Goal: Task Accomplishment & Management: Complete application form

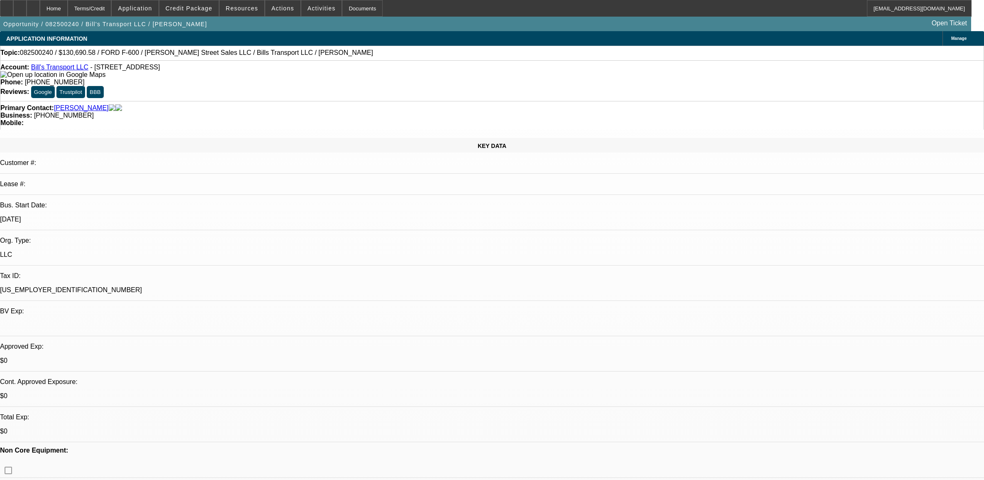
select select "0"
select select "3"
select select "0"
select select "6"
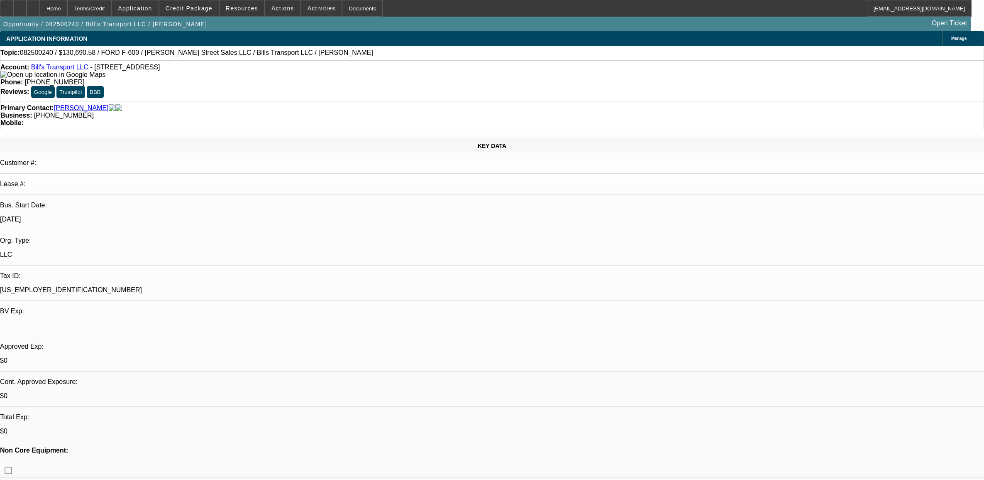
select select "0"
select select "6"
select select "0"
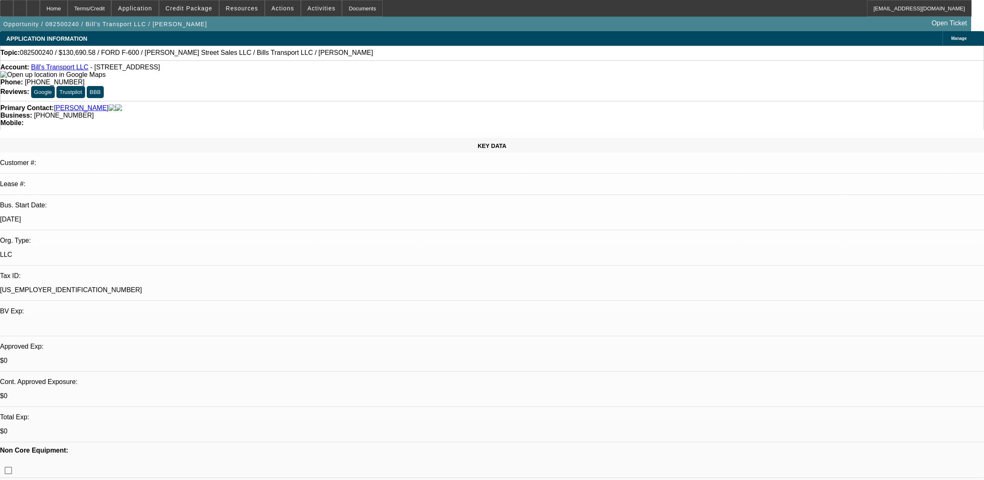
select select "0"
select select "3"
select select "0"
select select "6"
select select "0"
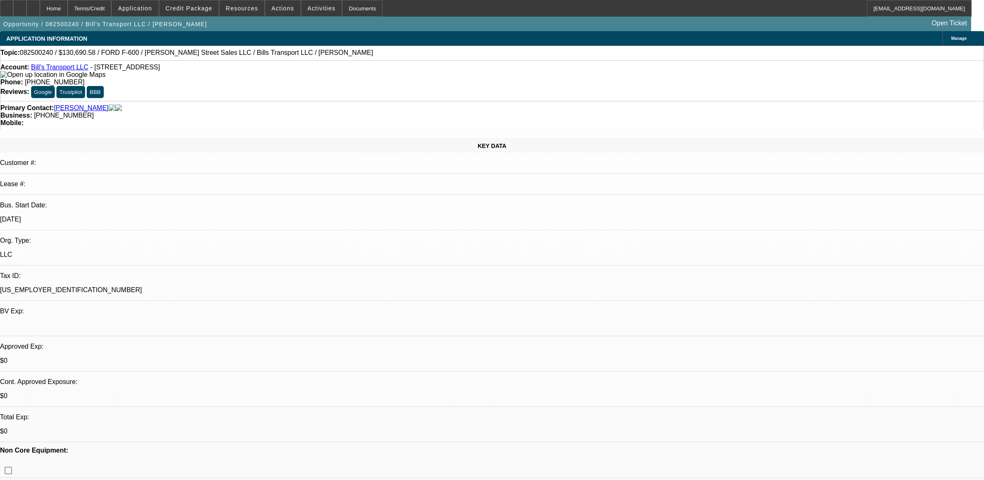
select select "0"
select select "6"
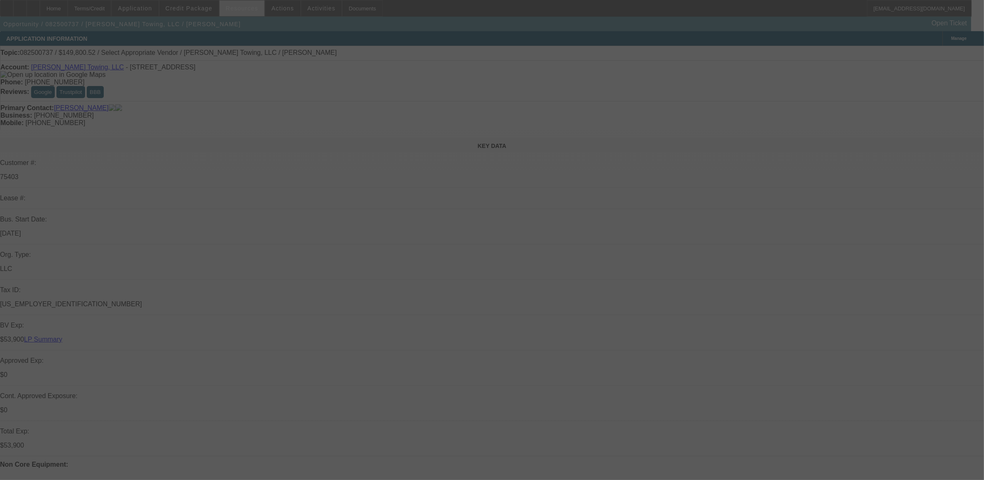
select select "0"
select select "2"
select select "0.1"
select select "4"
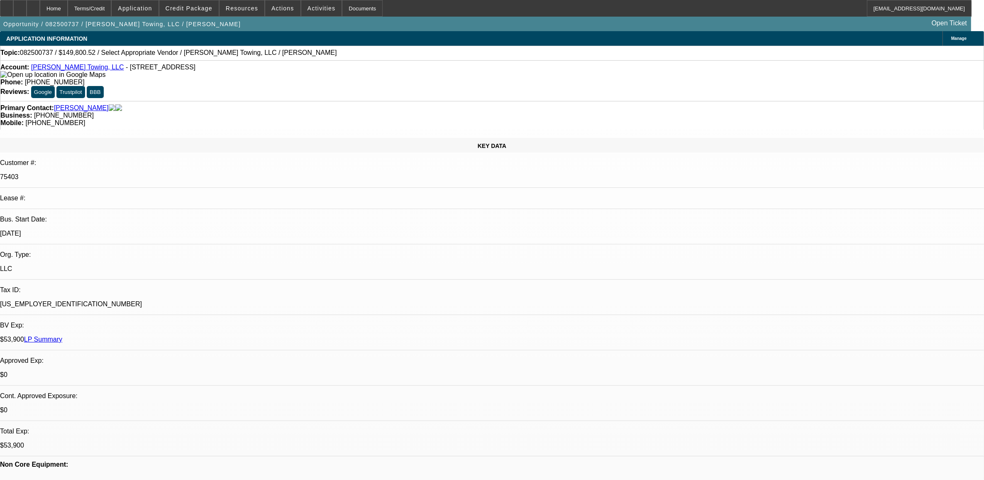
drag, startPoint x: 484, startPoint y: 246, endPoint x: 426, endPoint y: 142, distance: 118.6
click at [191, 14] on span at bounding box center [188, 8] width 59 height 20
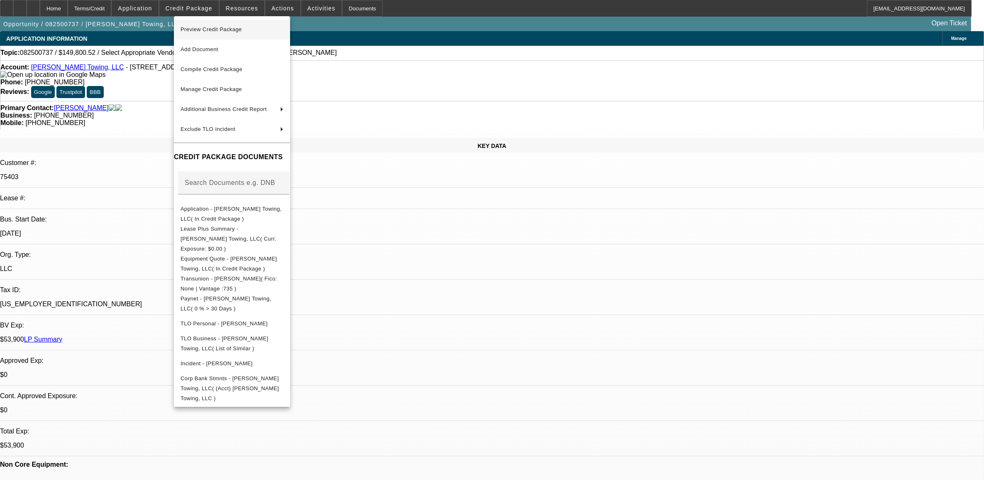
click at [217, 36] on button "Preview Credit Package" at bounding box center [232, 30] width 116 height 20
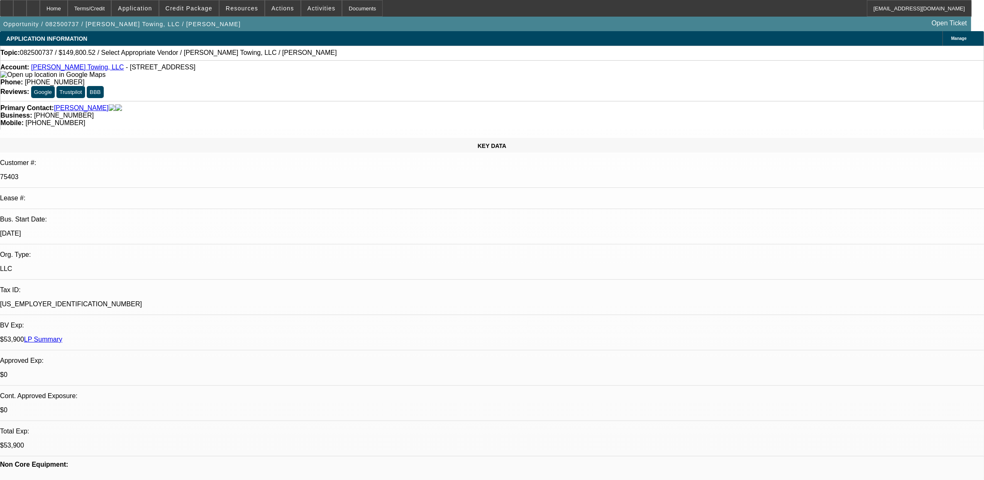
click at [62, 335] on link "LP Summary" at bounding box center [43, 338] width 38 height 7
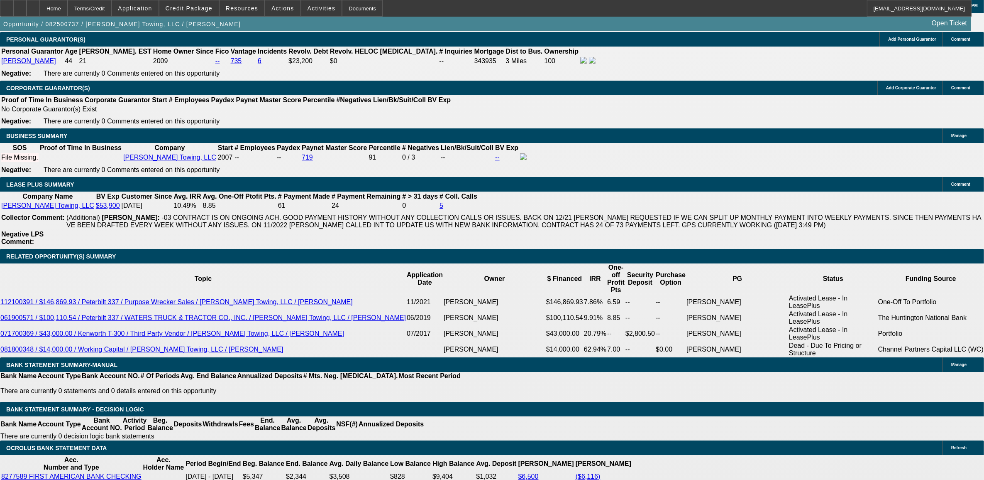
scroll to position [1298, 0]
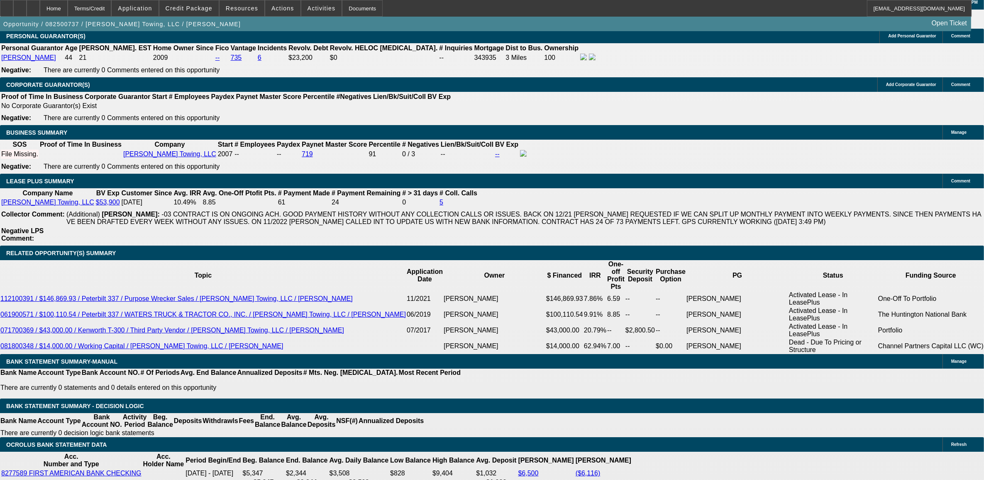
type input "$0.00"
type input "72"
type input "10"
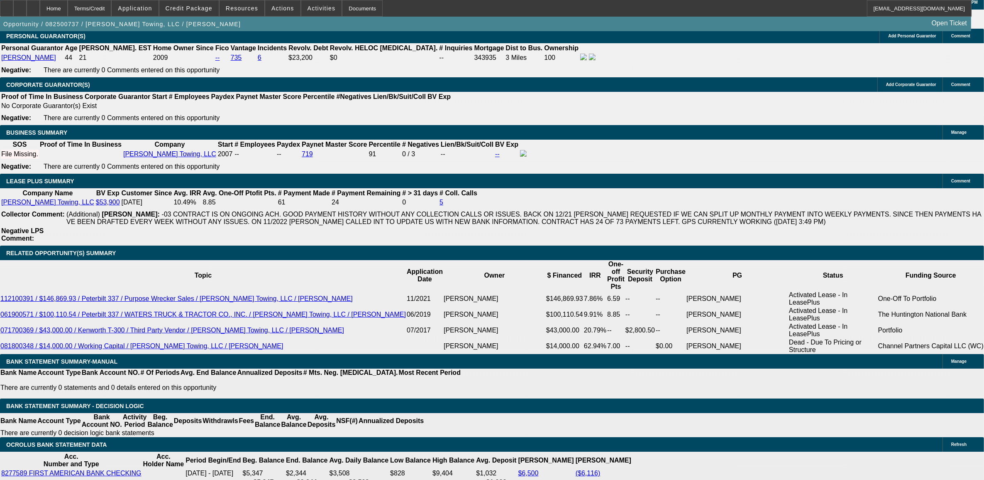
type input "$5,550.36"
type input "$2,775.18"
type input "$4,288.94"
type input "$2,144.47"
type input "10.9"
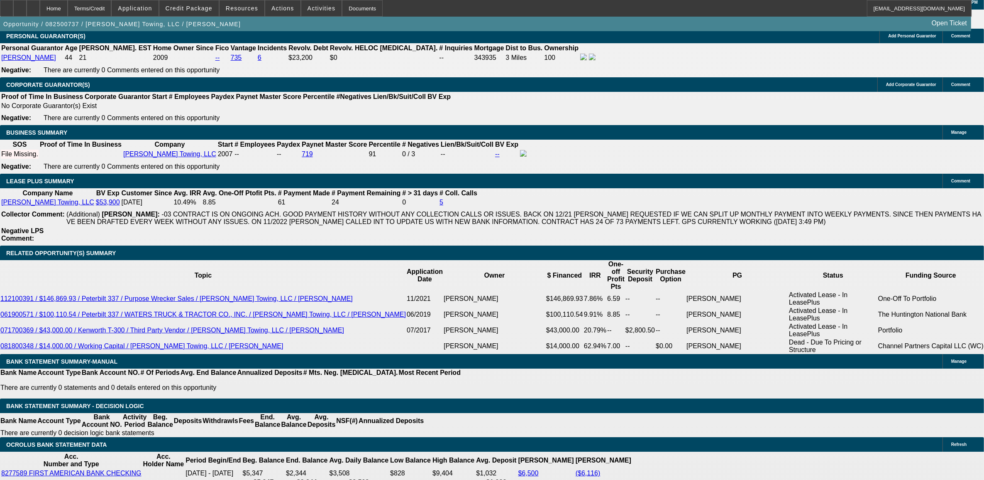
type input "$5,687.30"
type input "$2,843.65"
select select "0"
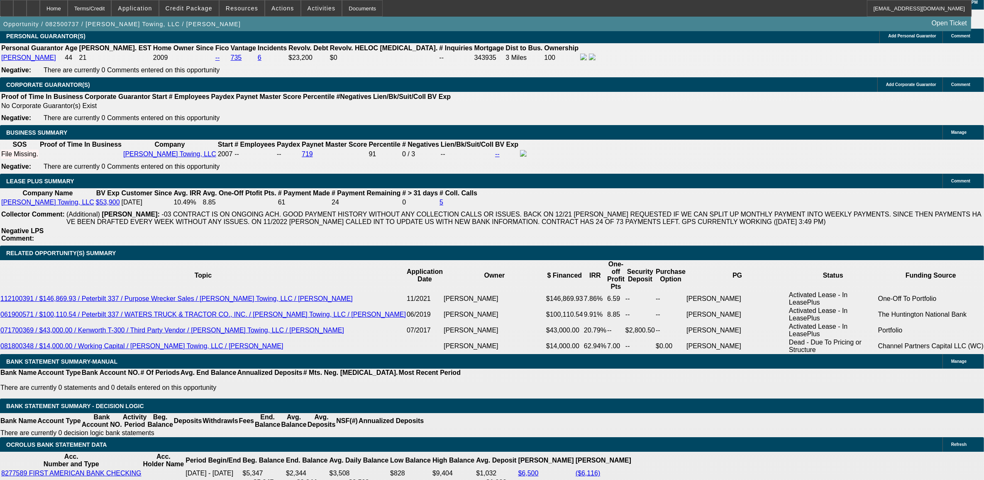
scroll to position [0, 0]
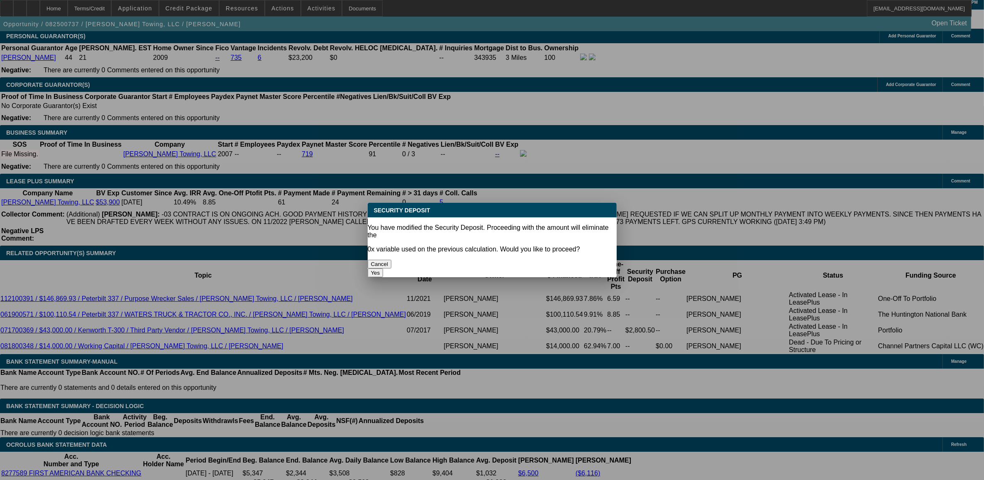
click at [384, 268] on button "Yes" at bounding box center [376, 272] width 16 height 9
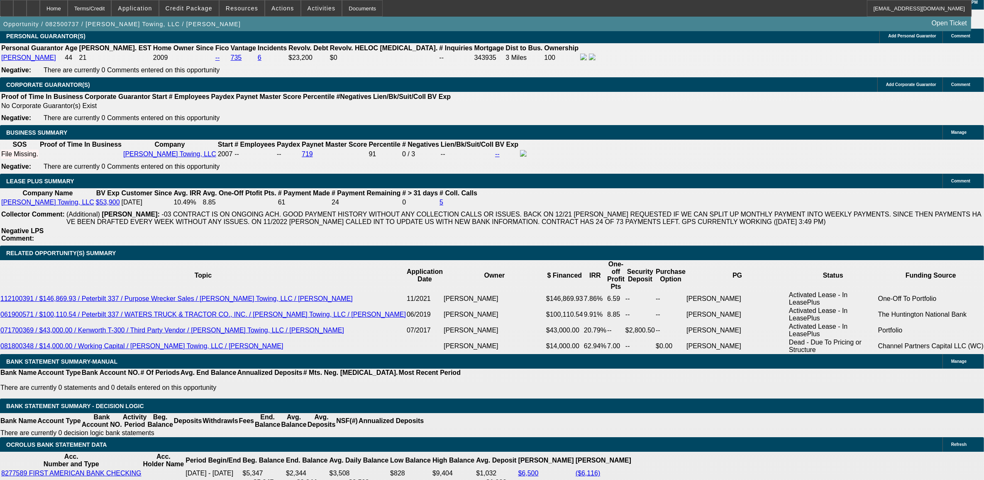
type input "$0.00"
click at [190, 11] on button "Credit Package" at bounding box center [188, 8] width 59 height 16
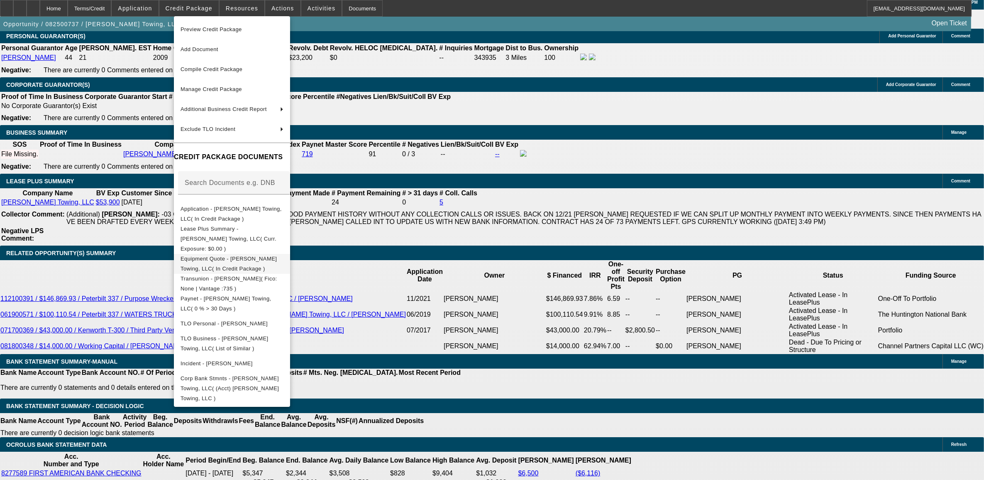
click at [238, 255] on span "Equipment Quote - Aaron Campeaux Towing, LLC( In Credit Package )" at bounding box center [229, 263] width 96 height 16
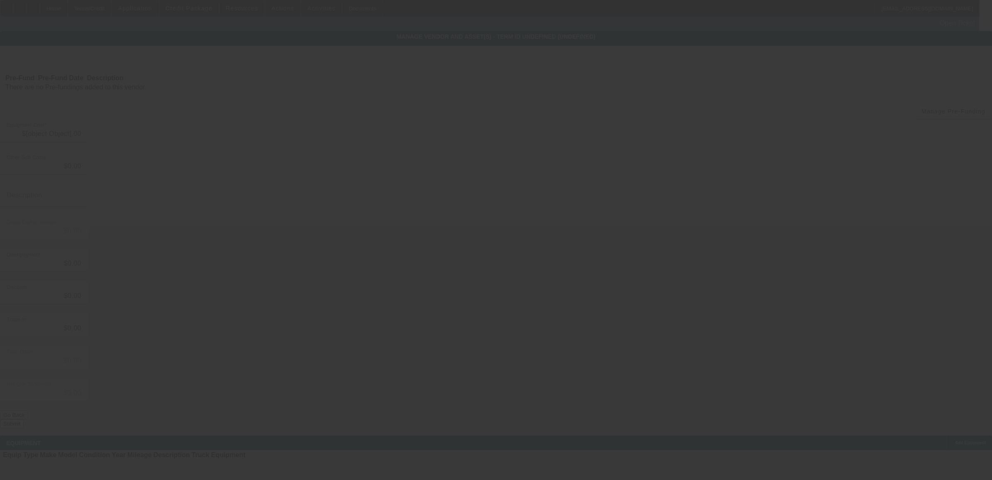
type input "$149,800.52"
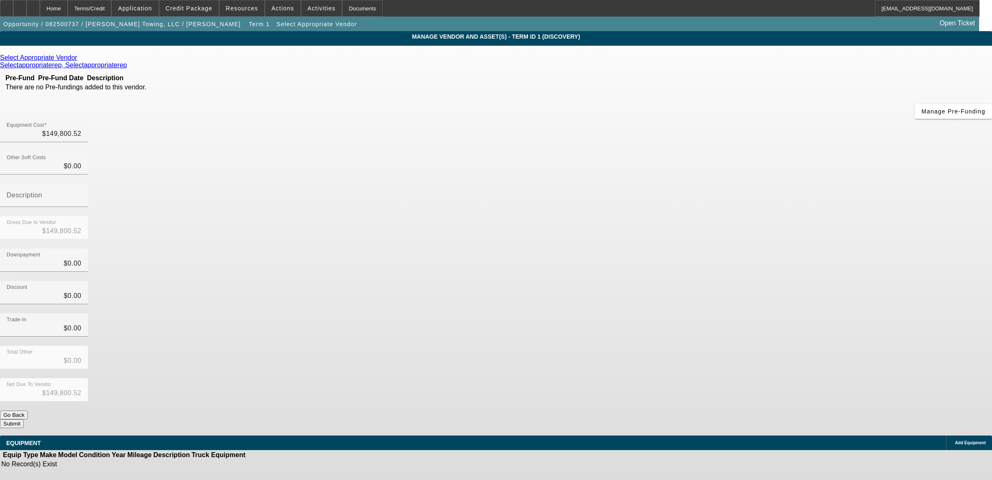
click at [332, 61] on div "Select Appropriate Vendor" at bounding box center [496, 57] width 992 height 7
click at [325, 55] on div "Select Appropriate Vendor" at bounding box center [496, 57] width 992 height 7
click at [79, 57] on icon at bounding box center [79, 57] width 0 height 7
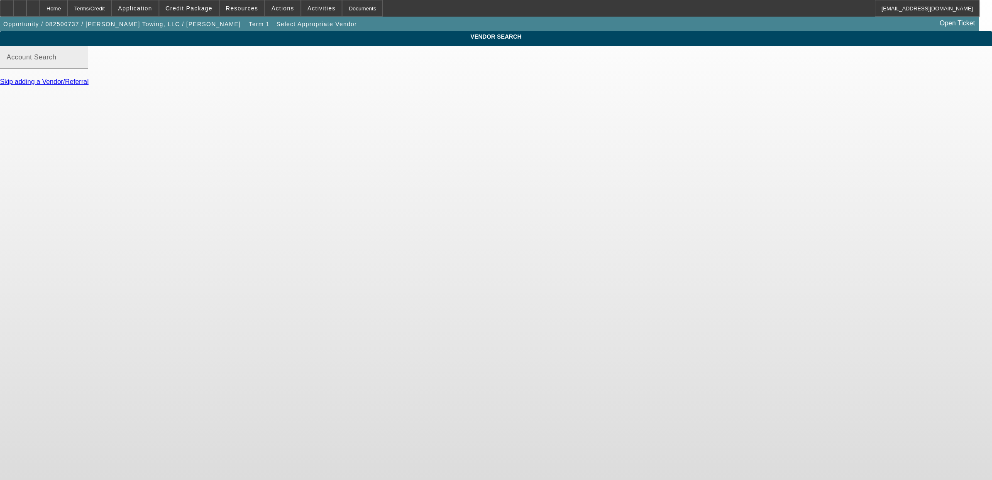
click at [81, 66] on input "Account Search" at bounding box center [44, 61] width 75 height 10
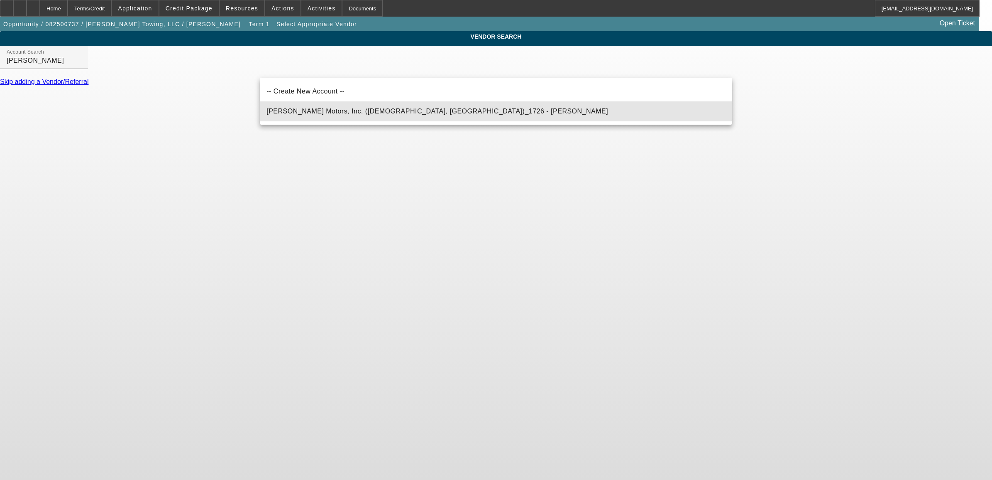
click at [344, 111] on span "Austin Hinds Motors, Inc. (Arab, AL)_1726 - Hinds, Greg" at bounding box center [438, 111] width 342 height 7
type input "Austin Hinds Motors, Inc. (Arab, AL)_1726 - Hinds, Greg"
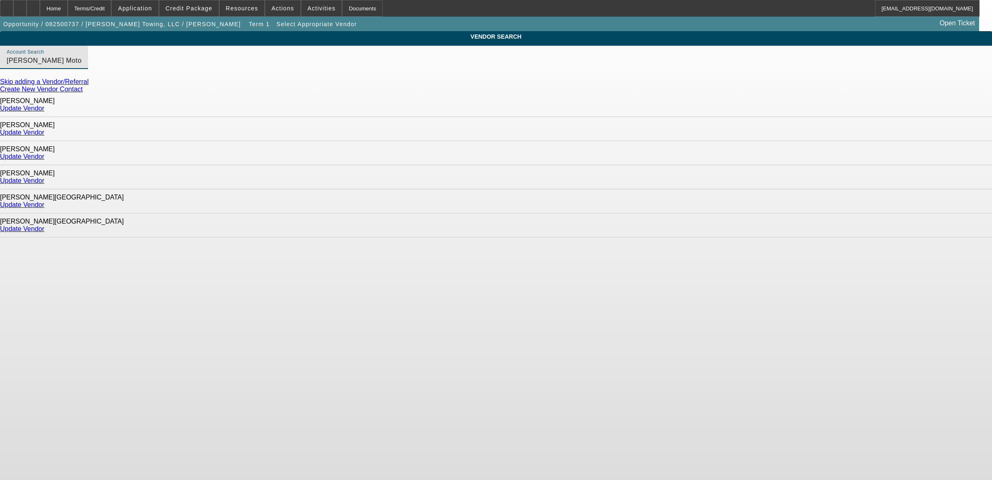
click at [715, 129] on div "Update Vendor" at bounding box center [496, 132] width 992 height 7
click at [44, 129] on link "Update Vendor" at bounding box center [22, 132] width 44 height 7
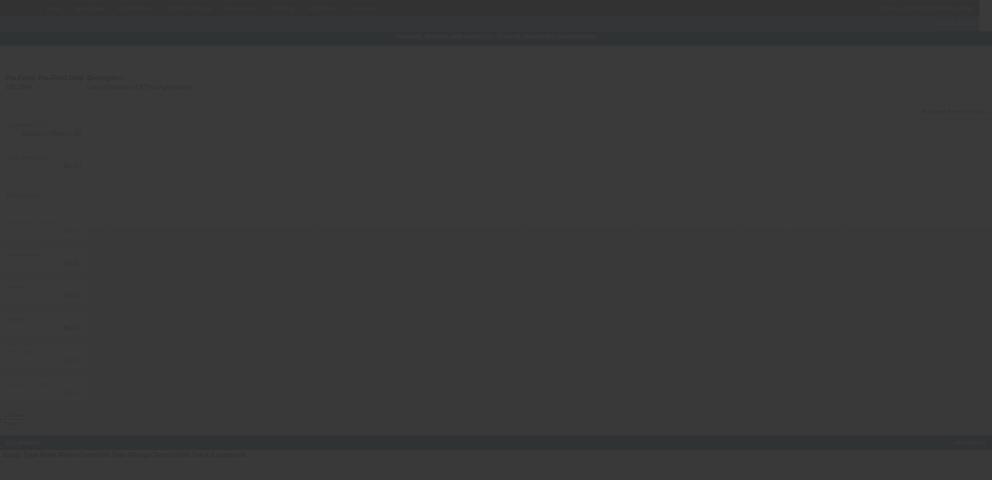
type input "$149,800.52"
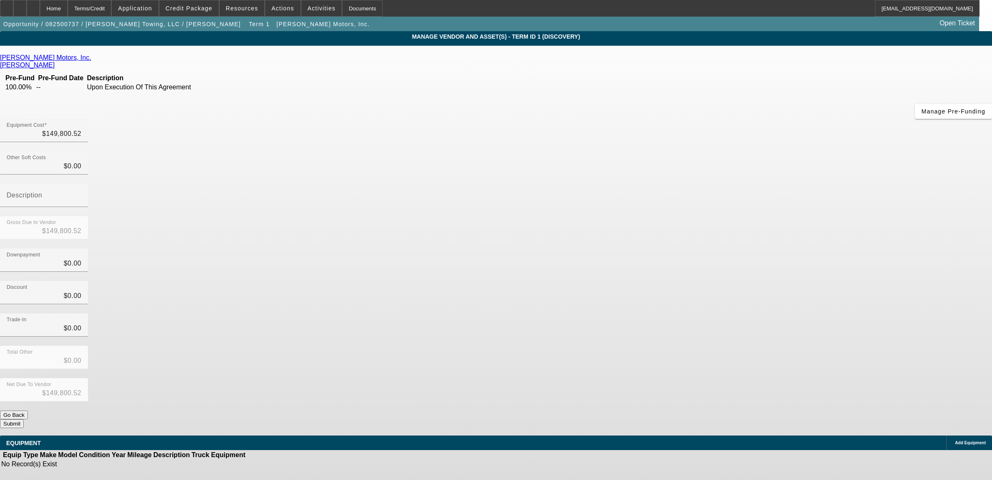
click at [953, 443] on icon at bounding box center [953, 443] width 0 height 0
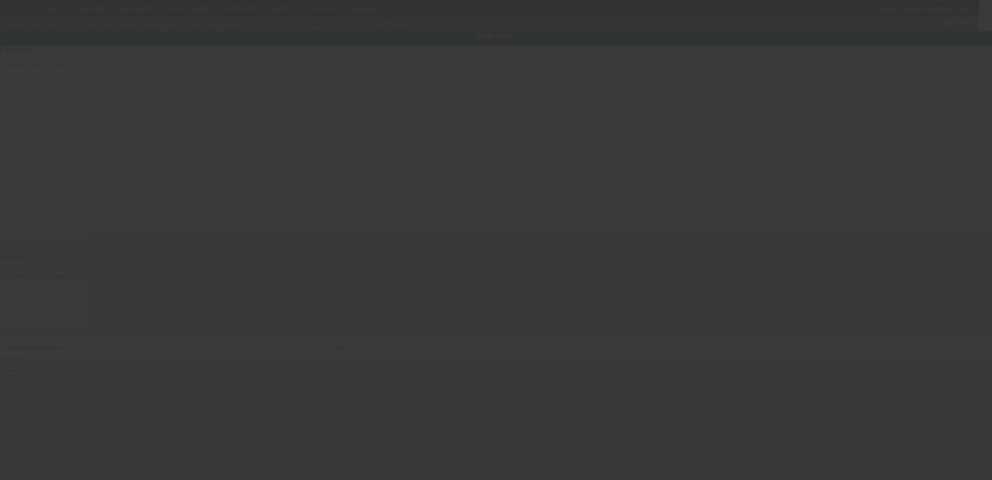
type input "12112 River Rd"
type input "Saint Rose"
type input "70087"
type input "Saint Charles"
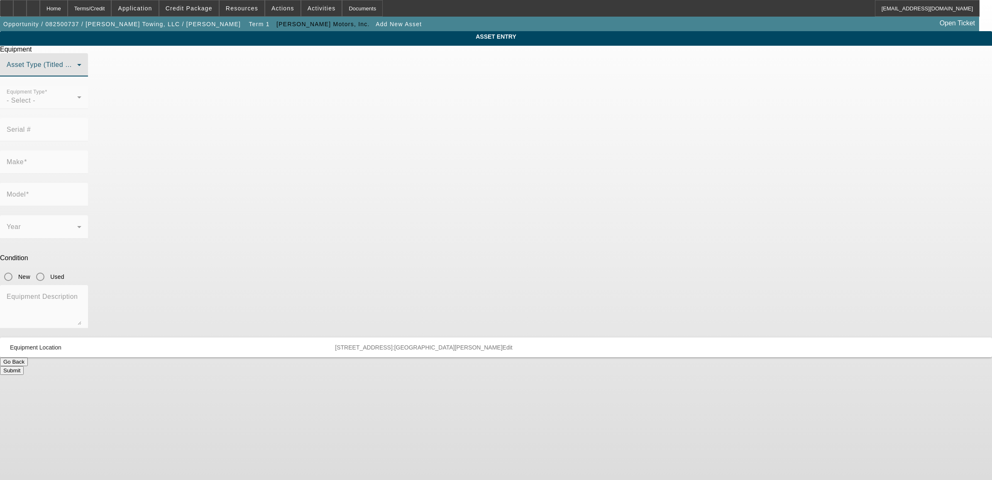
click at [77, 73] on span at bounding box center [42, 68] width 71 height 10
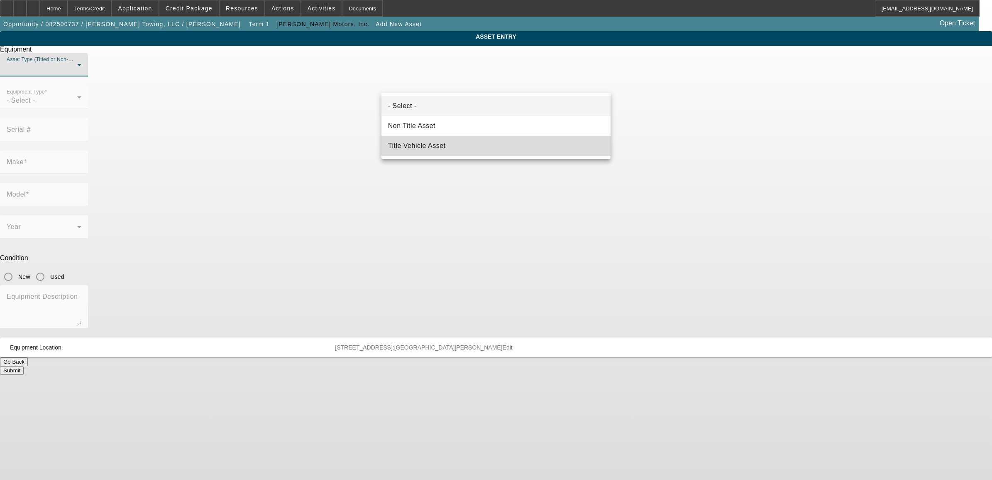
click at [406, 140] on mat-option "Title Vehicle Asset" at bounding box center [497, 146] width 230 height 20
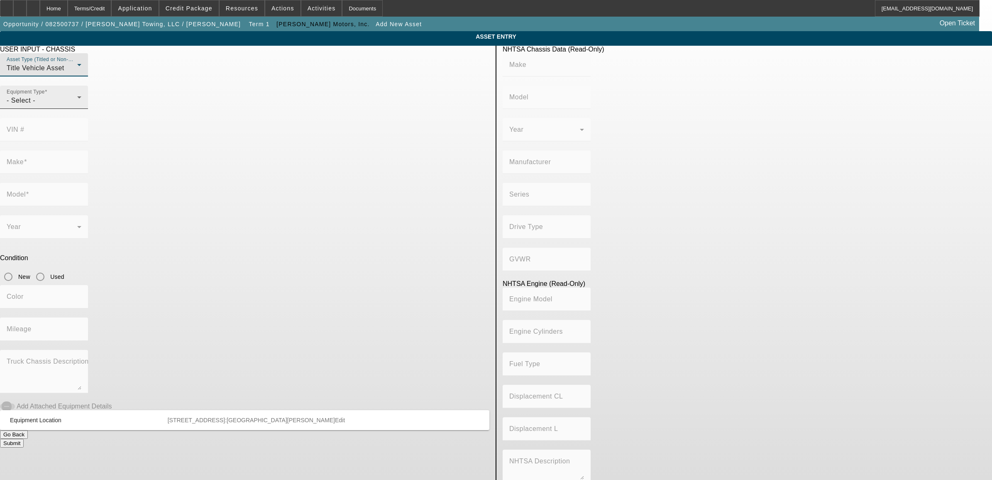
click at [81, 109] on div "Equipment Type - Select -" at bounding box center [44, 97] width 75 height 23
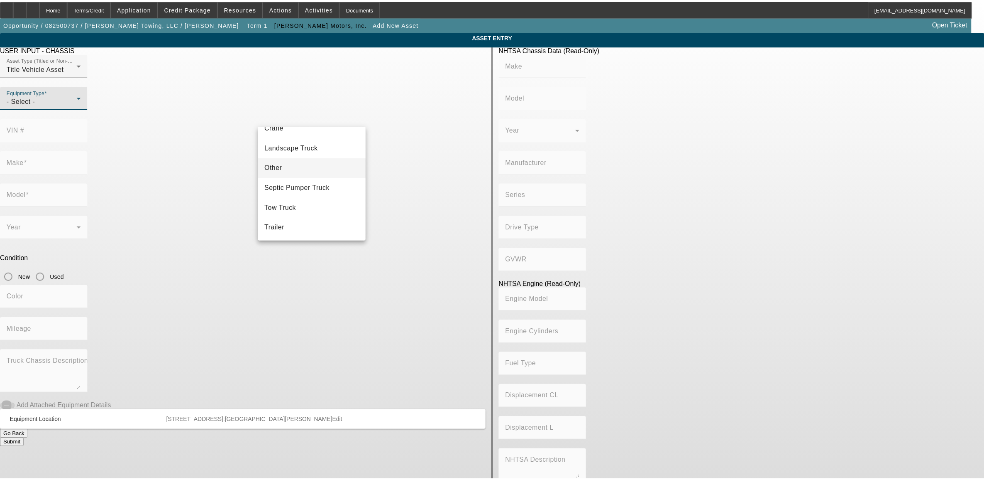
scroll to position [92, 0]
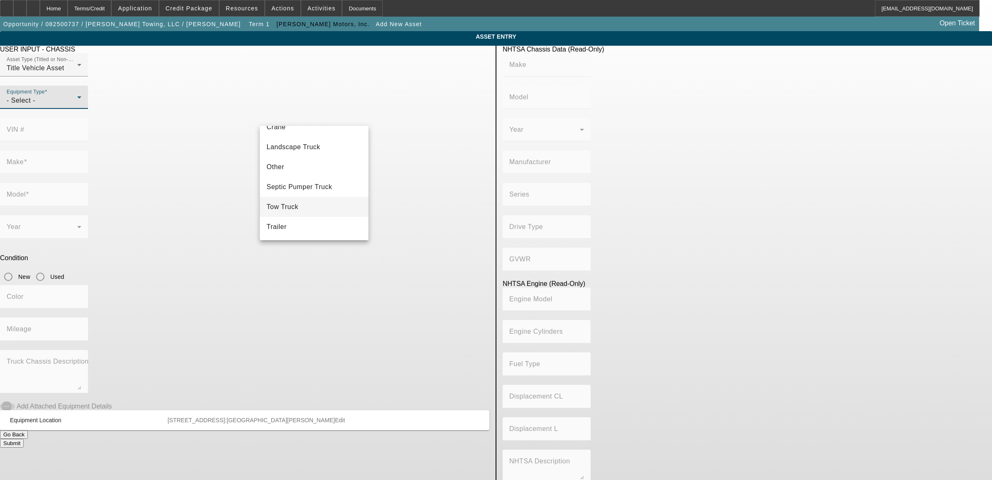
click at [285, 202] on span "Tow Truck" at bounding box center [283, 207] width 32 height 10
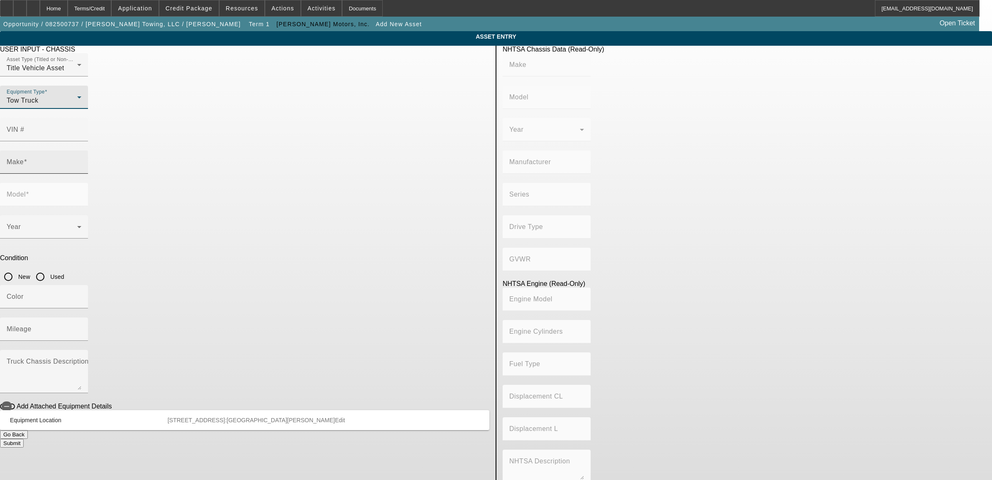
click at [81, 160] on input "Make" at bounding box center [44, 165] width 75 height 10
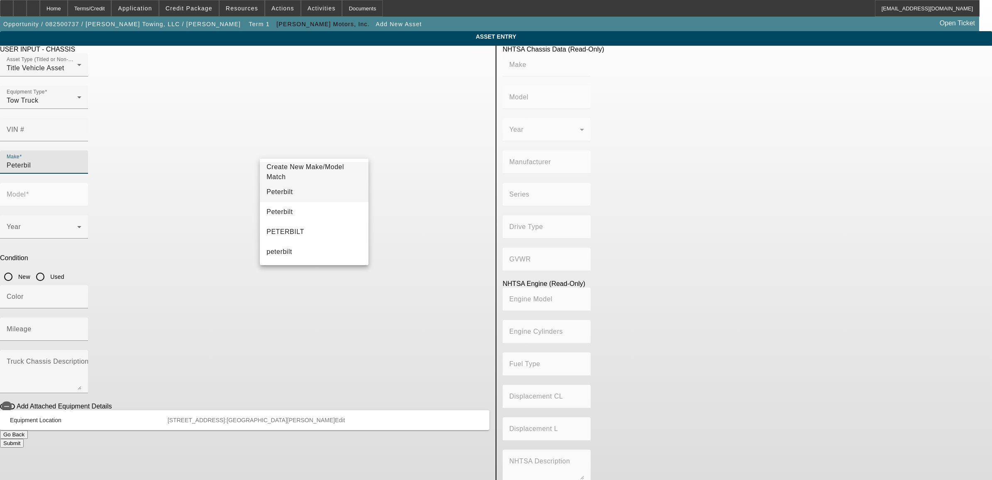
click at [275, 193] on span "Peterbilt" at bounding box center [280, 191] width 26 height 7
type input "Peterbilt"
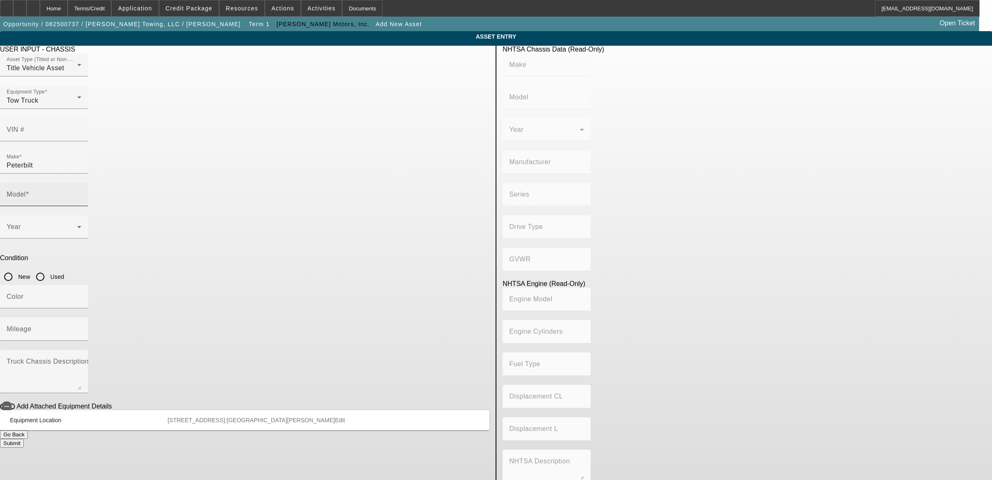
click at [26, 191] on mat-label "Model" at bounding box center [16, 194] width 19 height 7
click at [81, 193] on input "Model" at bounding box center [44, 198] width 75 height 10
type input "536"
click at [398, 192] on mat-option "536" at bounding box center [435, 192] width 108 height 20
click at [77, 225] on span at bounding box center [42, 230] width 71 height 10
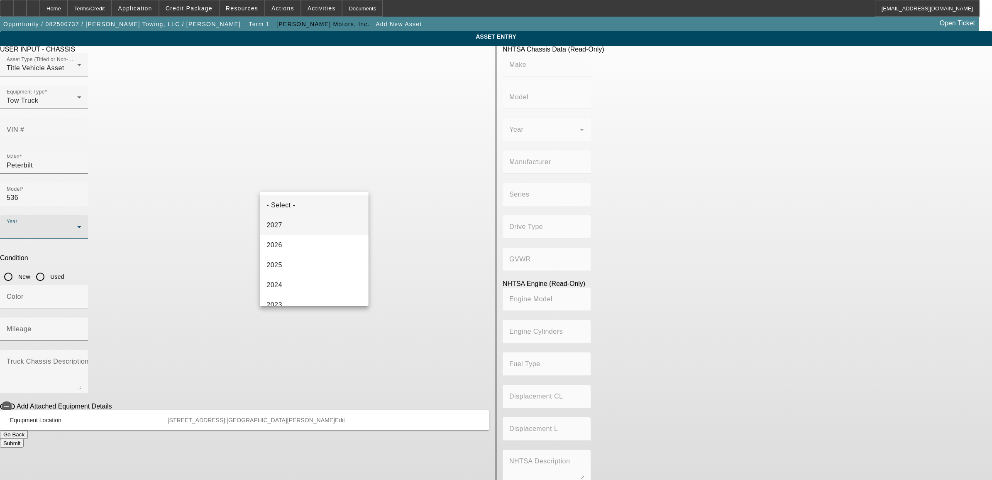
drag, startPoint x: 289, startPoint y: 250, endPoint x: 333, endPoint y: 220, distance: 53.0
click at [289, 250] on mat-option "2026" at bounding box center [314, 245] width 108 height 20
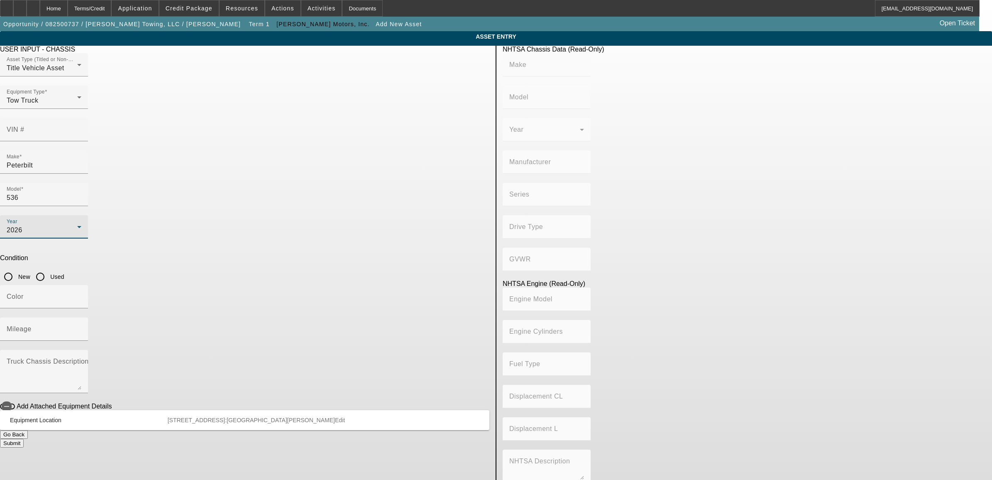
click at [17, 268] on input "New" at bounding box center [8, 276] width 17 height 17
radio input "true"
drag, startPoint x: 401, startPoint y: 207, endPoint x: 396, endPoint y: 203, distance: 6.8
click at [81, 317] on div "Mileage" at bounding box center [44, 328] width 75 height 23
type input "1"
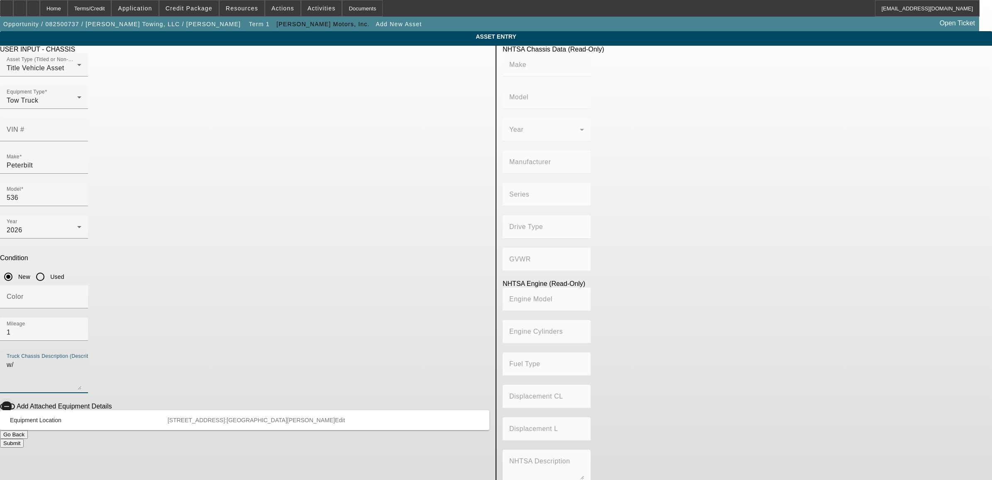
type textarea "w/"
click at [15, 398] on span "button" at bounding box center [6, 406] width 17 height 17
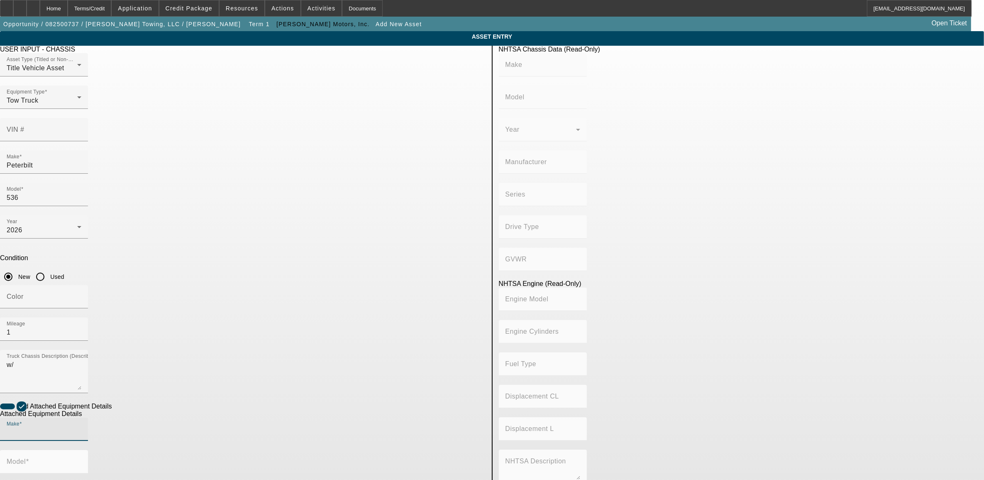
click at [81, 427] on input "Make" at bounding box center [44, 432] width 75 height 10
click at [290, 384] on mat-option "Century" at bounding box center [310, 380] width 108 height 20
type input "Century"
click at [26, 458] on mat-label "Model" at bounding box center [16, 461] width 19 height 7
click at [81, 460] on input "Model" at bounding box center [44, 465] width 75 height 10
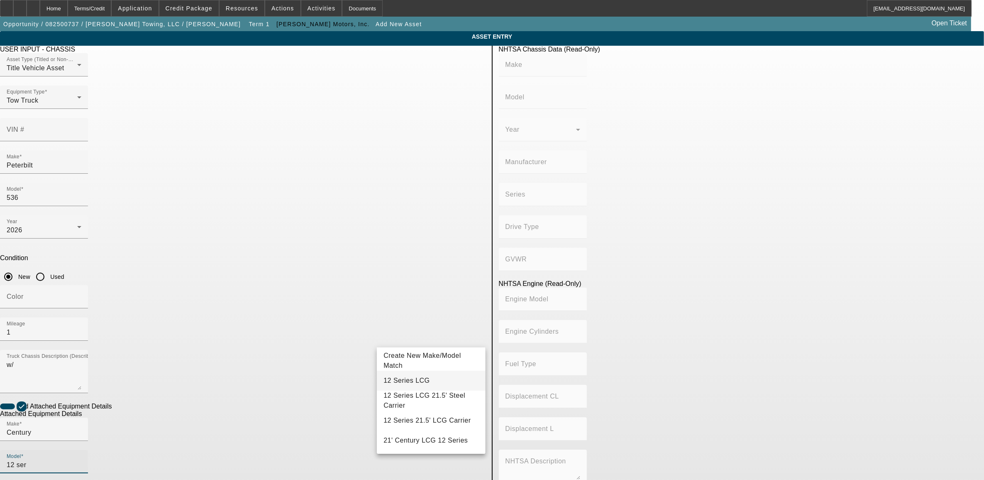
click at [410, 382] on span "12 Series LCG" at bounding box center [407, 380] width 46 height 7
type input "12 Series LCG"
drag, startPoint x: 388, startPoint y: 372, endPoint x: 330, endPoint y: 367, distance: 58.3
radio input "true"
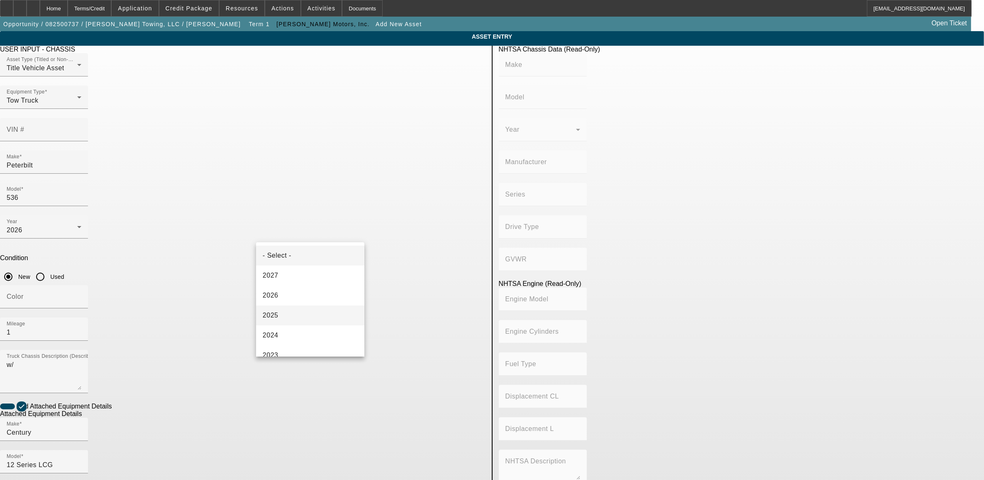
click at [277, 316] on span "2025" at bounding box center [271, 315] width 16 height 10
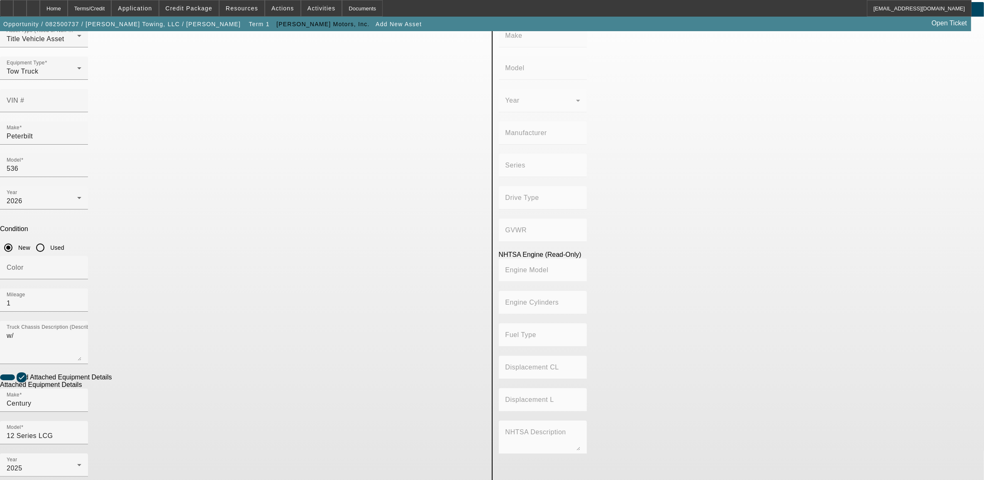
scroll to position [57, 0]
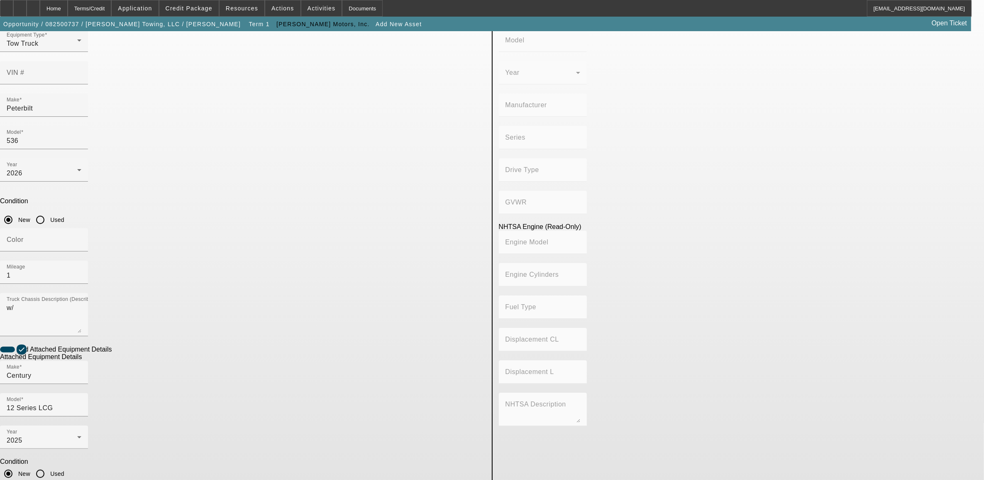
type textarea "rollback"
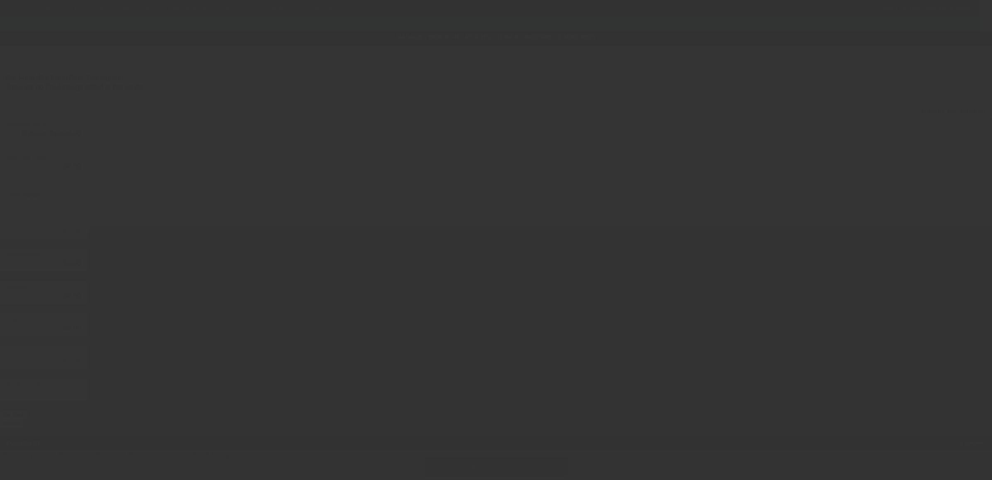
type input "$149,800.52"
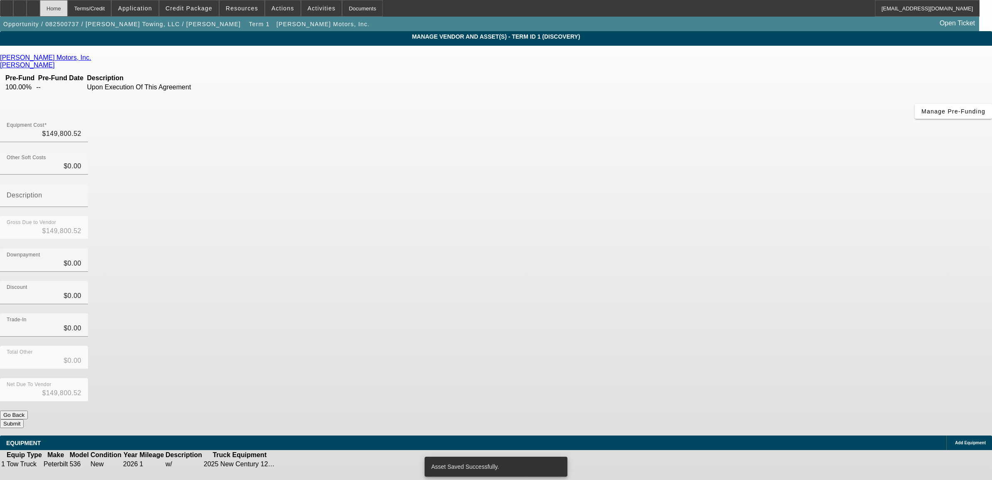
click at [68, 4] on div "Home" at bounding box center [54, 8] width 28 height 17
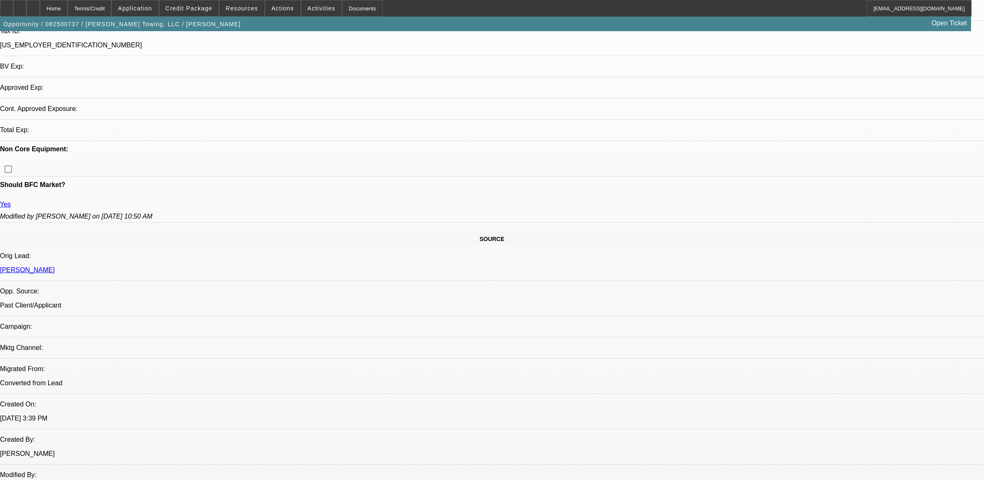
select select "0"
select select "2"
select select "0.1"
select select "4"
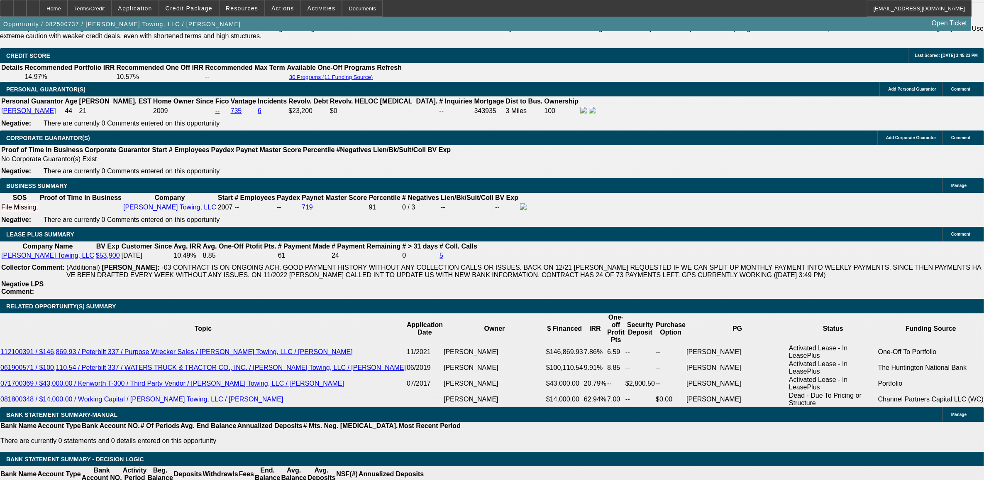
scroll to position [1104, 0]
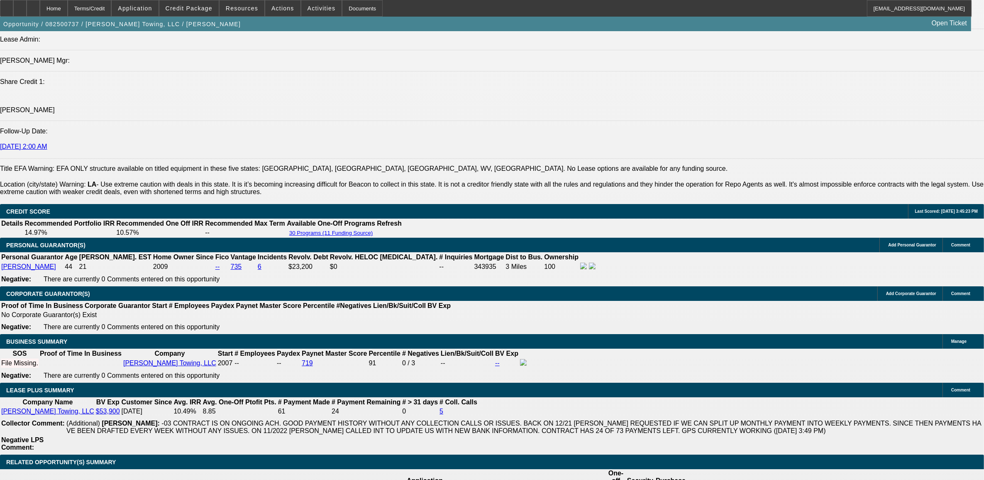
click at [196, 15] on span at bounding box center [188, 8] width 59 height 20
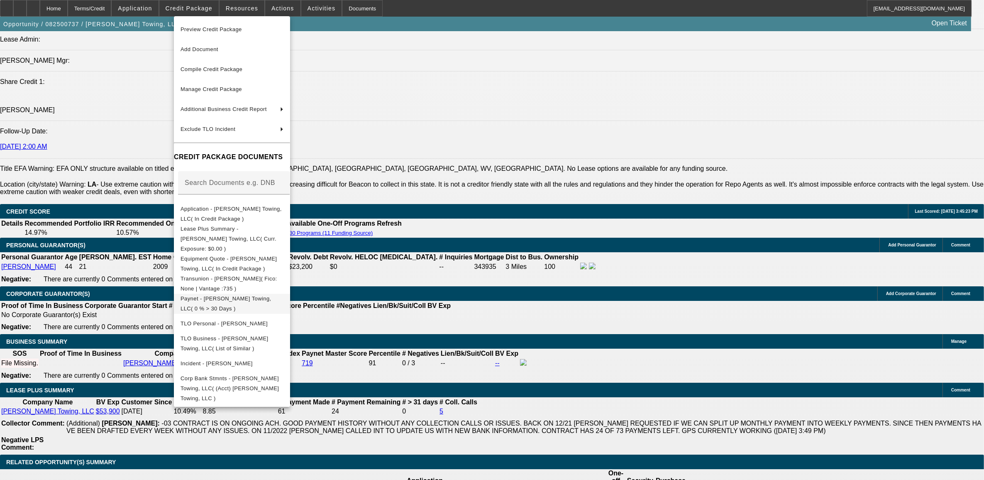
click at [250, 293] on span "Paynet - Aaron Campeaux Towing, LLC( 0 % > 30 Days )" at bounding box center [232, 303] width 103 height 20
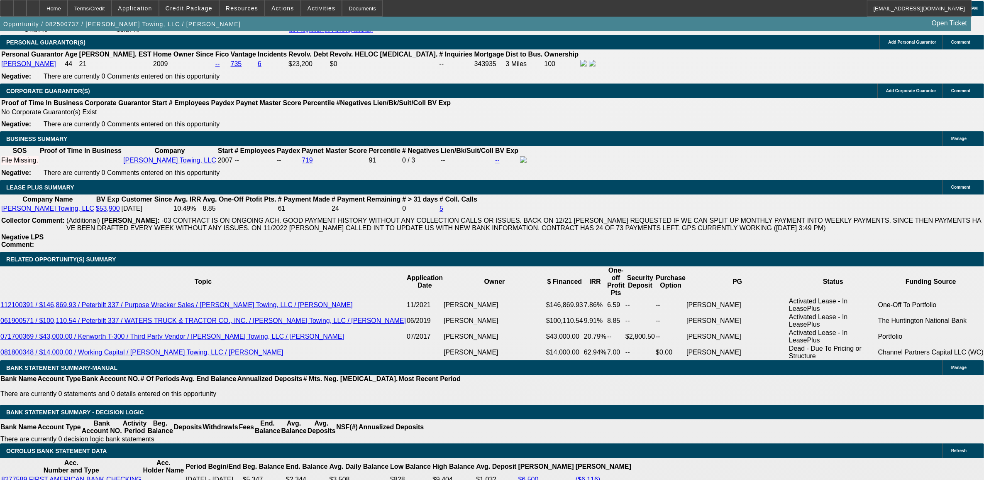
scroll to position [1312, 0]
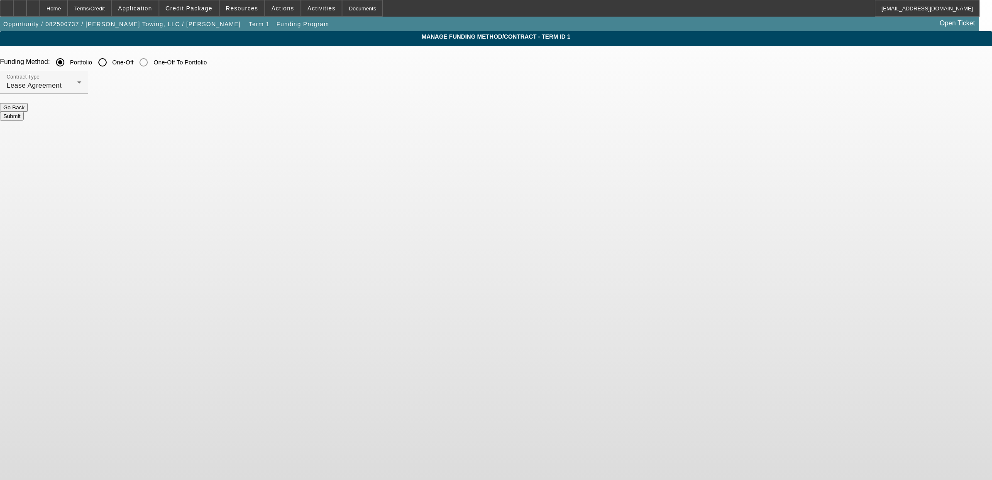
click at [111, 61] on input "One-Off" at bounding box center [102, 62] width 17 height 17
radio input "true"
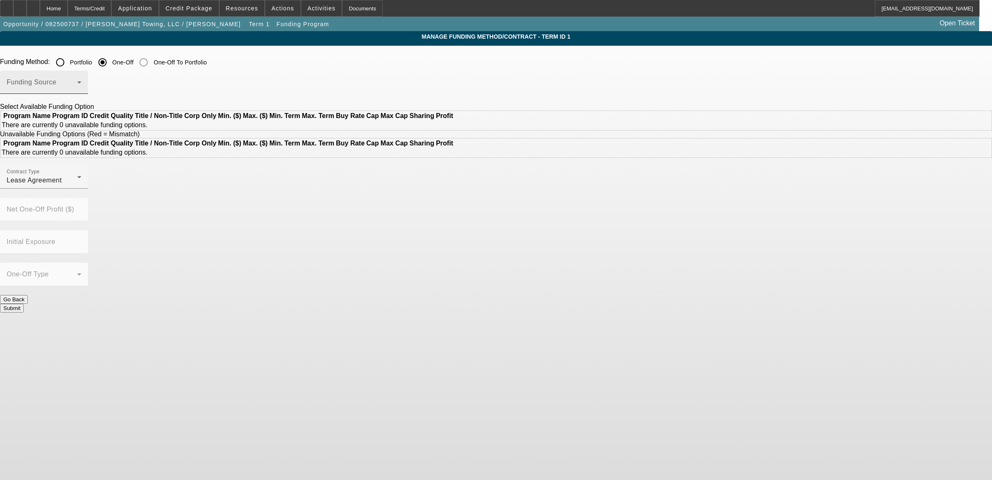
click at [77, 83] on span at bounding box center [42, 86] width 71 height 10
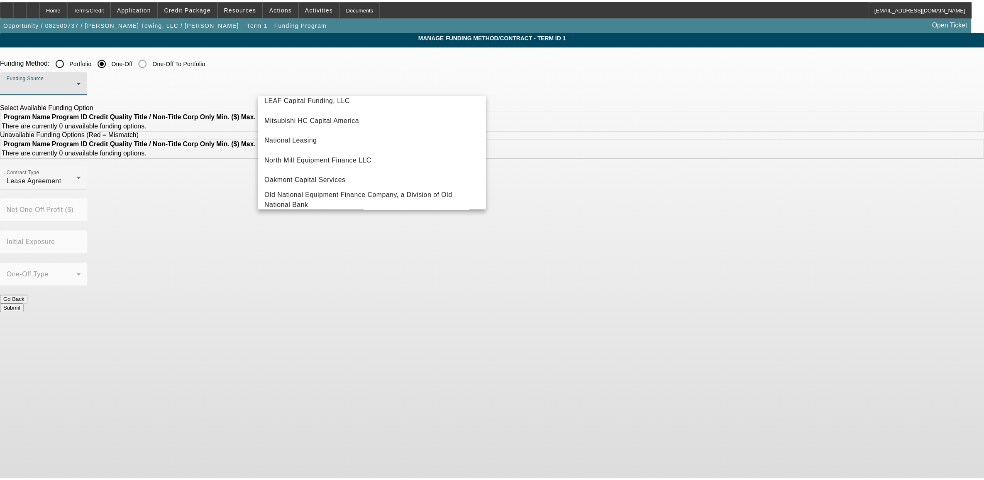
scroll to position [235, 0]
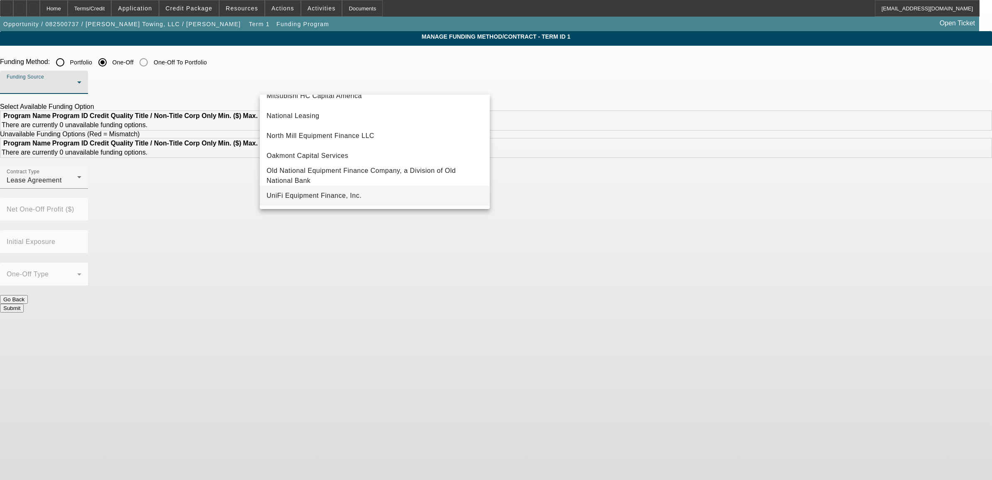
click at [325, 198] on span "UniFi Equipment Finance, Inc." at bounding box center [314, 196] width 95 height 10
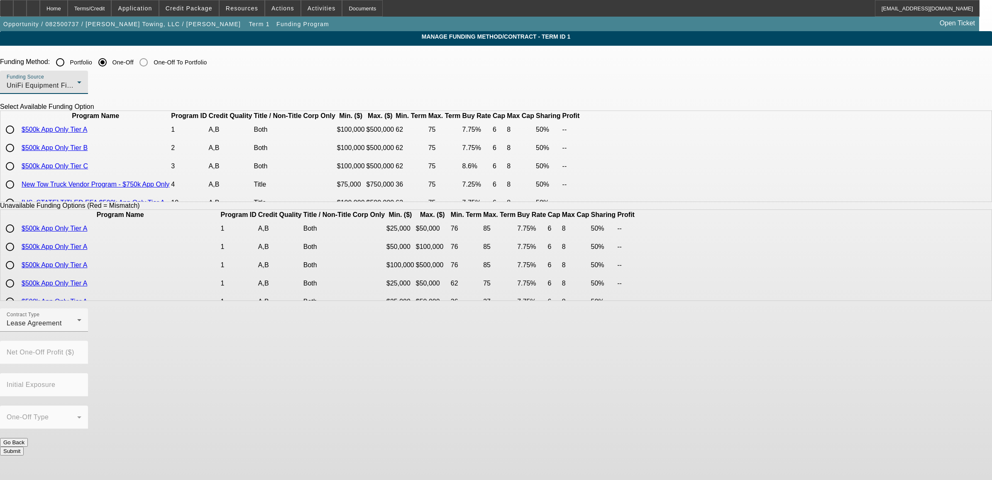
click at [18, 138] on input "radio" at bounding box center [10, 129] width 17 height 17
radio input "true"
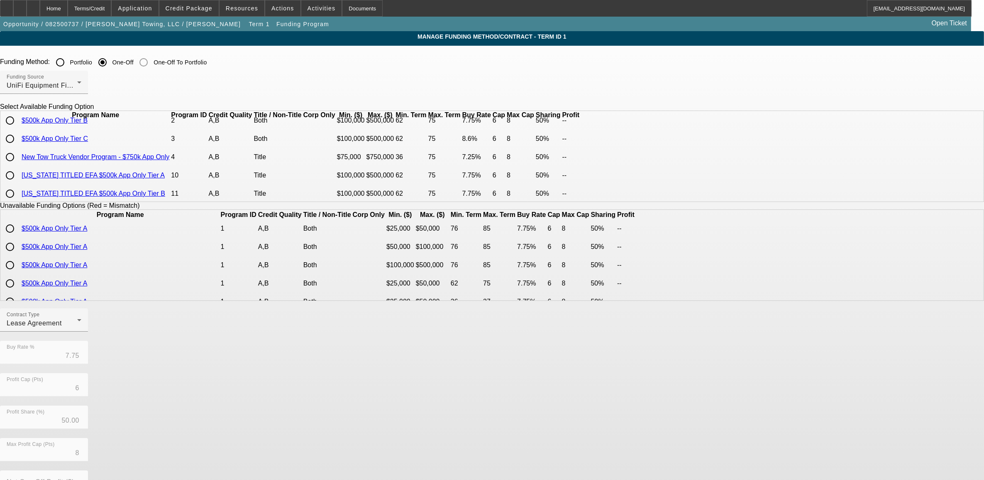
scroll to position [27, 0]
click at [18, 166] on input "radio" at bounding box center [10, 157] width 17 height 17
radio input "true"
type input "7.25"
click at [448, 399] on div "Contract Type Lease Agreement Buy Rate % 7.25 Profit Cap (Pts) 6 Profit Share (…" at bounding box center [492, 437] width 984 height 259
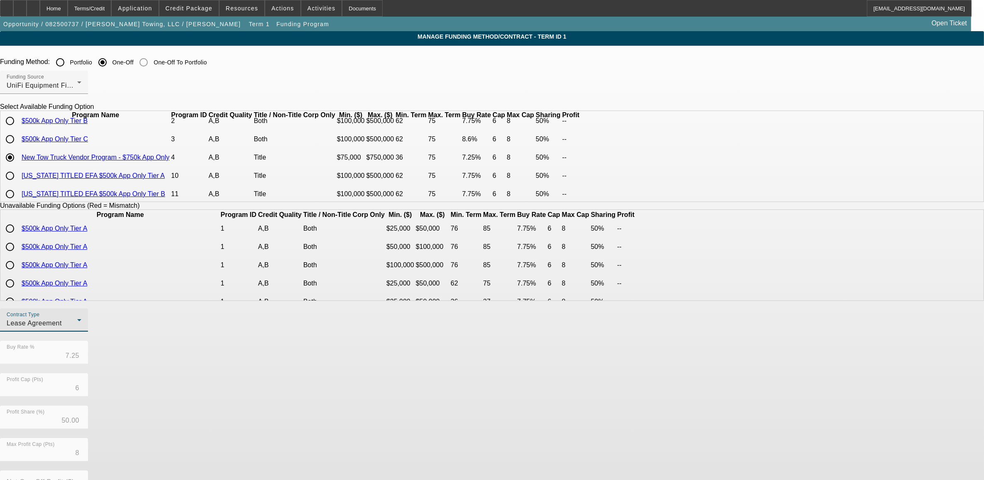
click at [77, 328] on div "Lease Agreement" at bounding box center [42, 323] width 71 height 10
click at [322, 376] on span "Equipment Finance Agreement" at bounding box center [310, 371] width 95 height 20
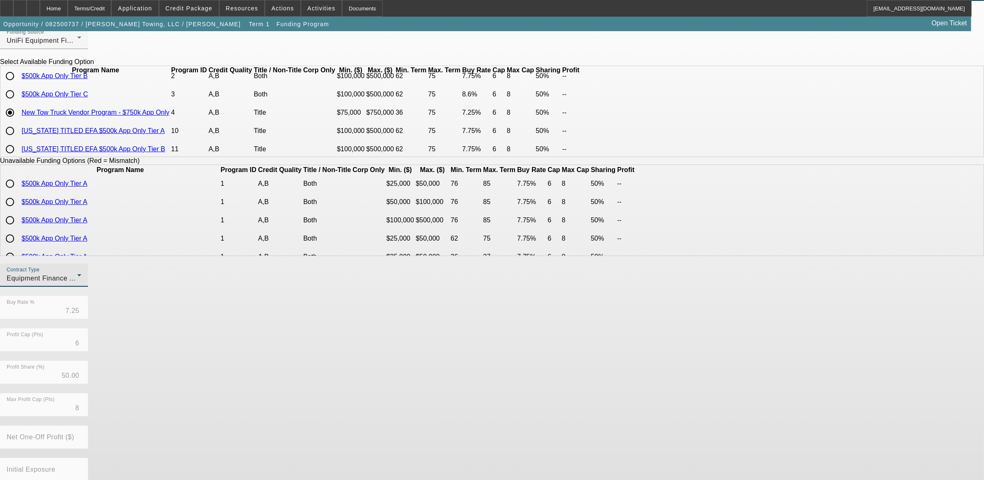
scroll to position [88, 0]
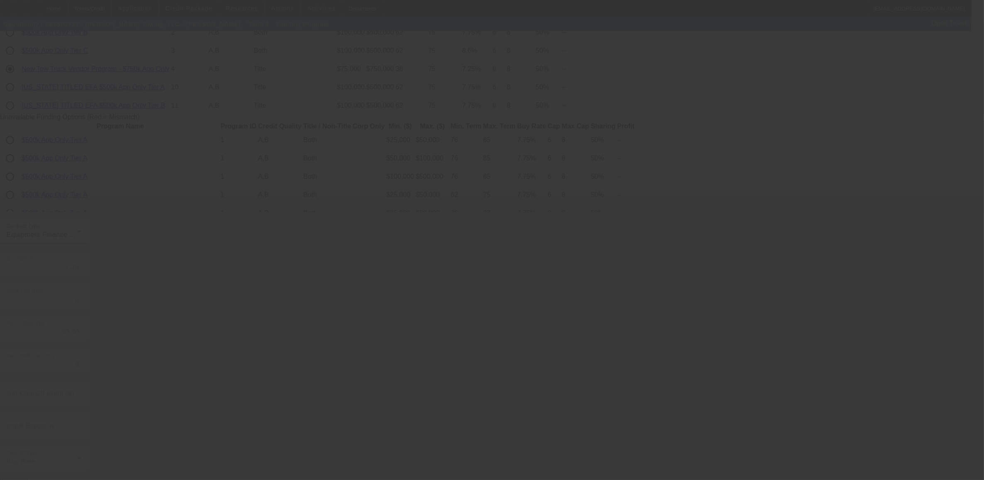
radio input "true"
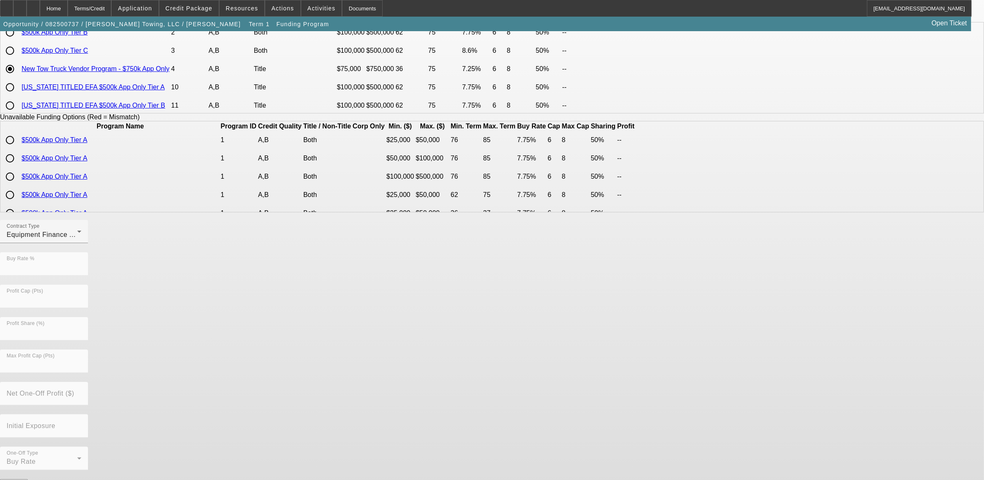
scroll to position [0, 0]
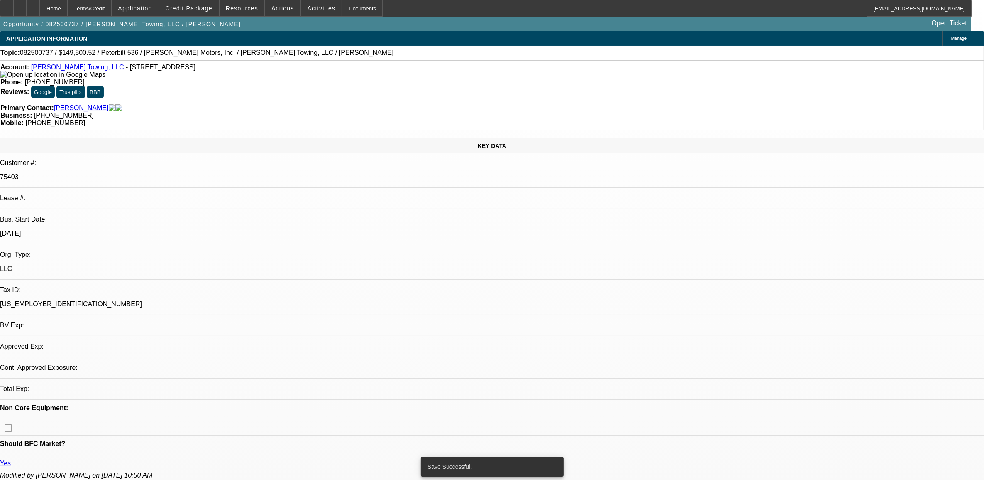
select select "0"
select select "2"
select select "0"
select select "6"
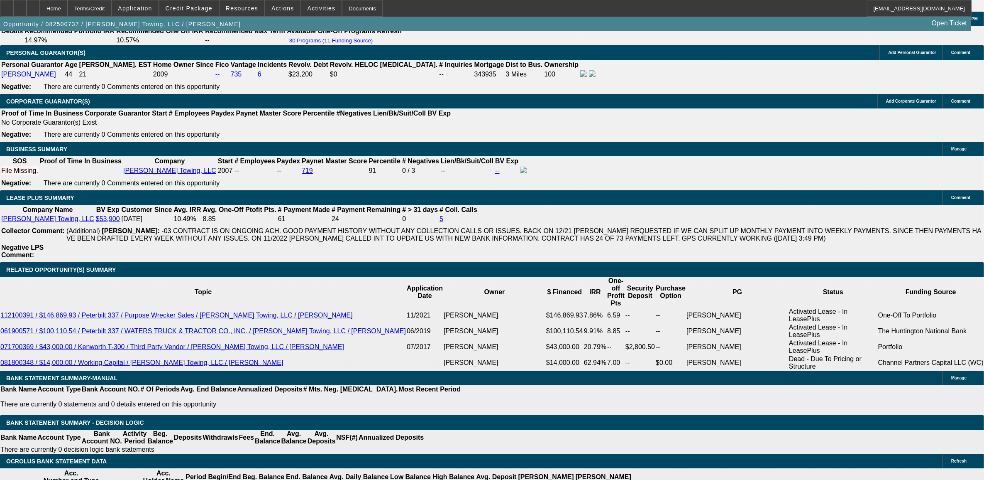
scroll to position [1298, 0]
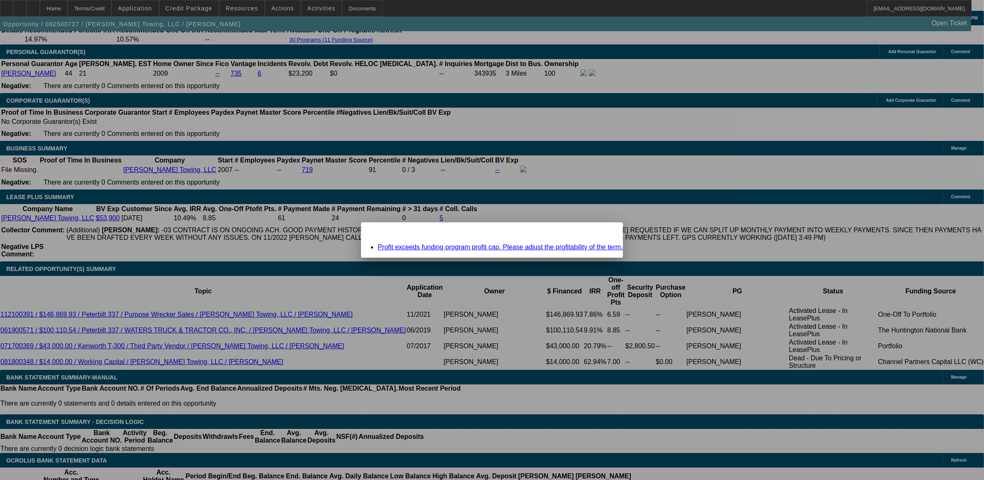
click at [449, 246] on link "Profit exceeds funding program profit cap. Please adjust the profitability of t…" at bounding box center [500, 246] width 245 height 7
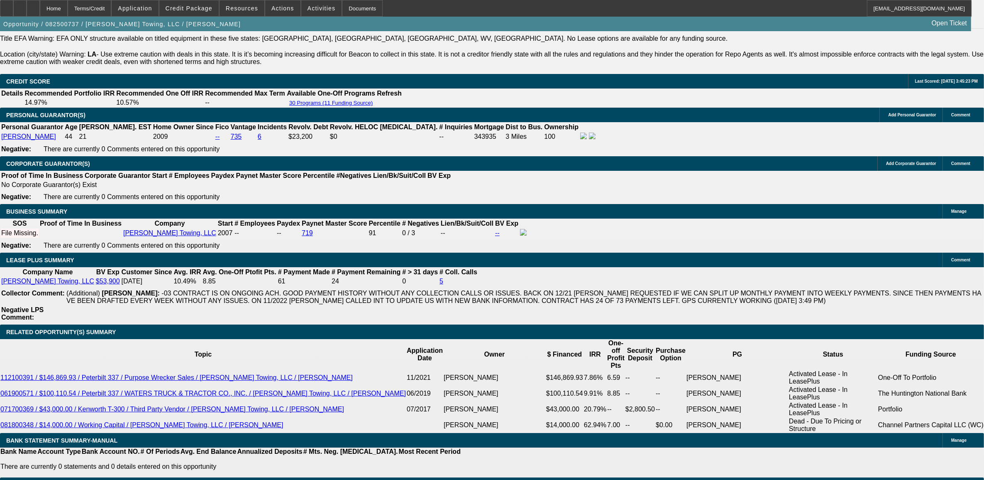
scroll to position [1280, 0]
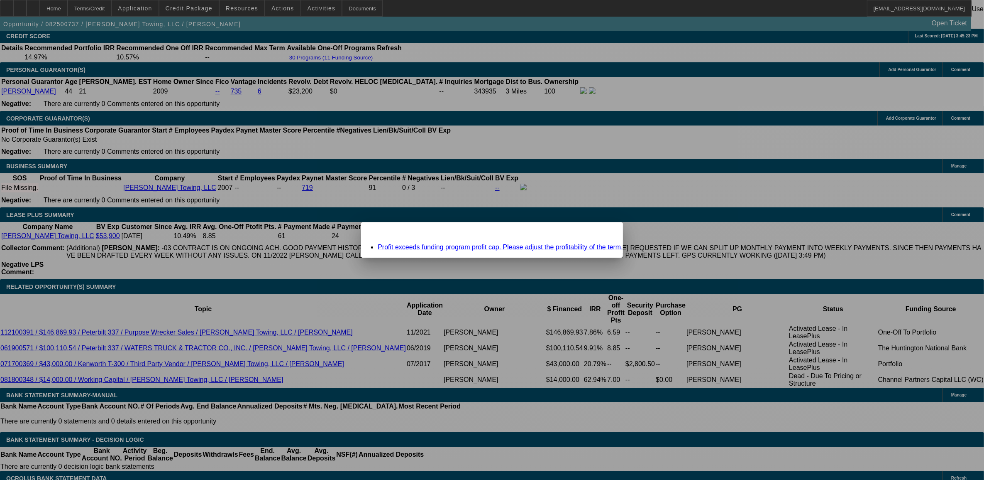
click at [439, 244] on link "Profit exceeds funding program profit cap. Please adjust the profitability of t…" at bounding box center [500, 246] width 245 height 7
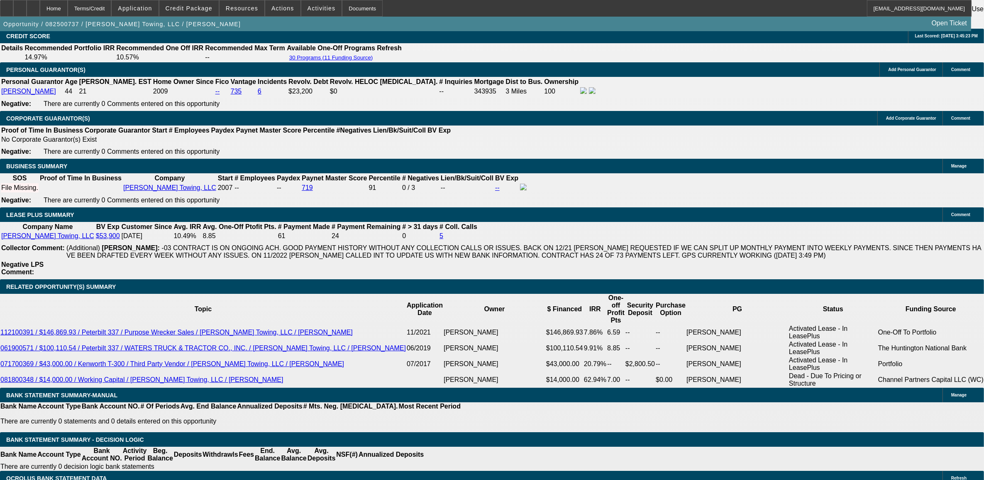
scroll to position [1280, 0]
type input "UNKNOWN"
type input "9.9"
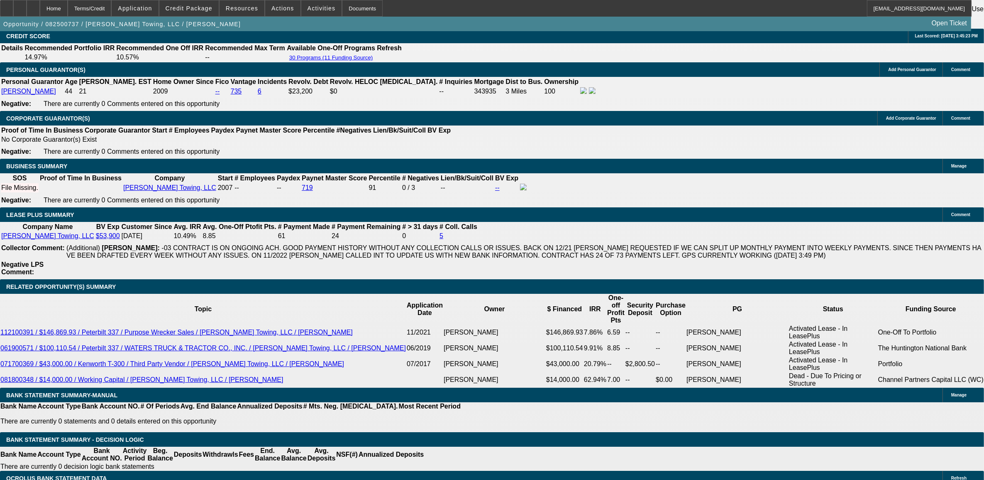
type input "$2,767.63"
type input "9.9"
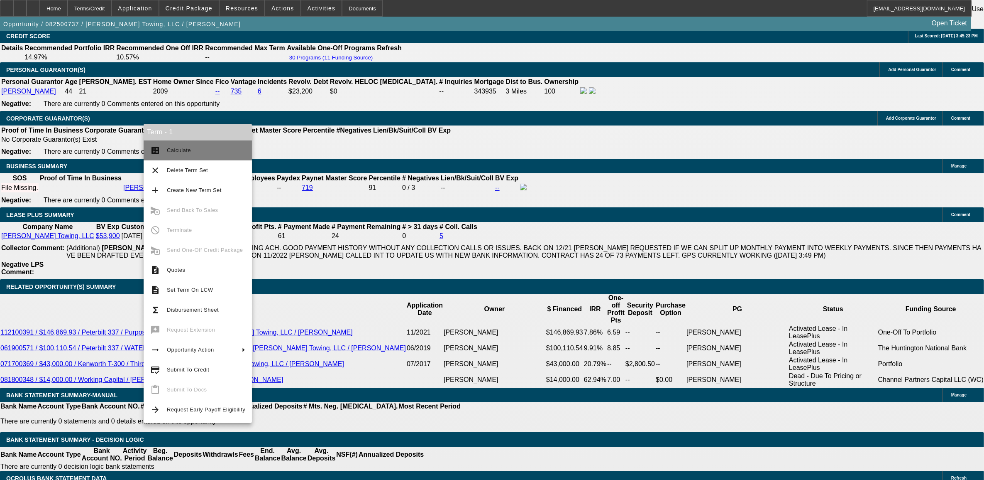
click at [192, 150] on span "Calculate" at bounding box center [206, 150] width 78 height 10
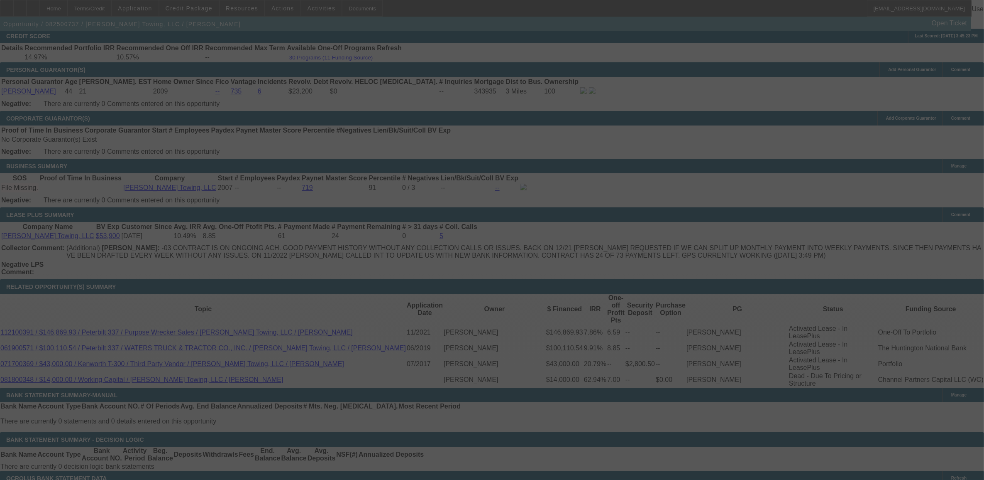
select select "0"
select select "2"
select select "0"
select select "6"
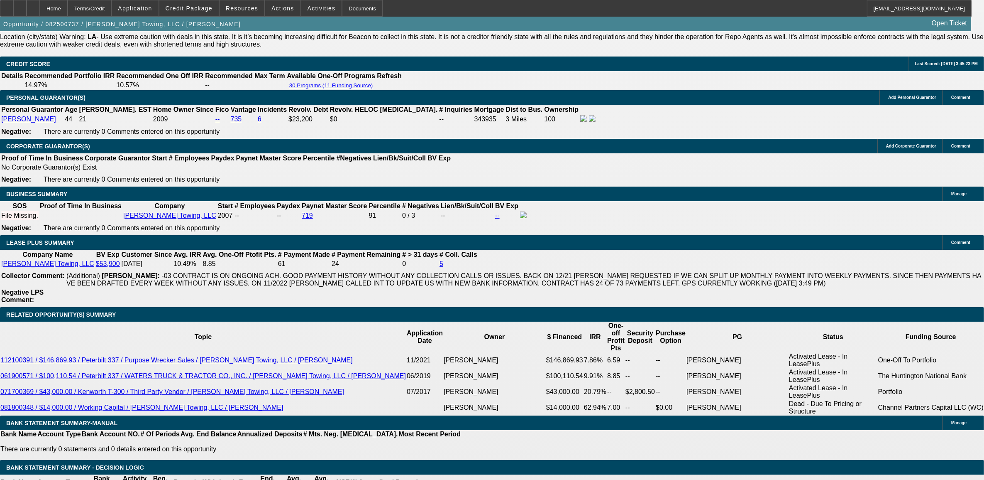
scroll to position [1124, 0]
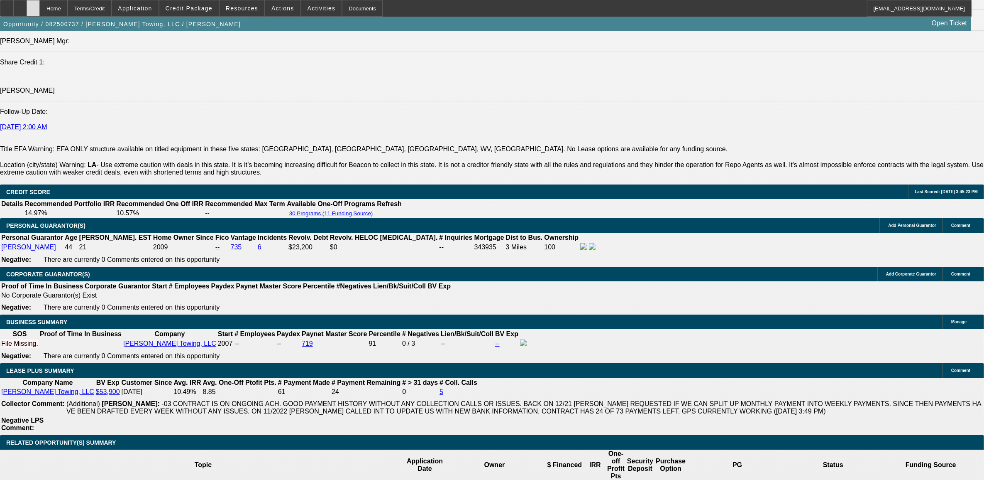
click at [33, 5] on icon at bounding box center [33, 5] width 0 height 0
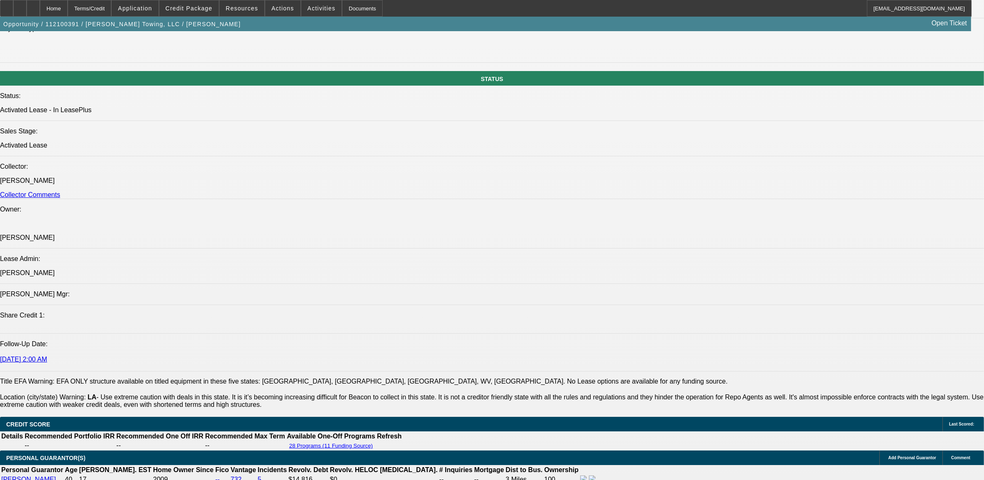
select select "0"
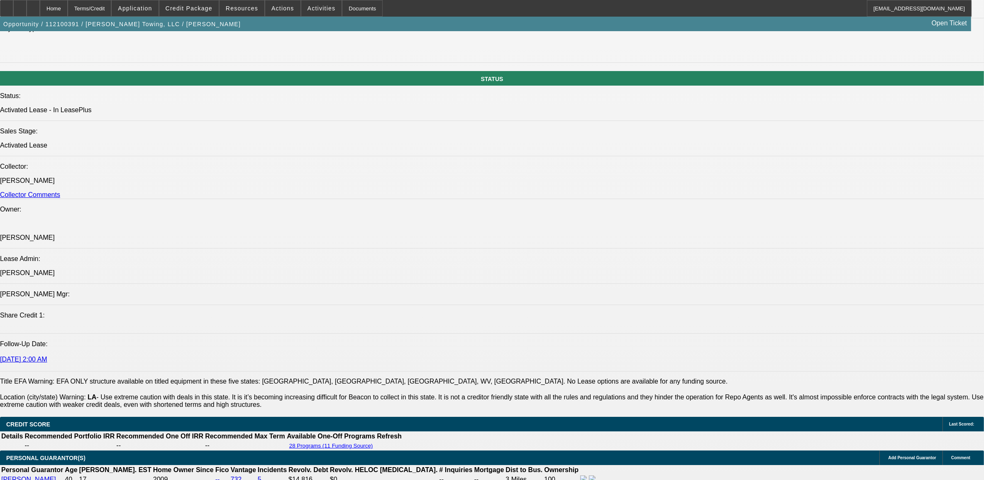
select select "0"
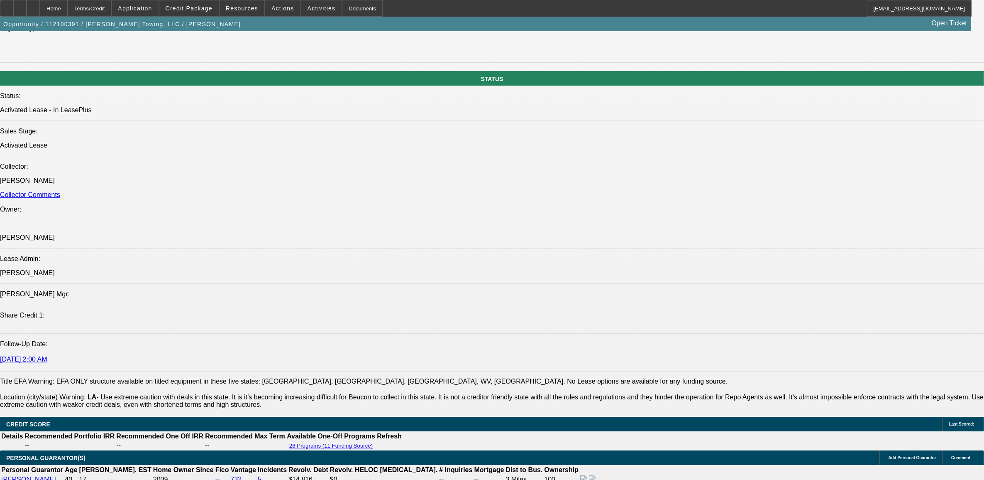
select select "0"
select select "1"
select select "2"
select select "6"
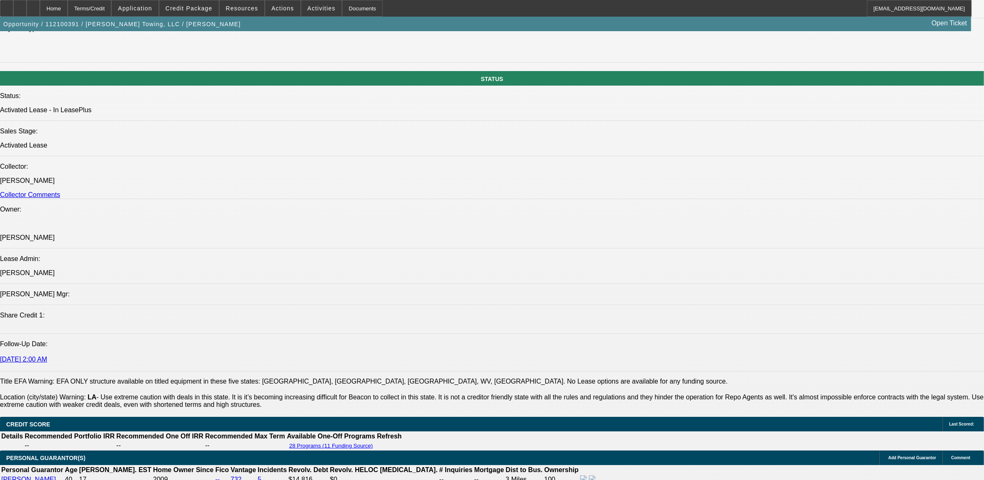
select select "1"
select select "6"
select select "1"
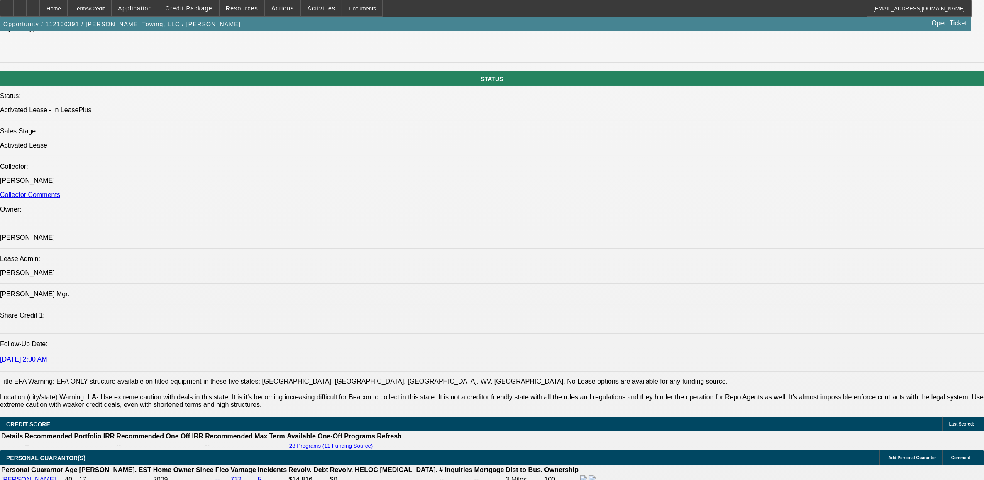
select select "6"
select select "1"
select select "6"
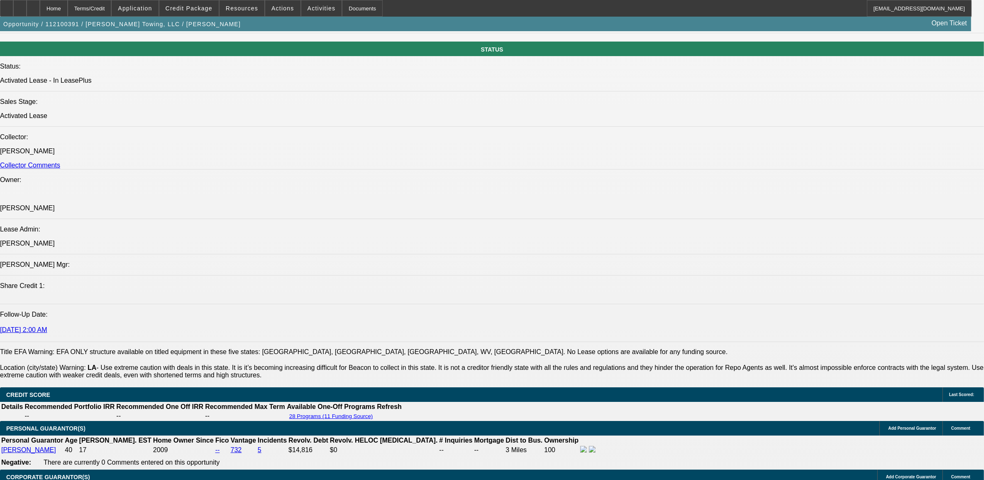
scroll to position [912, 0]
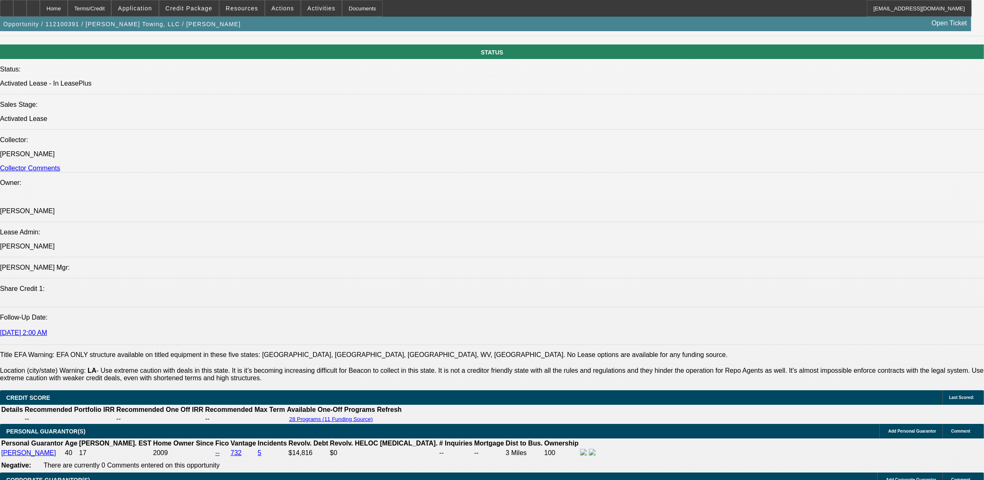
drag, startPoint x: 68, startPoint y: 186, endPoint x: 401, endPoint y: 196, distance: 333.1
drag, startPoint x: 401, startPoint y: 196, endPoint x: 387, endPoint y: 198, distance: 13.5
copy span "Aaron Campeaux Towing, LLC is a 2x repeat good paying customer looking to add a…"
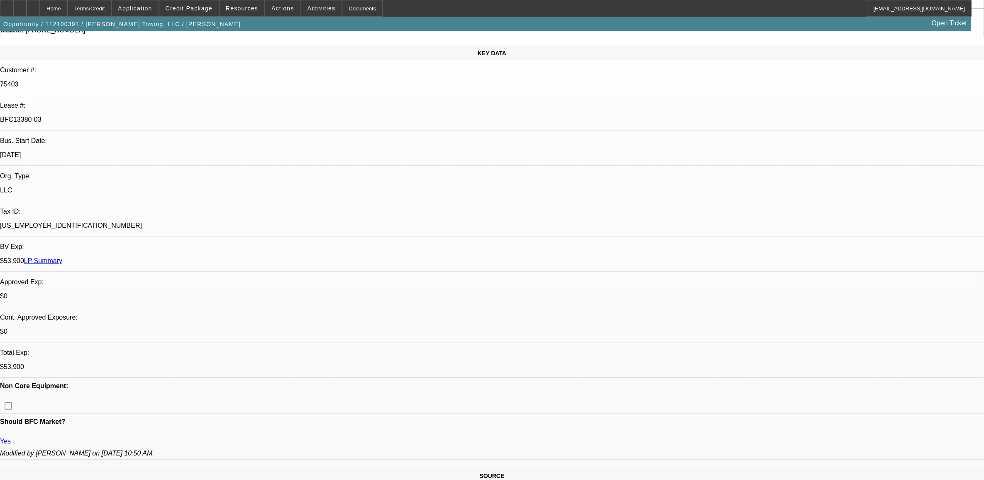
scroll to position [0, 0]
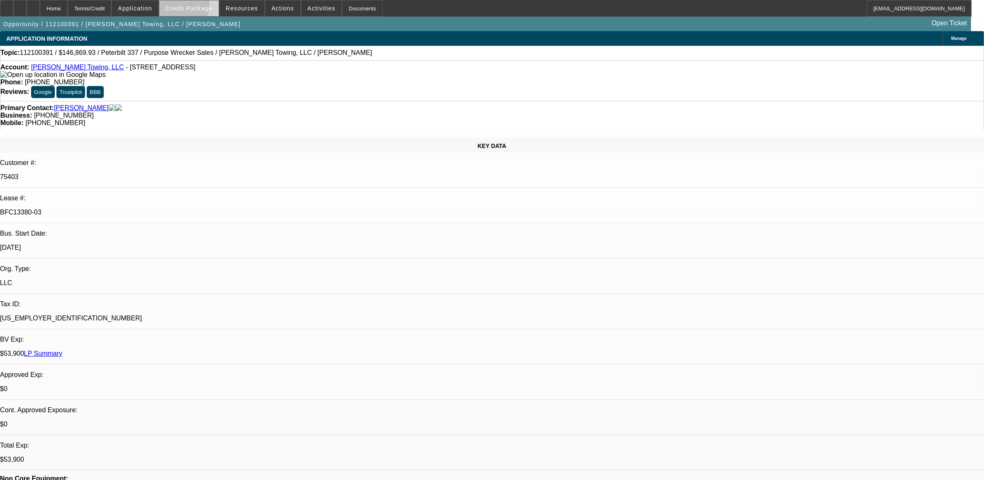
click at [181, 3] on span at bounding box center [188, 8] width 59 height 20
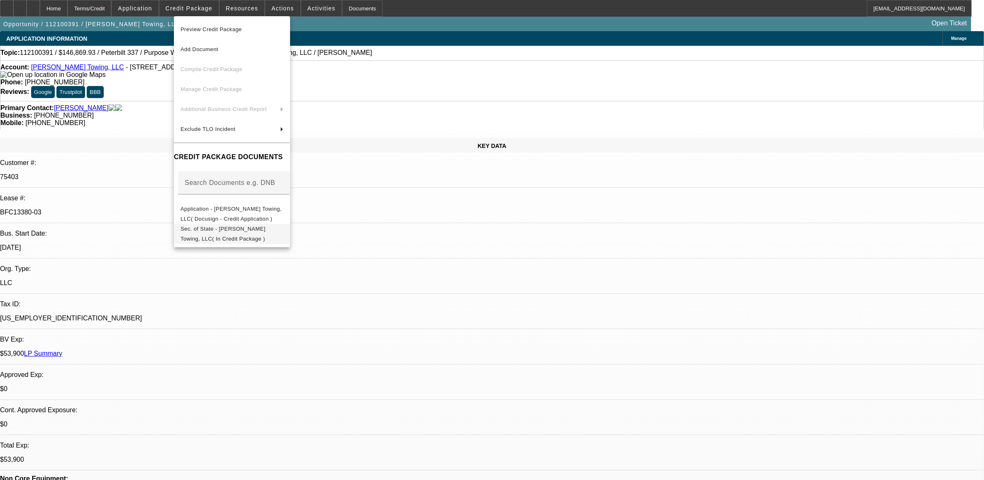
click at [225, 233] on span "Sec. of State - Aaron Campeaux Towing, LLC( In Credit Package )" at bounding box center [232, 233] width 103 height 20
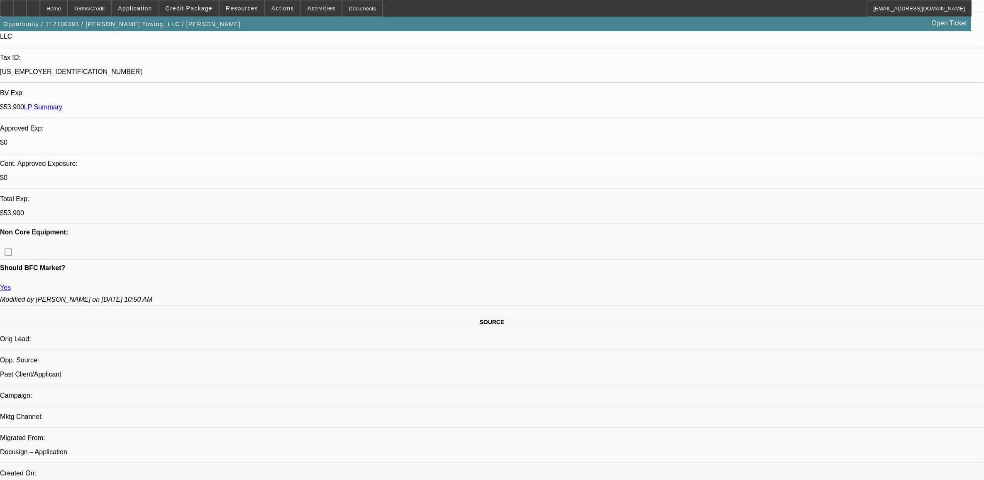
scroll to position [415, 0]
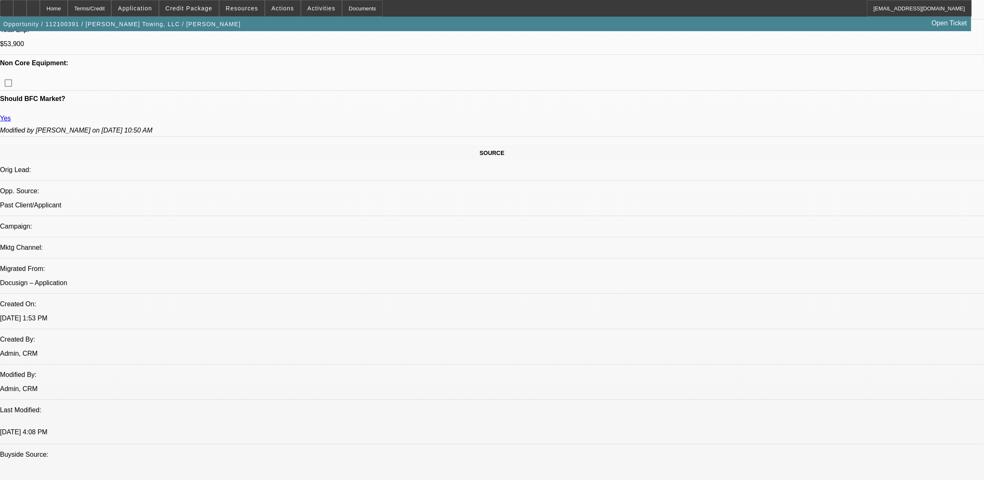
drag, startPoint x: 730, startPoint y: 98, endPoint x: 730, endPoint y: 112, distance: 14.1
drag, startPoint x: 730, startPoint y: 112, endPoint x: 732, endPoint y: 138, distance: 26.2
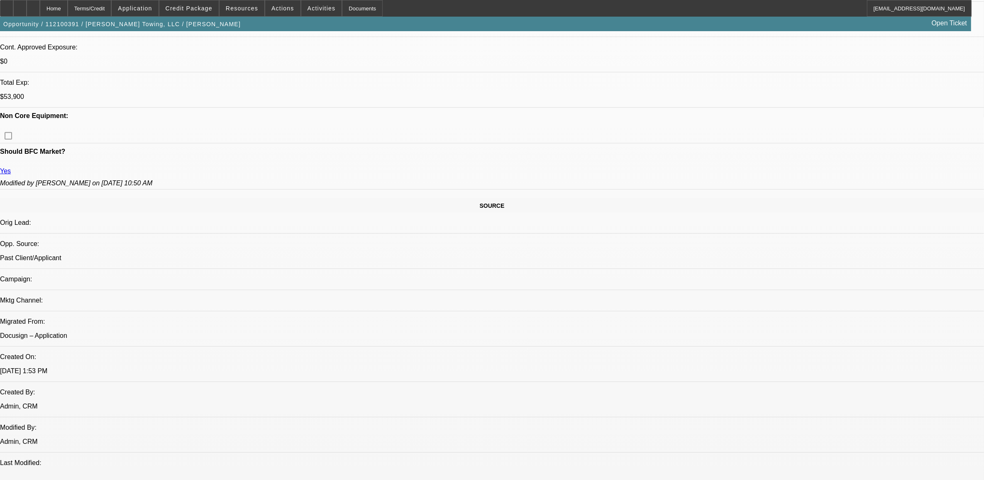
scroll to position [260, 0]
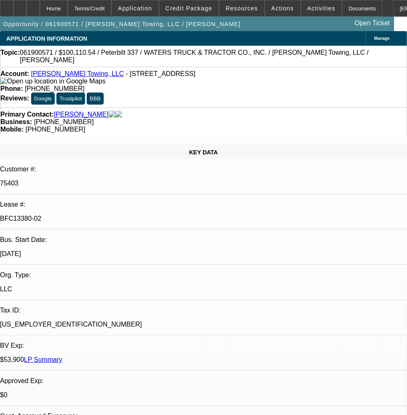
select select "0"
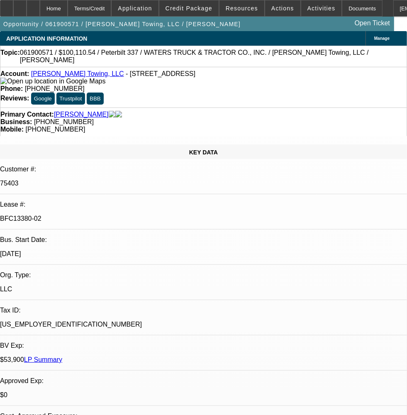
select select "0"
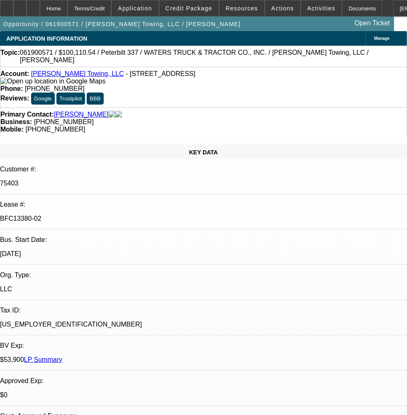
select select "0"
select select "1"
select select "2"
select select "6"
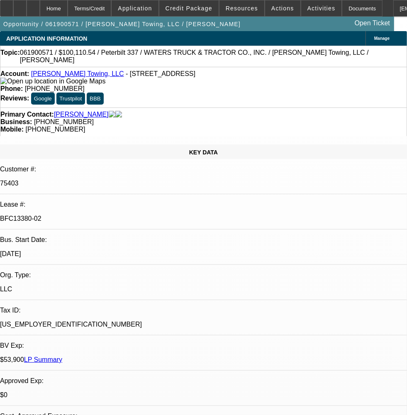
select select "1"
select select "6"
select select "1"
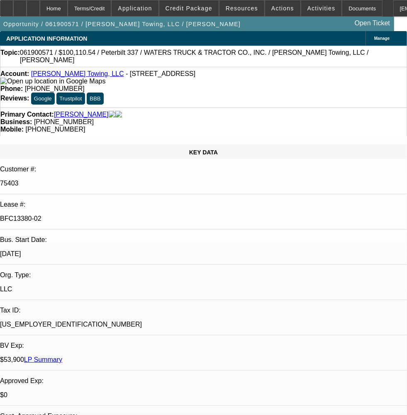
select select "6"
select select "1"
select select "6"
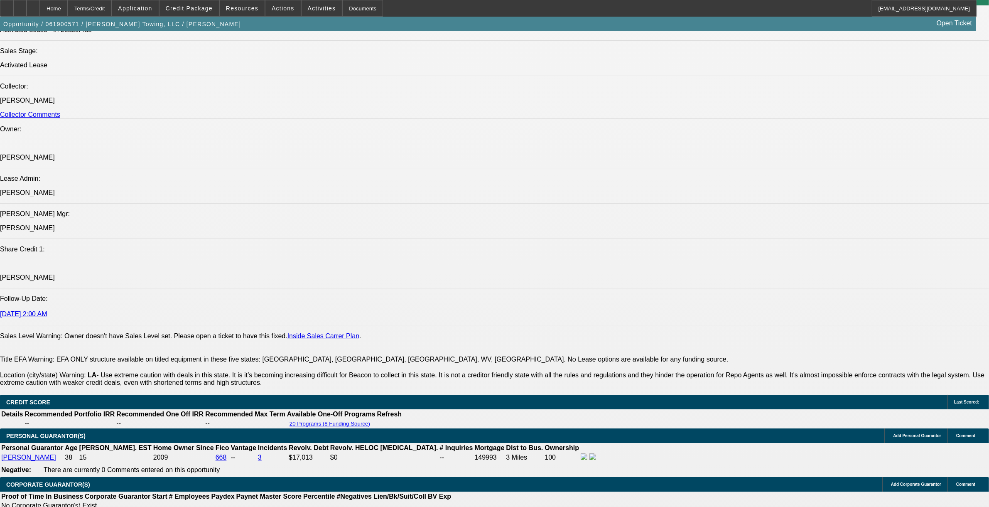
scroll to position [934, 0]
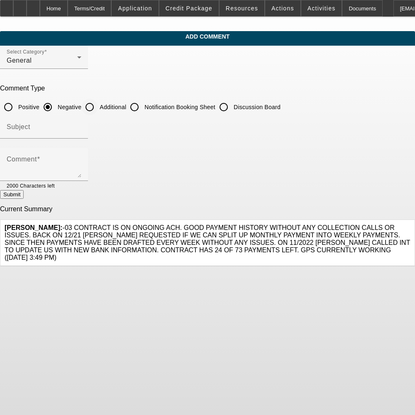
click at [98, 105] on input "Additional" at bounding box center [89, 107] width 17 height 17
radio input "true"
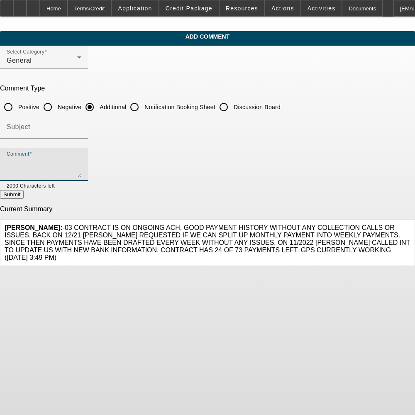
click at [81, 158] on textarea "Comment" at bounding box center [44, 168] width 75 height 20
click at [58, 169] on textarea "Comment" at bounding box center [44, 168] width 75 height 20
paste textarea "[PERSON_NAME] Towing, LLC was established in [DATE] and is a 3x repeat good pay…"
type textarea "[PERSON_NAME] Towing, LLC was established in [DATE] and is a 3x repeat good pay…"
click at [24, 196] on button "Submit" at bounding box center [12, 194] width 24 height 9
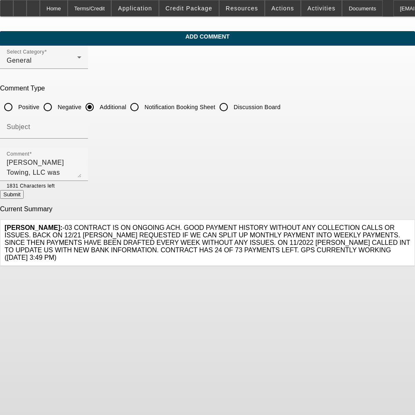
radio input "true"
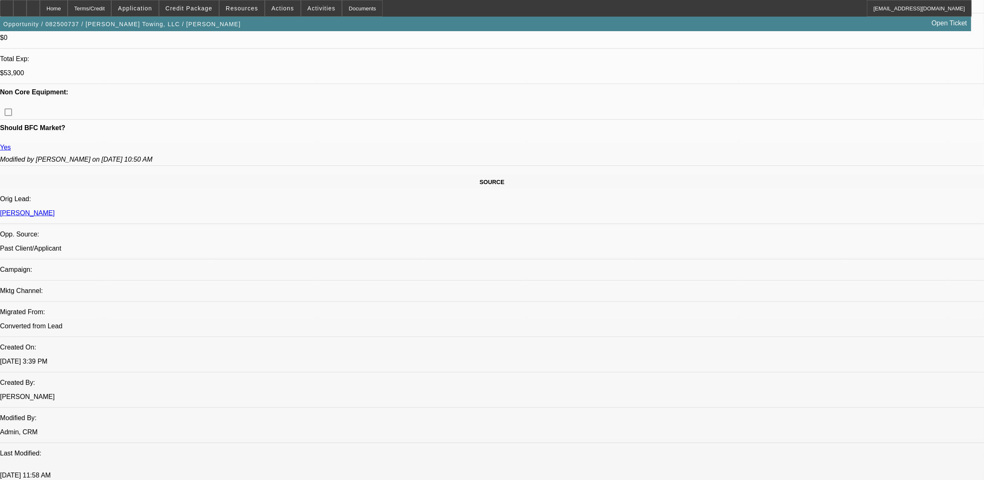
select select "0"
select select "2"
select select "0"
select select "6"
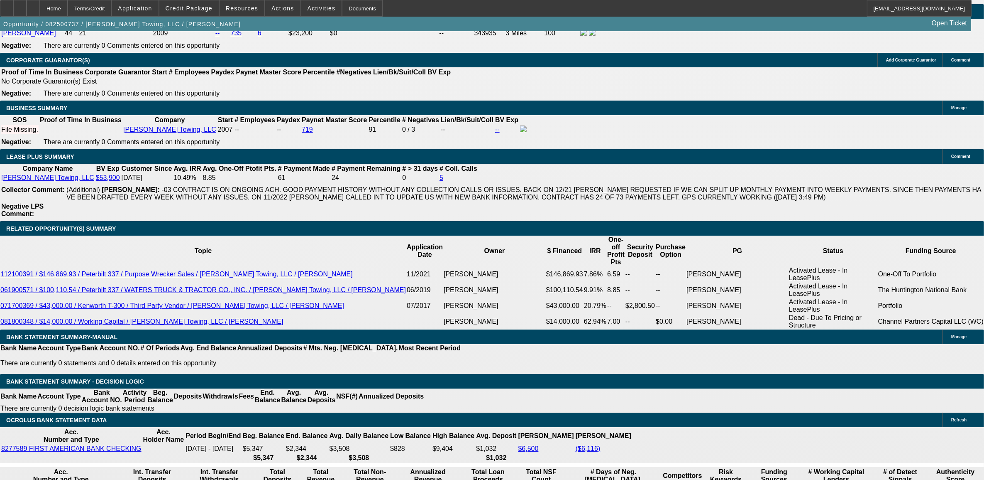
scroll to position [1352, 0]
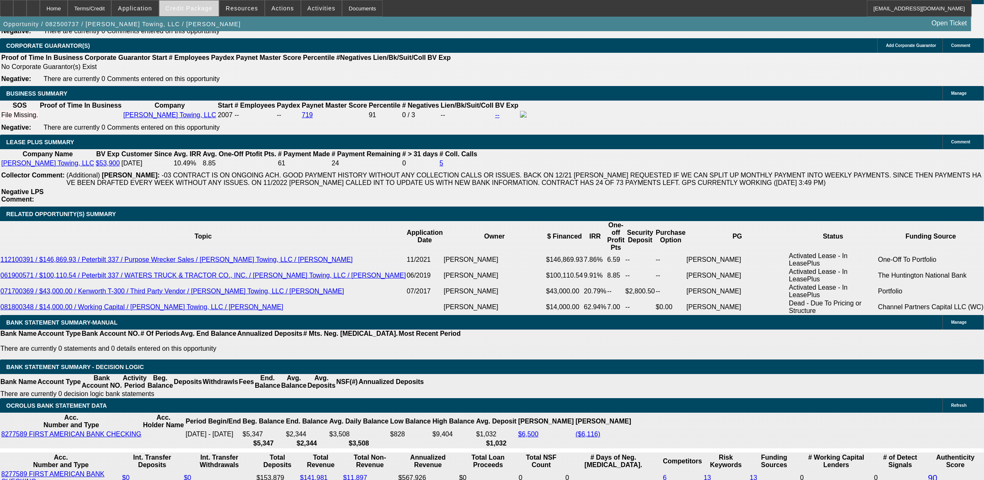
click at [192, 10] on span "Credit Package" at bounding box center [189, 8] width 47 height 7
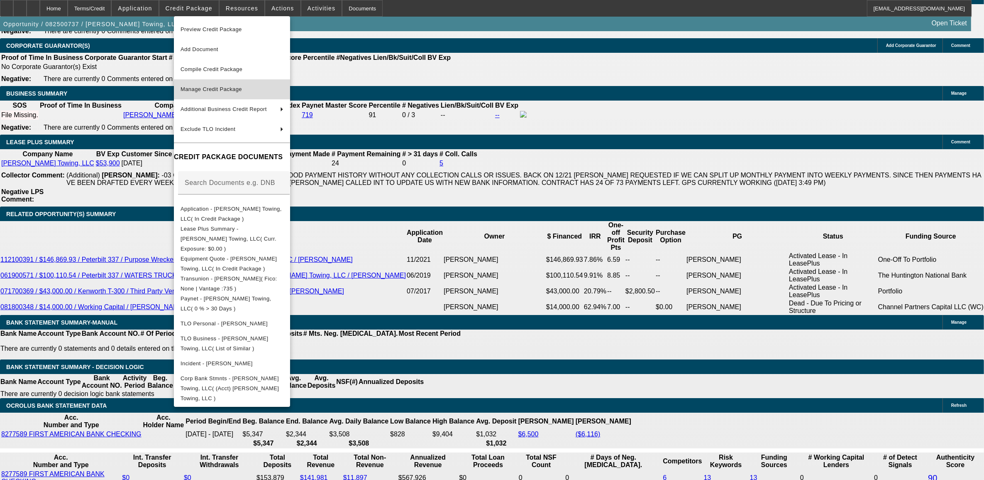
click at [209, 88] on span "Manage Credit Package" at bounding box center [211, 89] width 61 height 6
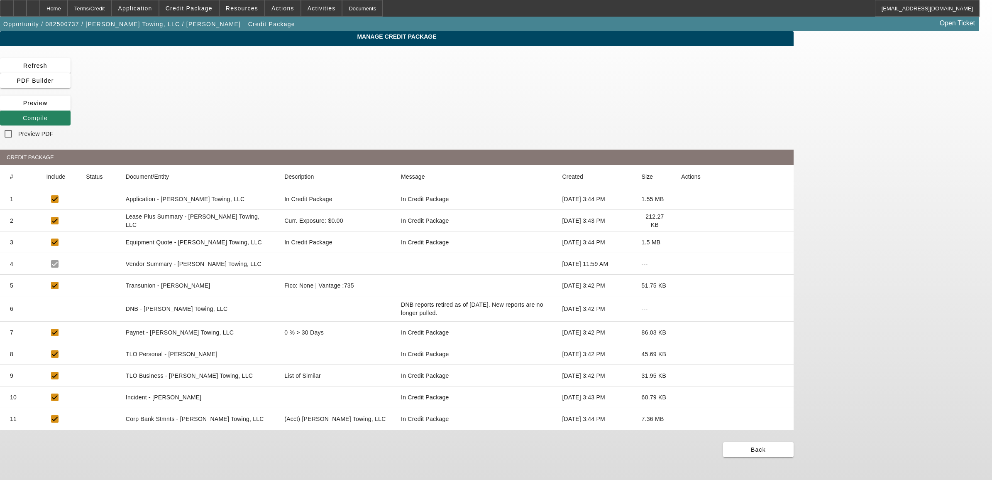
click at [681, 419] on icon at bounding box center [681, 419] width 0 height 0
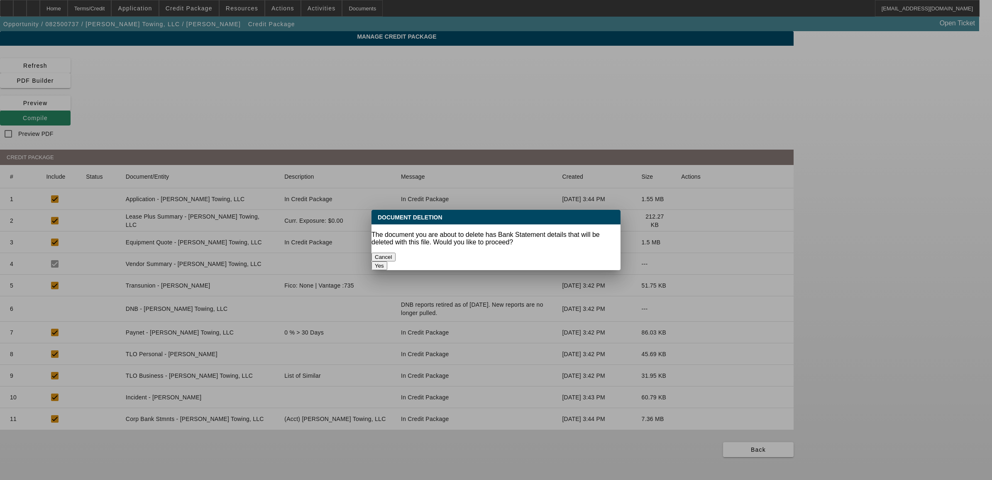
click at [387, 261] on button "Yes" at bounding box center [380, 265] width 16 height 9
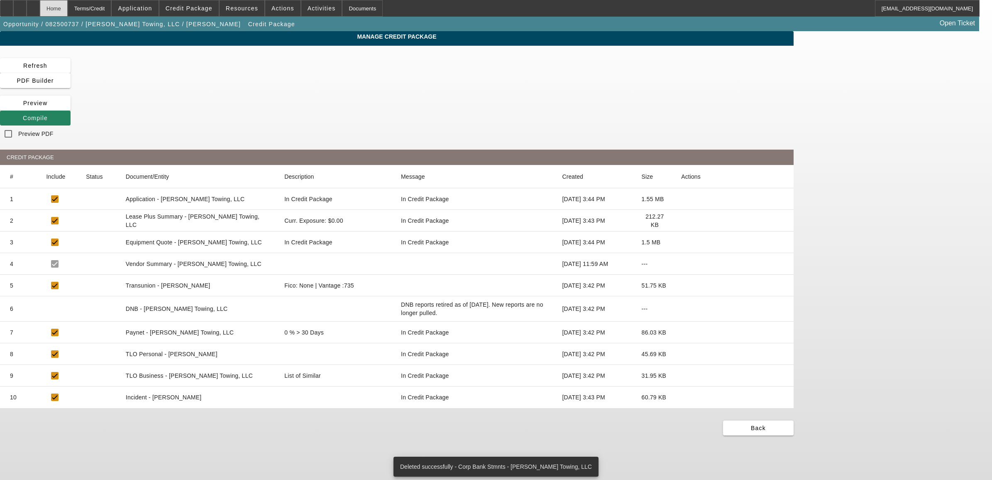
click at [68, 13] on div "Home" at bounding box center [54, 8] width 28 height 17
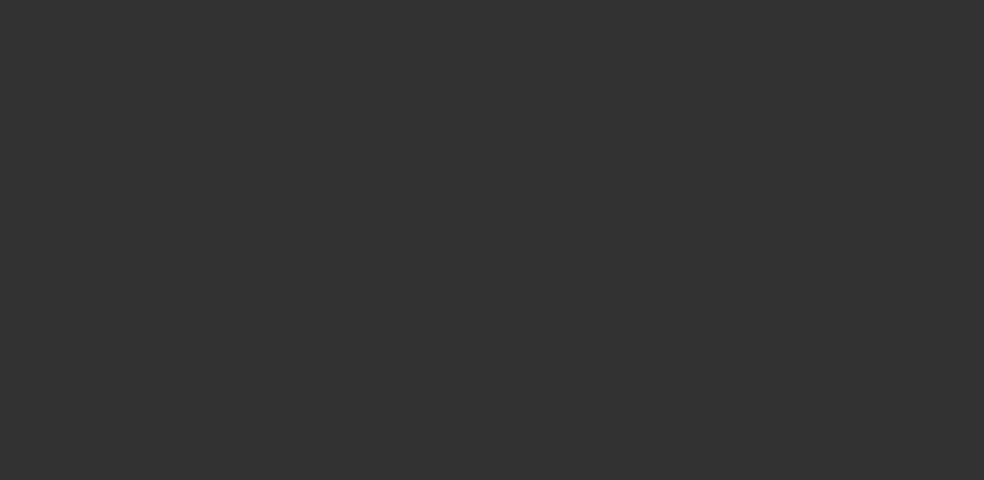
select select "0"
select select "2"
select select "0"
select select "6"
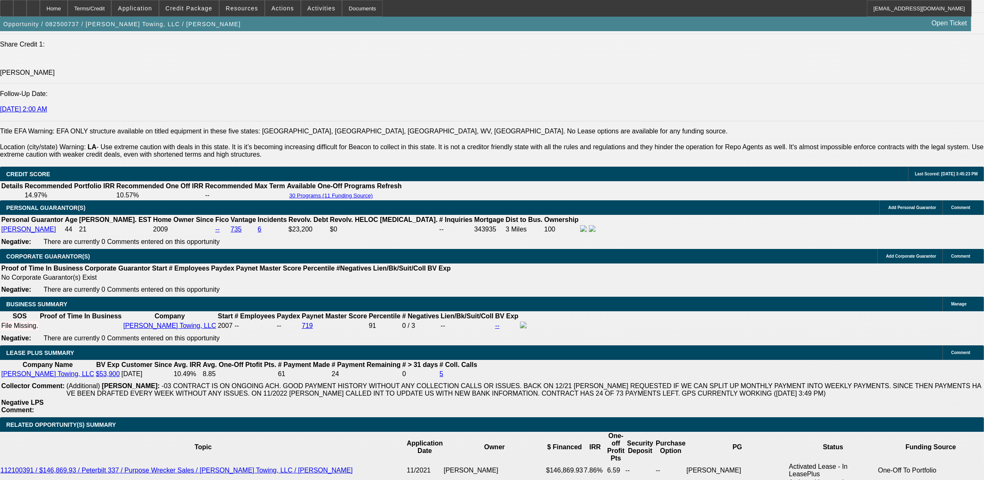
scroll to position [1194, 0]
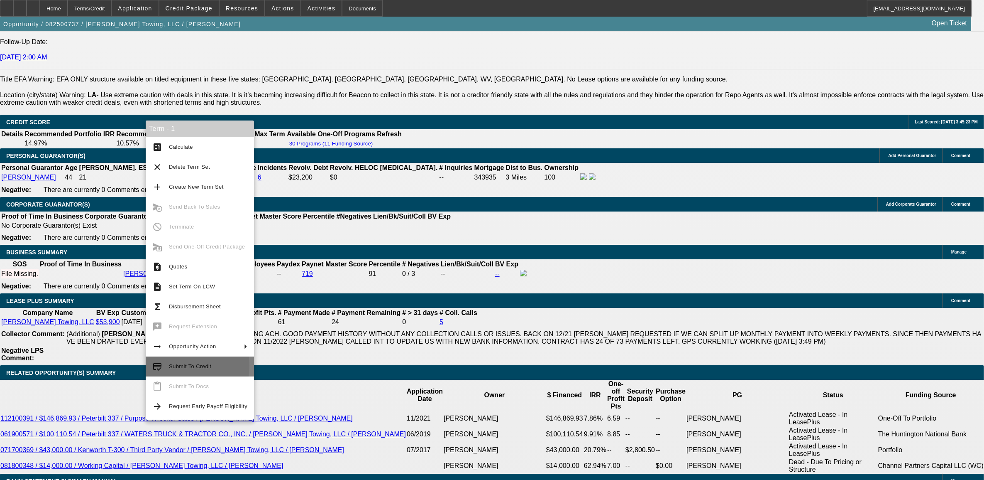
click at [171, 365] on span "Submit To Credit" at bounding box center [190, 366] width 42 height 6
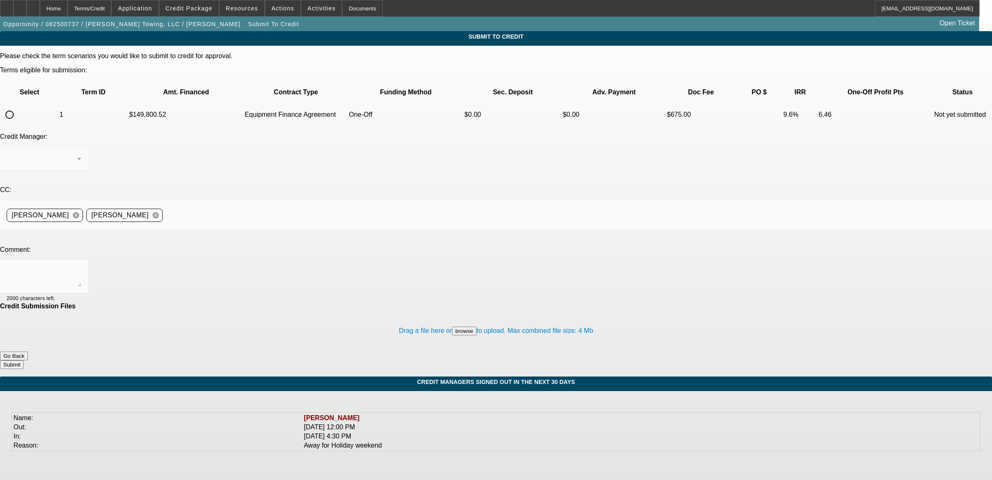
click at [18, 106] on input "radio" at bounding box center [9, 114] width 17 height 17
radio input "true"
click at [81, 147] on div "Syndications" at bounding box center [44, 158] width 75 height 23
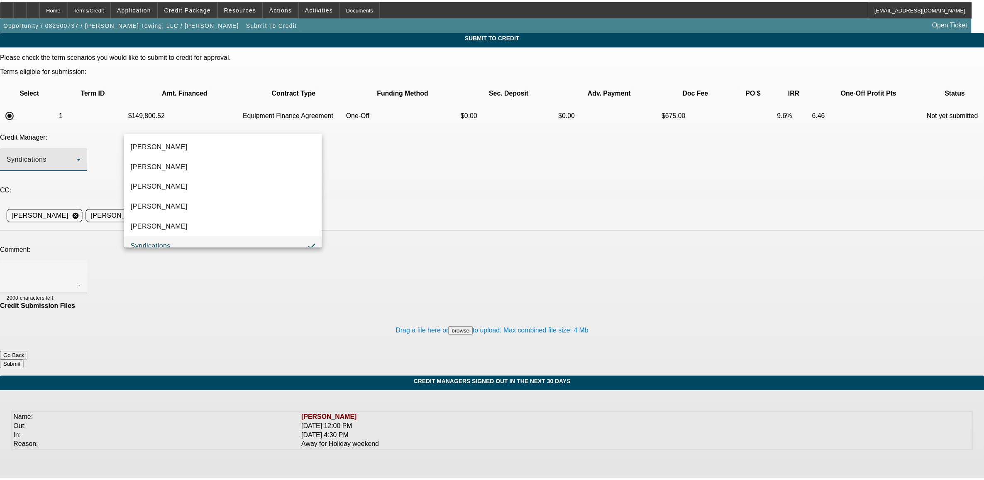
scroll to position [9, 0]
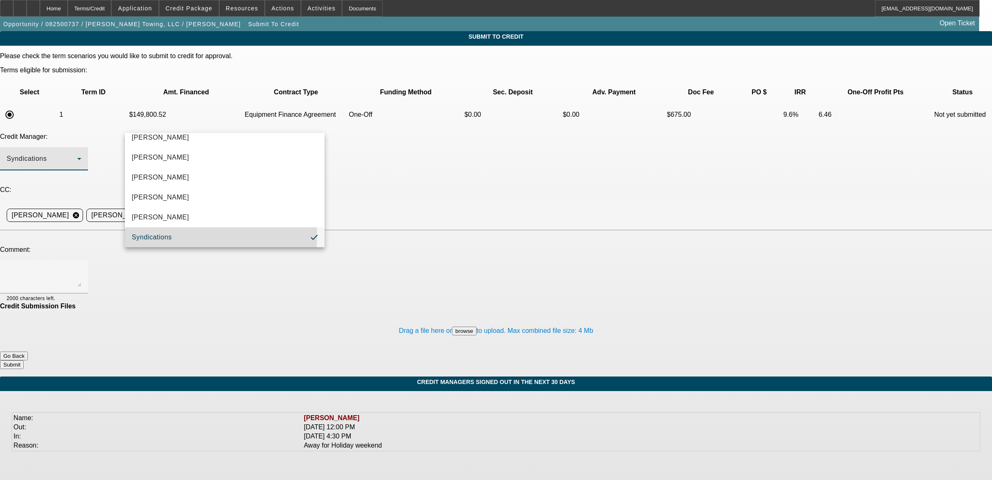
click at [198, 235] on mat-option "Syndications" at bounding box center [224, 237] width 199 height 20
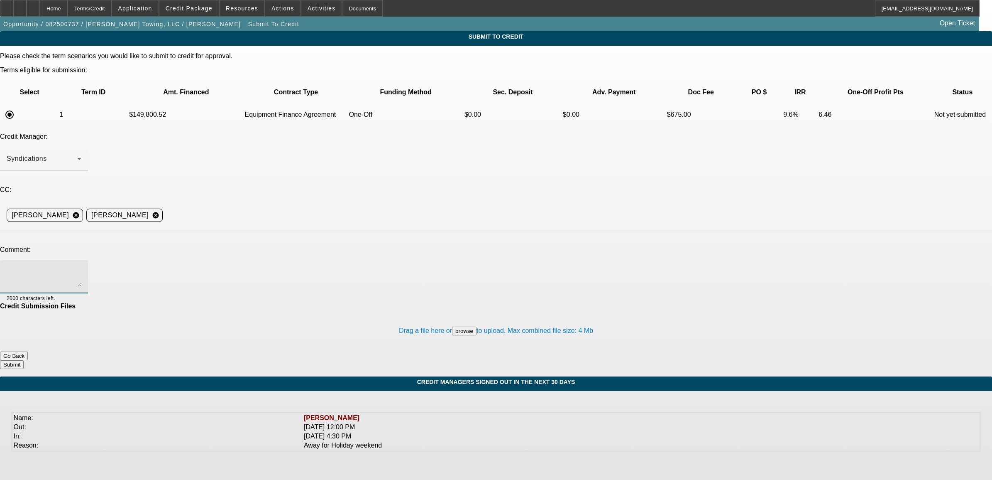
click at [81, 267] on textarea at bounding box center [44, 277] width 75 height 20
type textarea "Please send to Uni. see additional comments. Nick"
click at [24, 360] on button "Submit" at bounding box center [12, 364] width 24 height 9
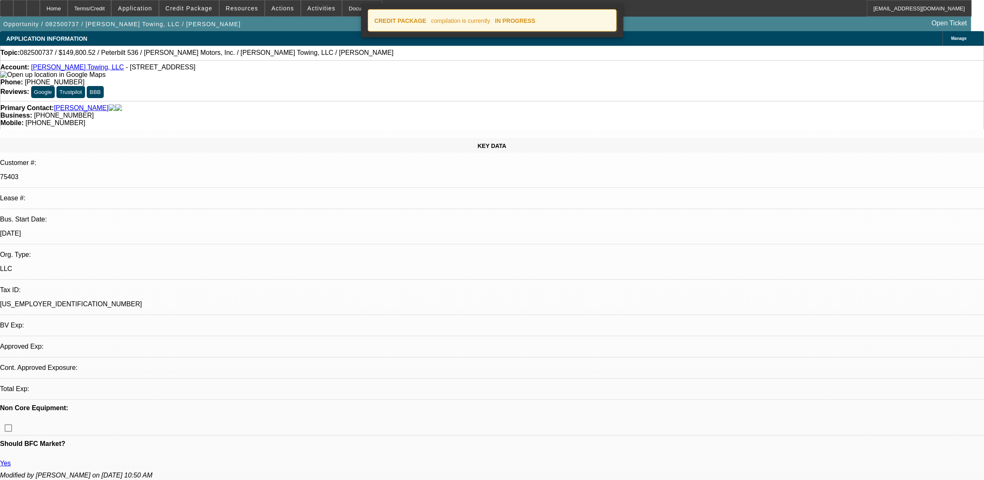
select select "0"
select select "2"
select select "0"
select select "6"
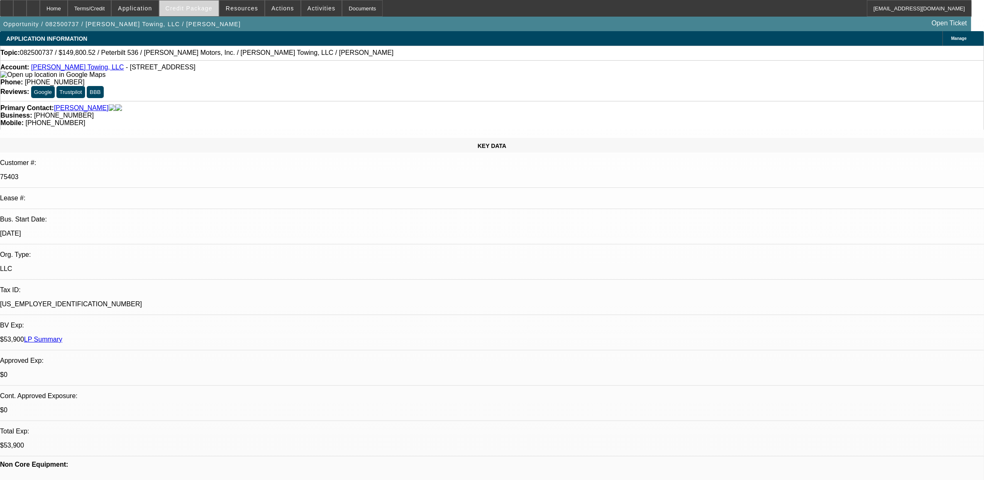
click at [192, 11] on span at bounding box center [188, 8] width 59 height 20
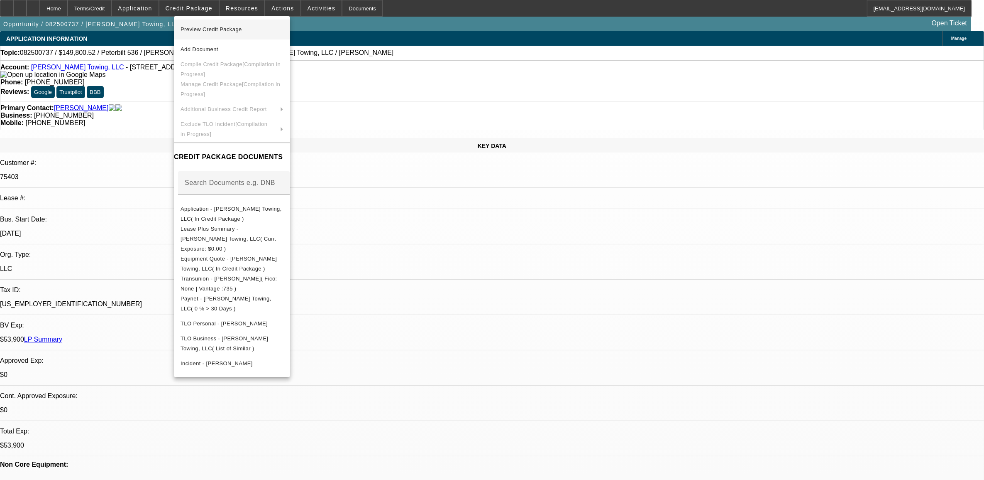
click at [202, 28] on span "Preview Credit Package" at bounding box center [211, 29] width 61 height 6
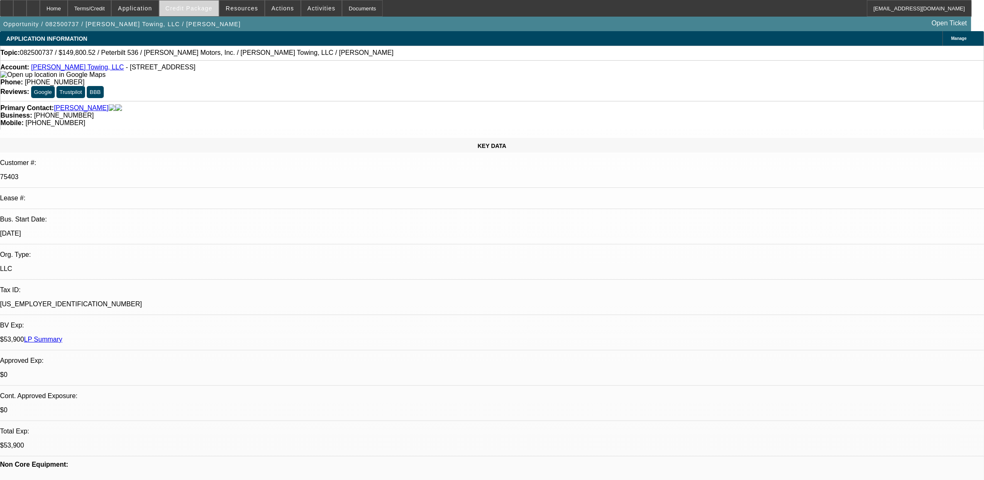
click at [198, 15] on span at bounding box center [188, 8] width 59 height 20
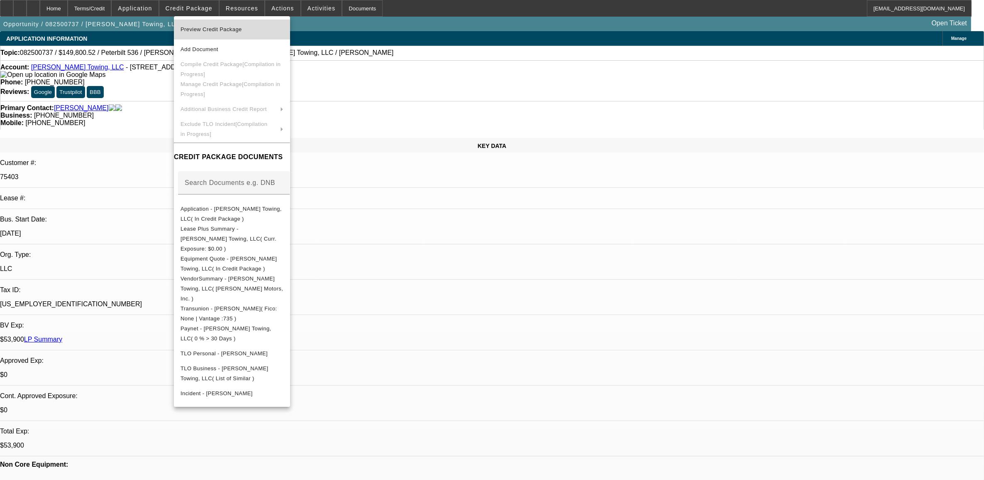
click at [203, 25] on span "Preview Credit Package" at bounding box center [232, 29] width 103 height 10
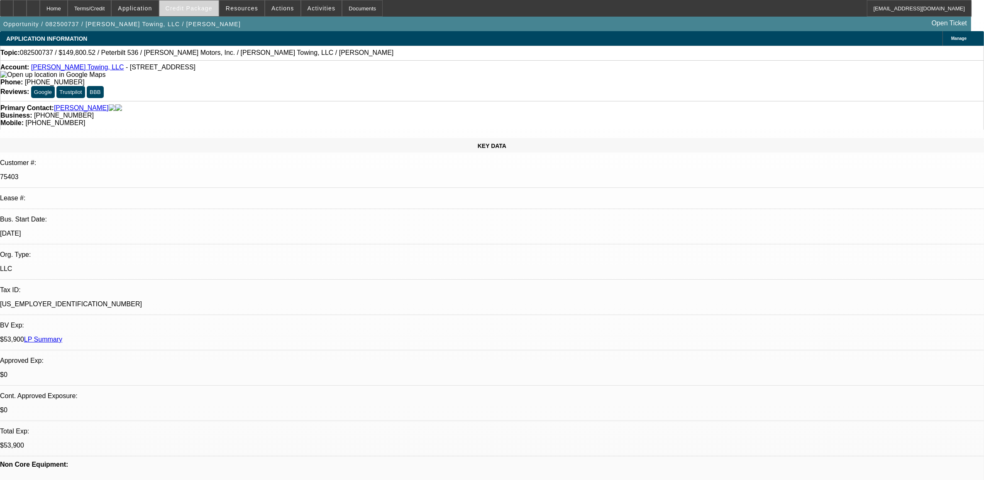
click at [181, 1] on span at bounding box center [188, 8] width 59 height 20
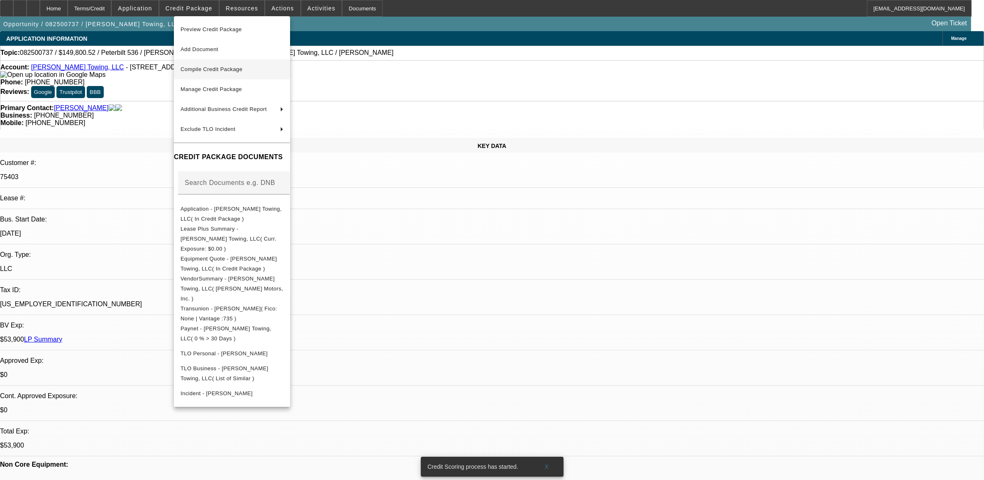
click at [210, 67] on span "Compile Credit Package" at bounding box center [212, 69] width 62 height 6
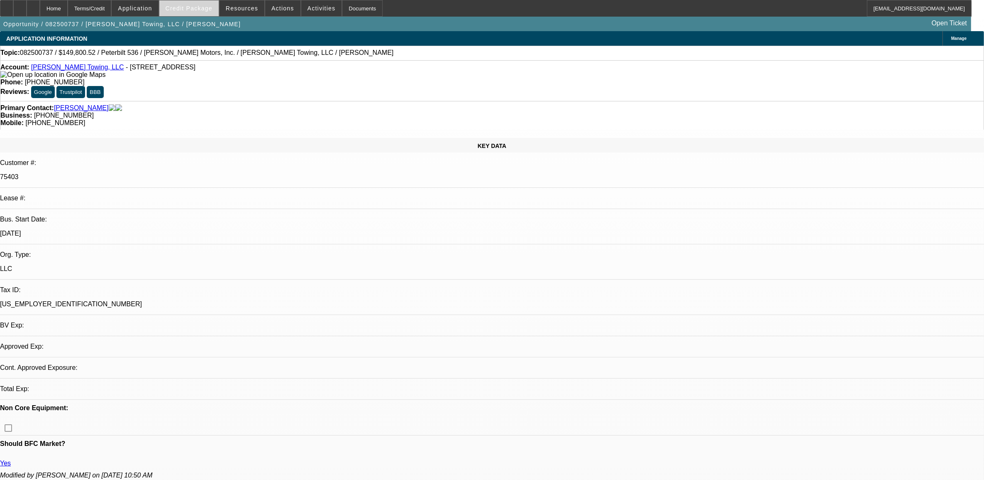
select select "0"
select select "2"
select select "0"
select select "6"
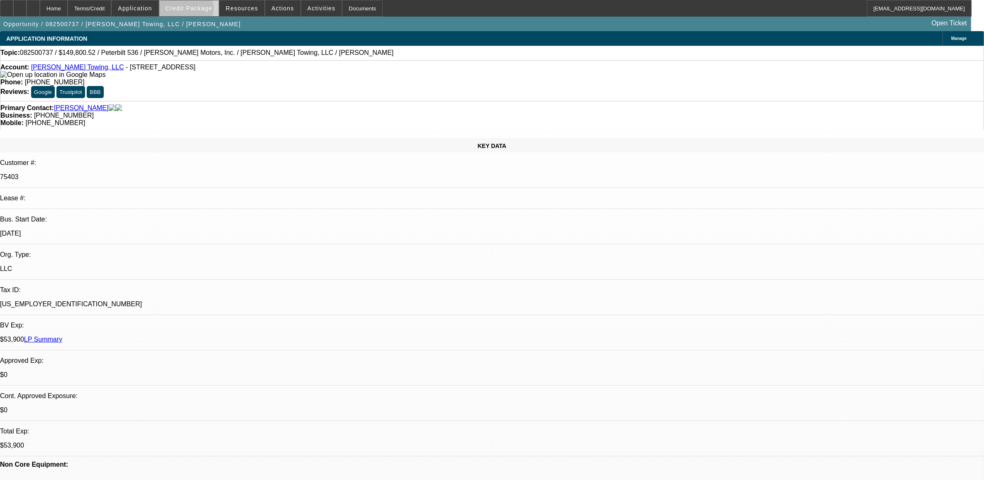
click at [201, 11] on span "Credit Package" at bounding box center [189, 8] width 47 height 7
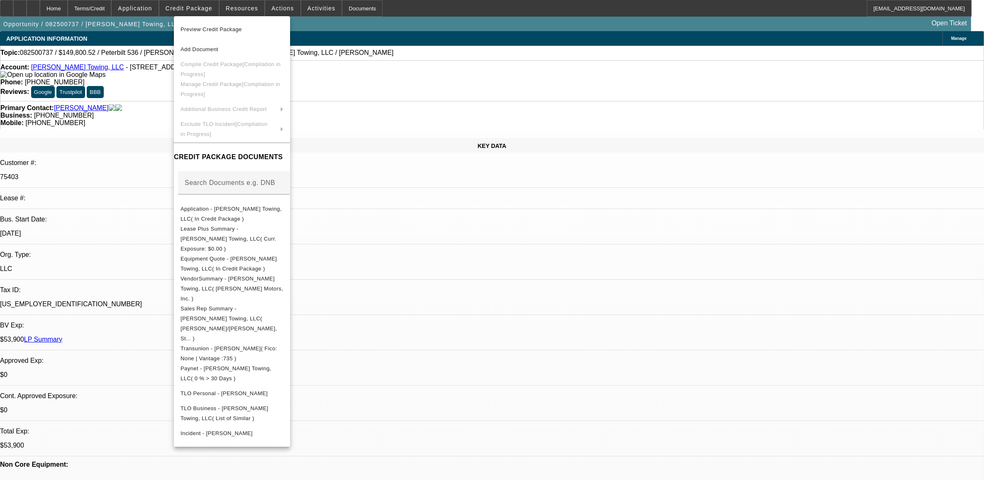
click at [211, 28] on span "Preview Credit Package" at bounding box center [211, 29] width 61 height 6
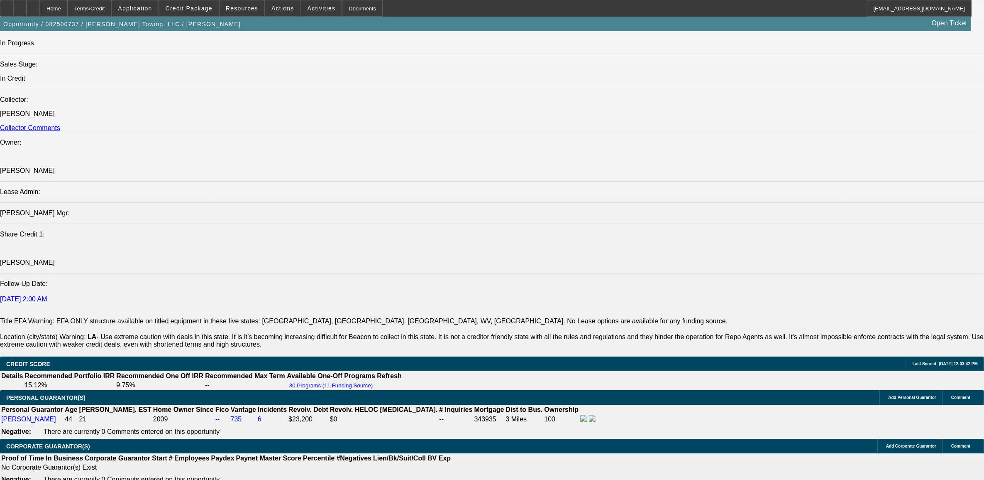
scroll to position [934, 0]
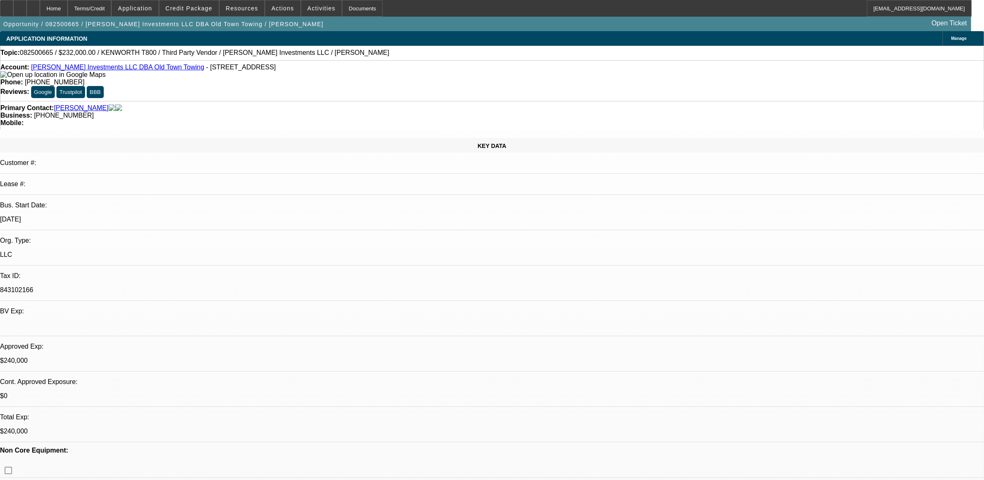
select select "0"
select select "0.1"
select select "0"
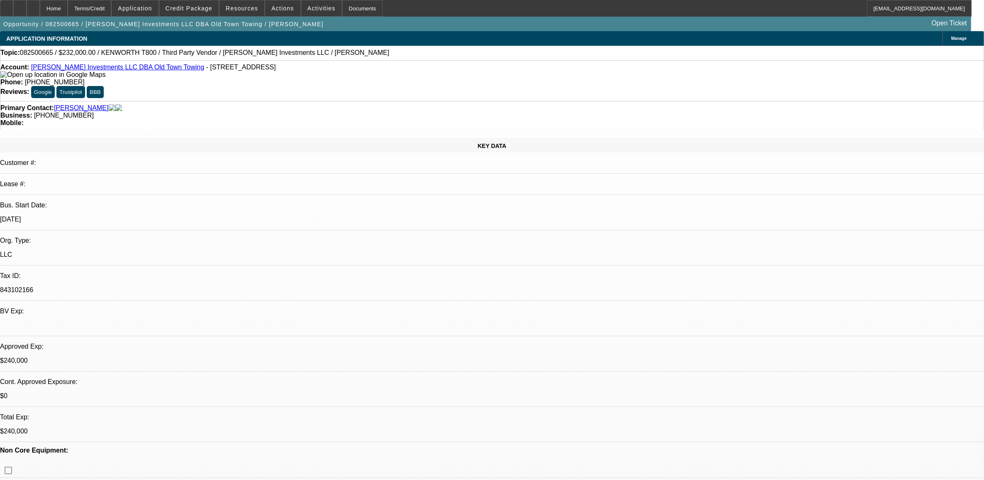
select select "0.1"
select select "0"
select select "0.1"
select select "0"
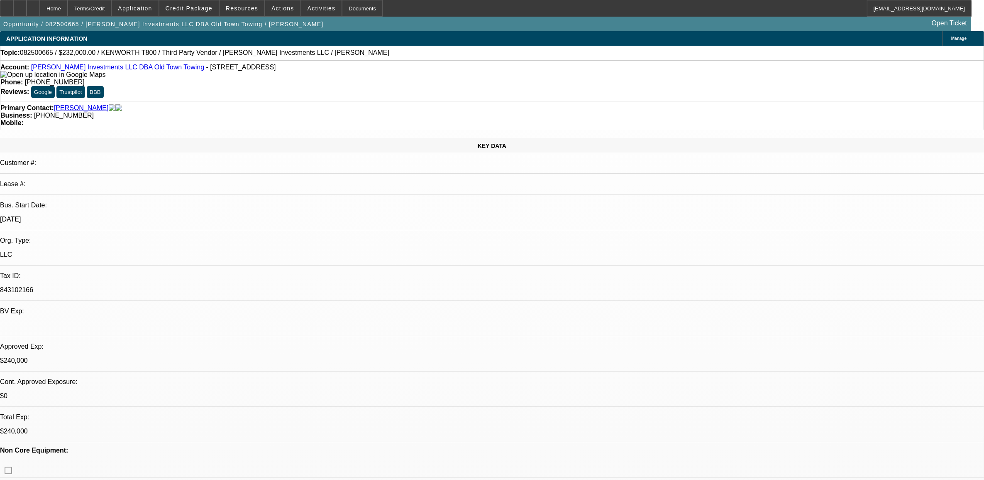
select select "0"
select select "0.1"
select select "1"
select select "2"
select select "4"
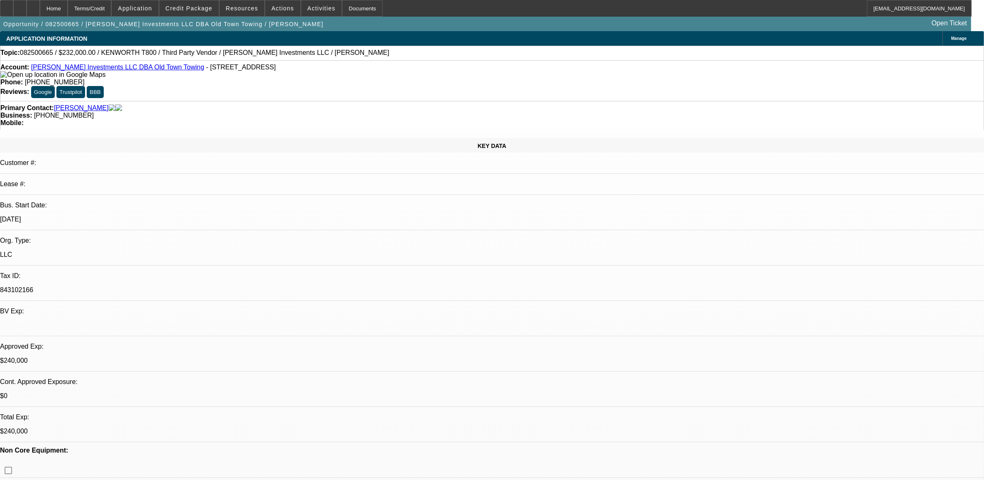
select select "1"
select select "2"
select select "4"
select select "1"
select select "2"
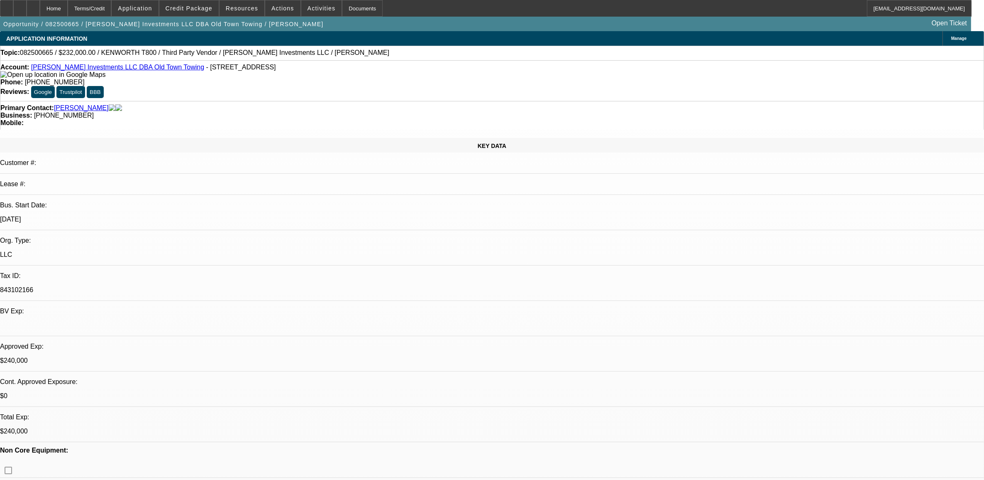
select select "4"
select select "1"
select select "4"
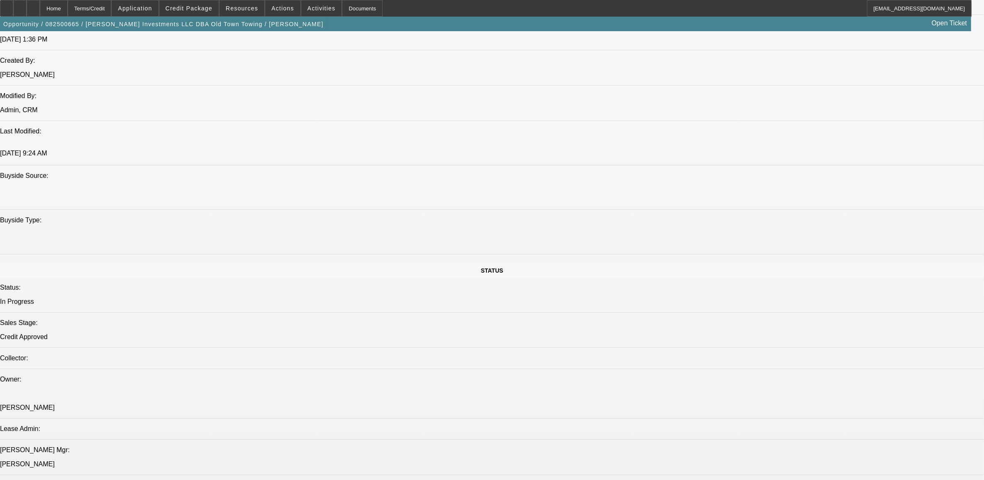
scroll to position [675, 0]
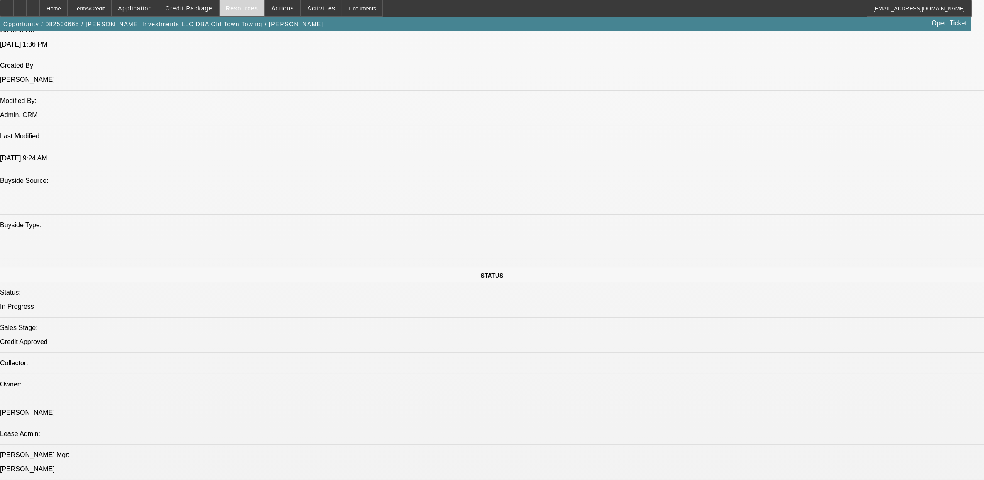
click at [225, 10] on span at bounding box center [242, 8] width 45 height 20
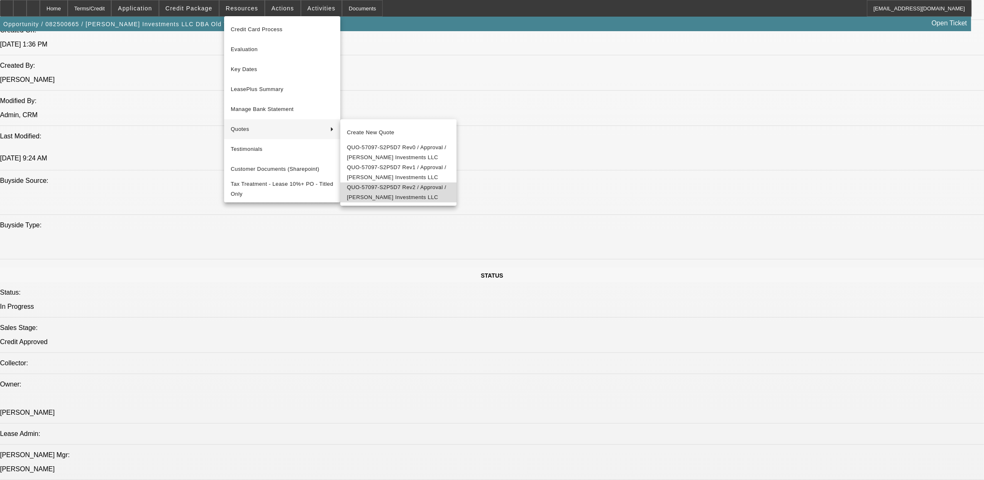
click at [395, 202] on span "QUO-57097-S2P5D7 Rev2 / Approval / Harrison Stone Investments LLC" at bounding box center [398, 192] width 103 height 20
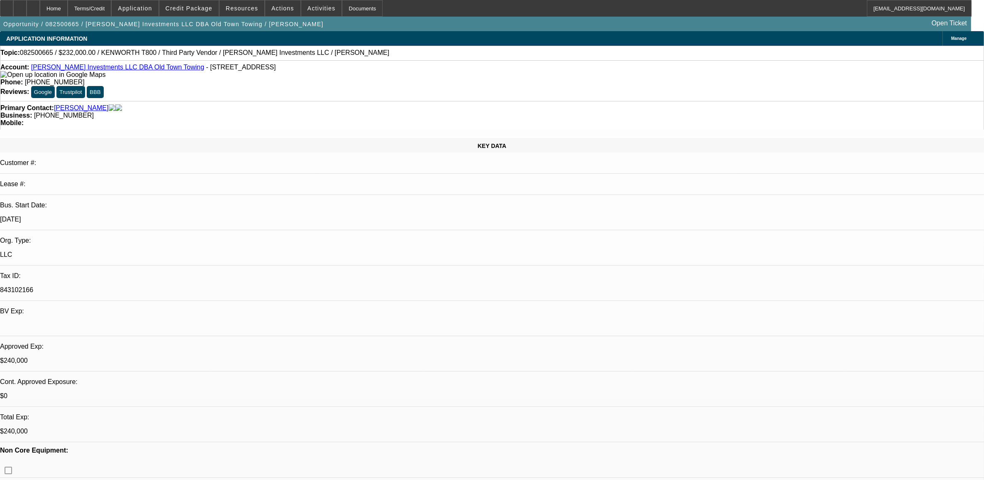
select select "0"
select select "0.1"
select select "0"
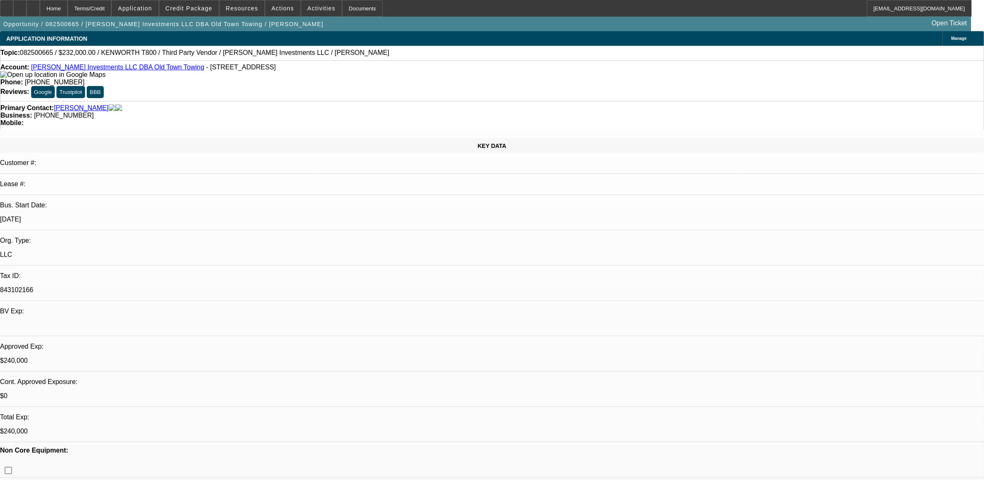
select select "0.1"
select select "0"
select select "0.1"
select select "0"
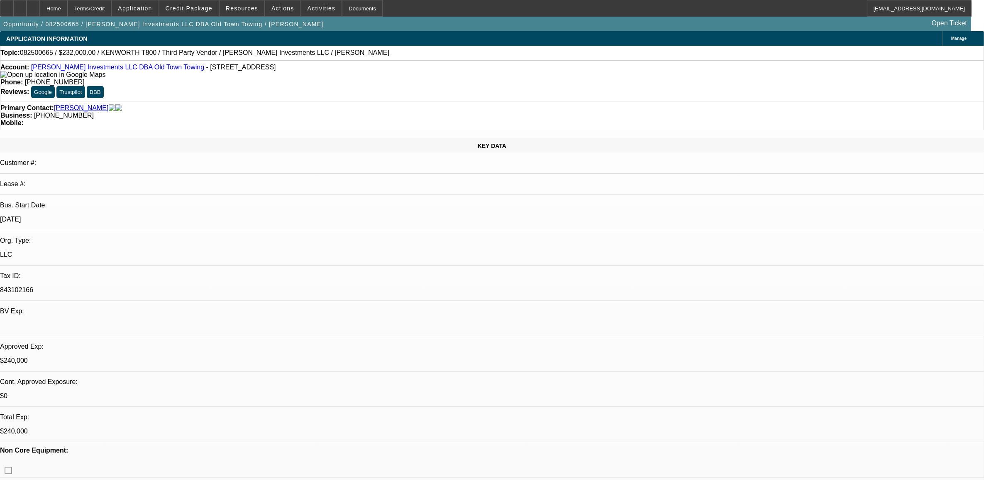
select select "0"
select select "0.1"
select select "1"
select select "2"
select select "4"
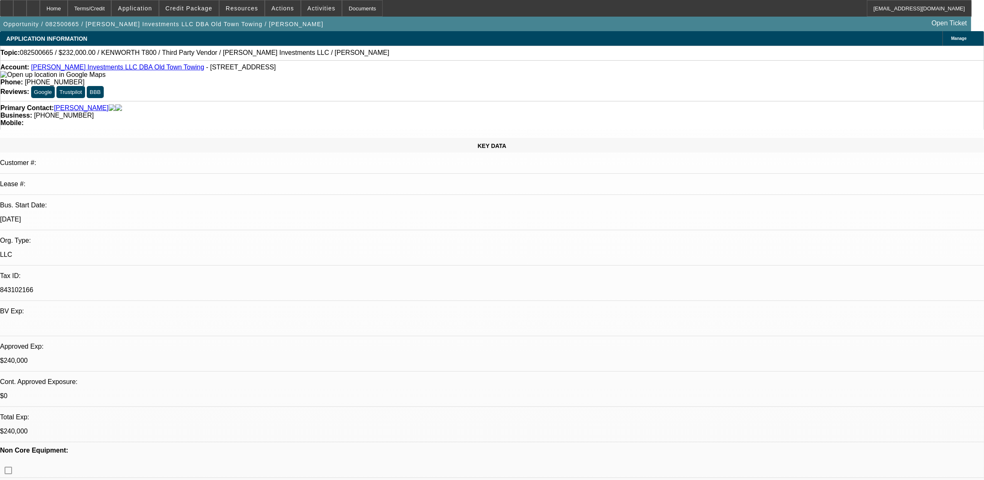
select select "1"
select select "2"
select select "4"
select select "1"
select select "2"
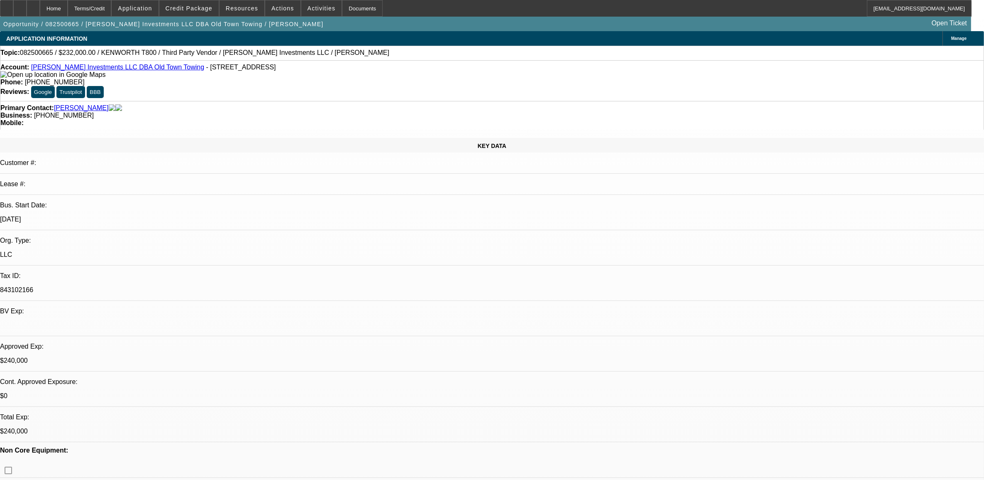
select select "4"
select select "1"
select select "4"
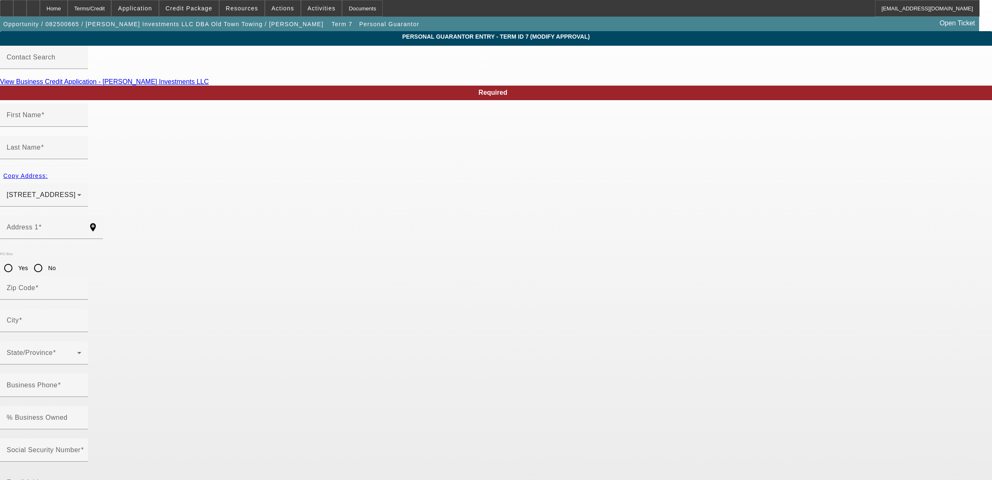
type input "[PERSON_NAME]"
type input "Stone"
type input "[STREET_ADDRESS]"
radio input "true"
type input "85254"
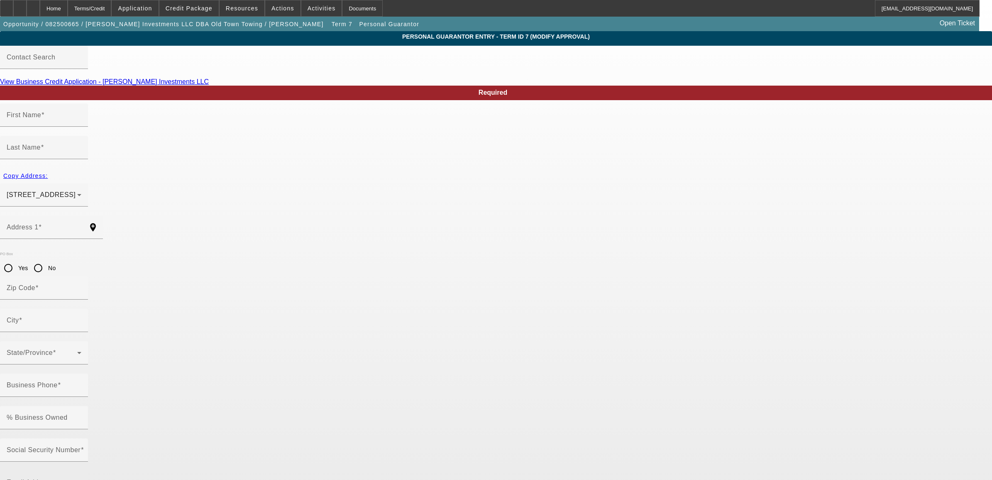
type input "Scottsdale"
type input "[PHONE_NUMBER]"
type input "80"
type input "021-70-3491"
type input "[PERSON_NAME][EMAIL_ADDRESS][DOMAIN_NAME]"
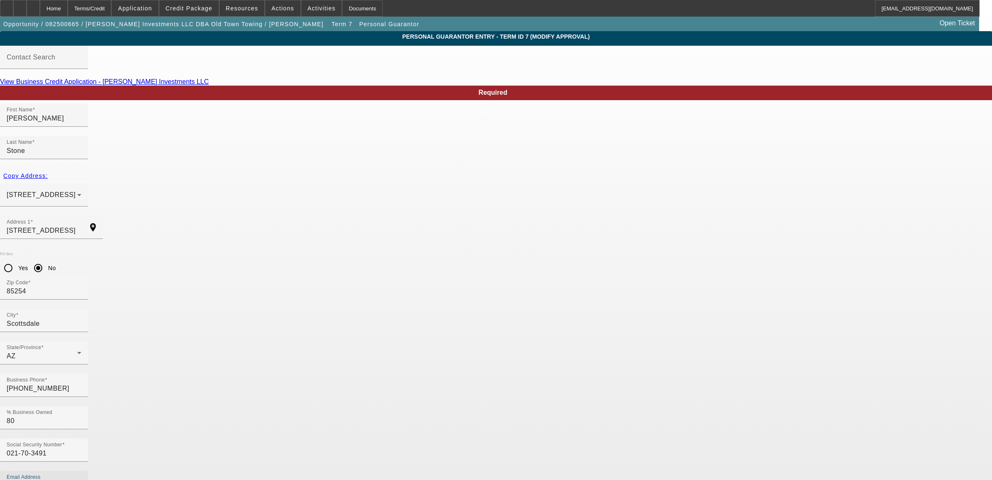
click at [81, 479] on input "[PERSON_NAME][EMAIL_ADDRESS][DOMAIN_NAME]" at bounding box center [44, 485] width 75 height 10
drag, startPoint x: 454, startPoint y: 331, endPoint x: 320, endPoint y: 321, distance: 134.5
click at [320, 438] on div "Social Security Number 021-70-3491 Email Address [PERSON_NAME][EMAIL_ADDRESS][D…" at bounding box center [496, 470] width 992 height 65
click at [81, 470] on div "Email Address [PERSON_NAME][EMAIL_ADDRESS][DOMAIN_NAME]" at bounding box center [44, 481] width 75 height 23
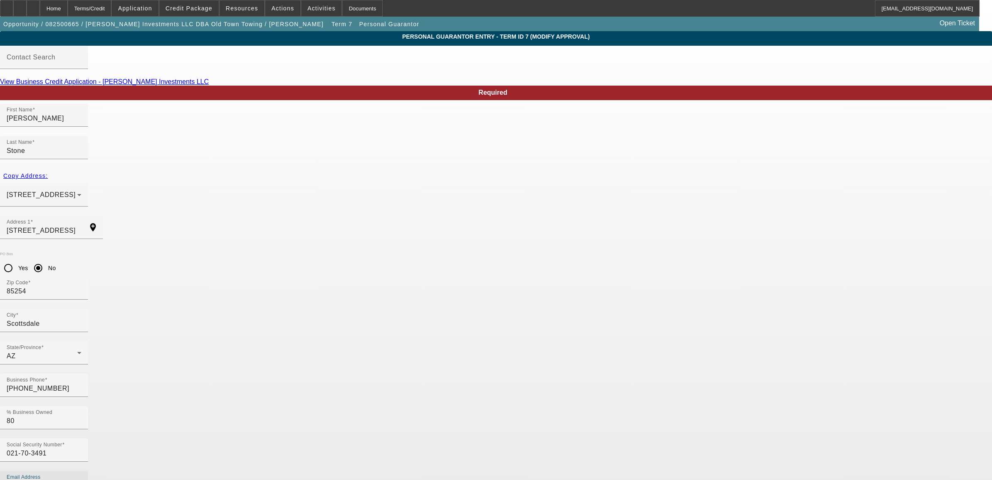
drag, startPoint x: 466, startPoint y: 331, endPoint x: 372, endPoint y: 317, distance: 95.3
click at [372, 438] on div "Social Security Number 021-70-3491 Email Address harrison@oldtowntowing.com" at bounding box center [496, 470] width 992 height 65
click at [68, 11] on div "Home" at bounding box center [54, 8] width 28 height 17
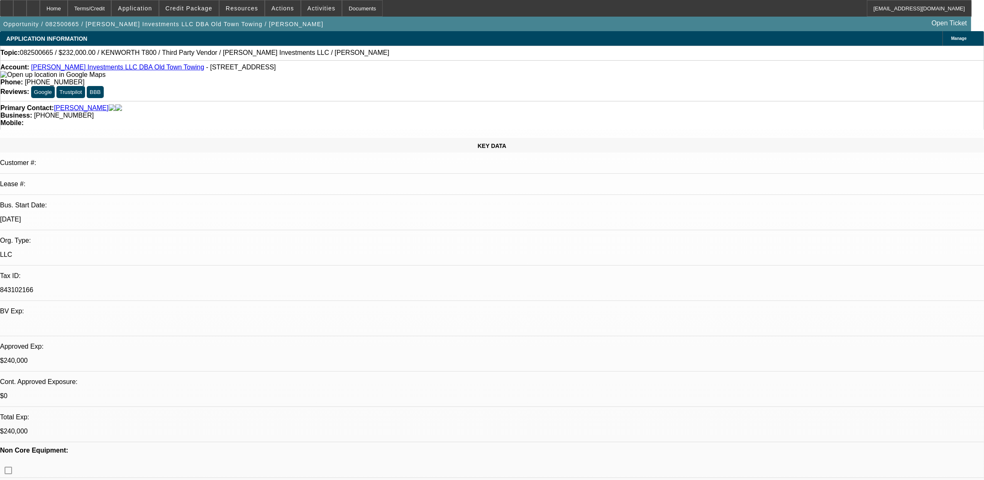
select select "0"
select select "2"
select select "0.1"
select select "4"
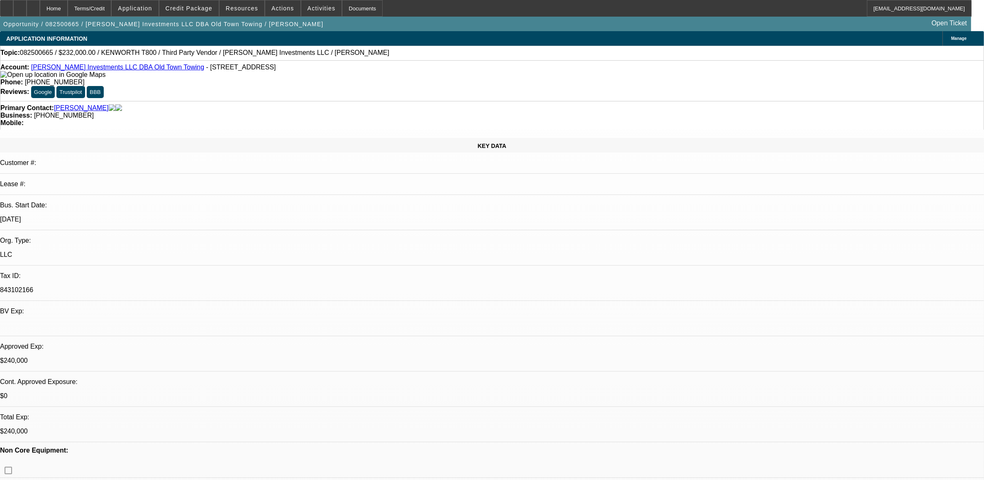
select select "0"
select select "2"
select select "0.1"
select select "4"
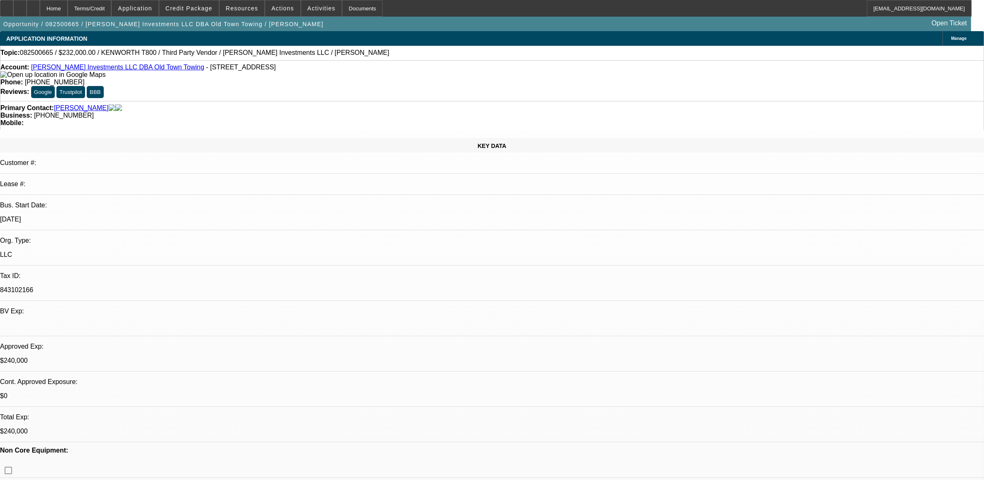
select select "0"
select select "2"
select select "0.1"
select select "4"
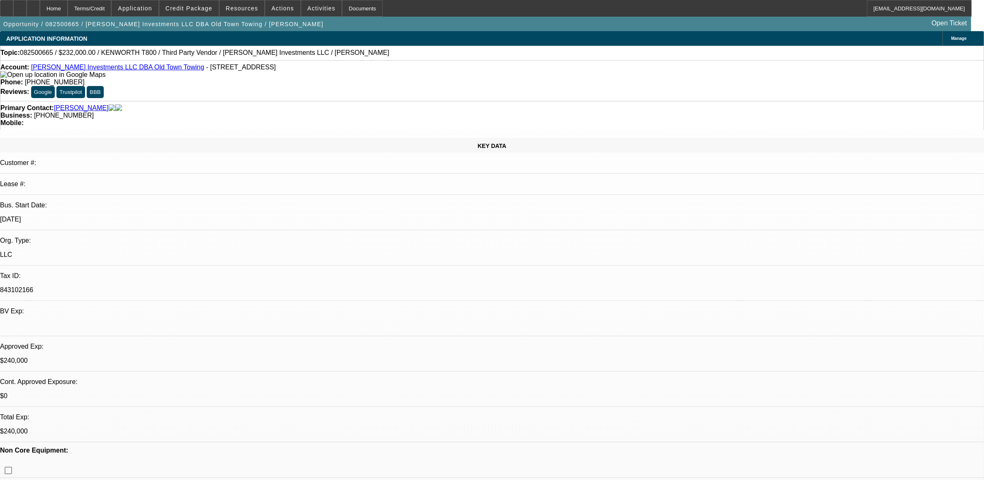
select select "0"
select select "0.1"
select select "4"
select select "0"
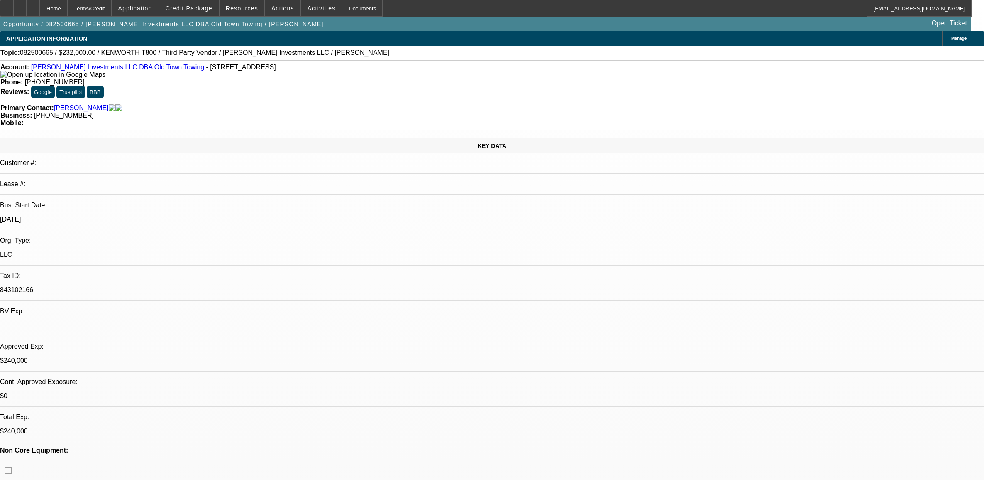
select select "0"
select select "2"
select select "0.1"
select select "4"
select select "0"
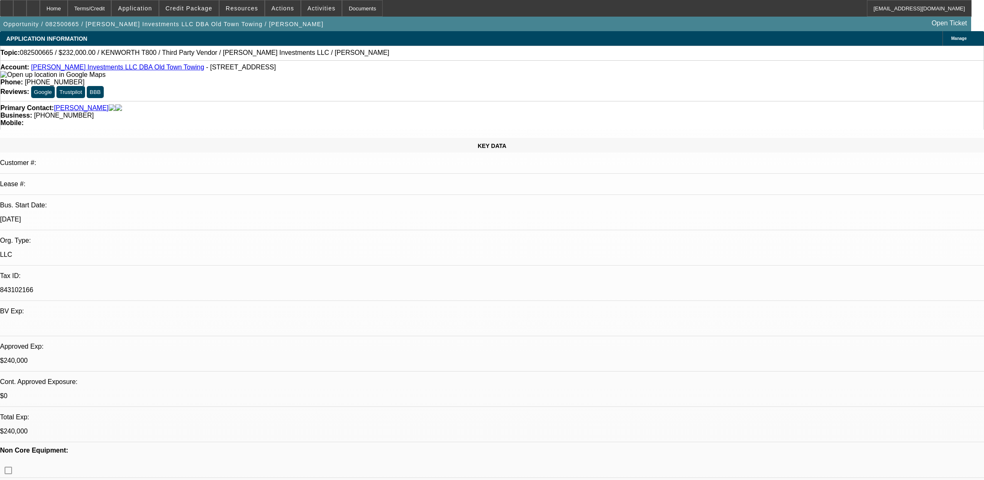
select select "0"
select select "2"
select select "0.1"
select select "4"
select select "0"
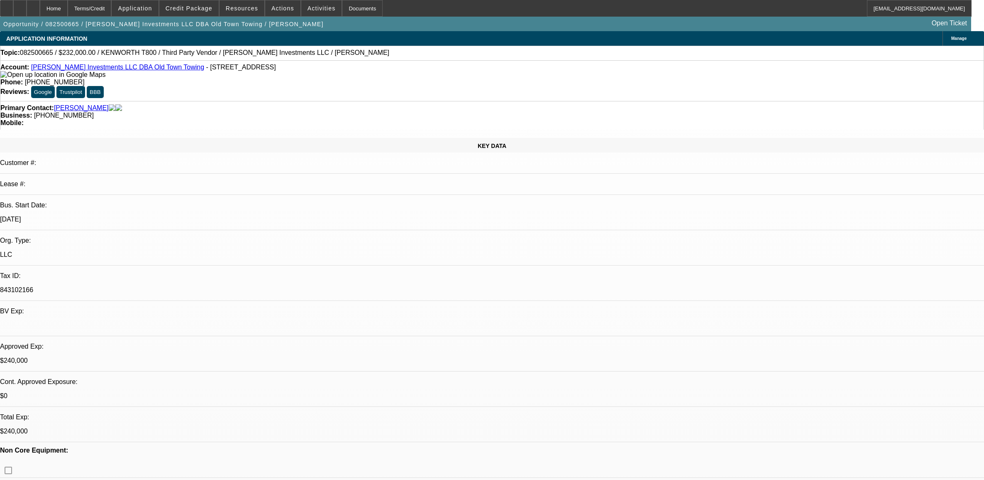
select select "0"
select select "2"
select select "0.1"
select select "4"
select select "0"
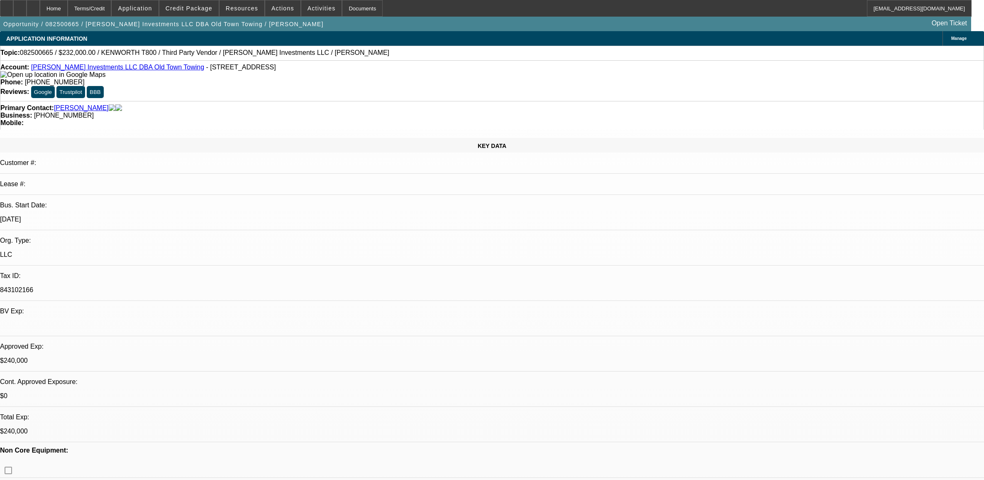
select select "0"
select select "0.1"
select select "4"
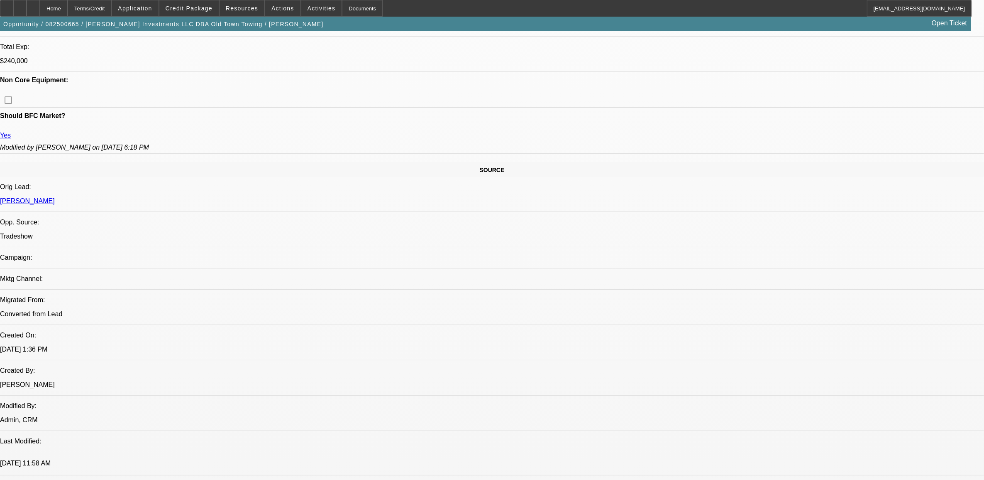
scroll to position [260, 0]
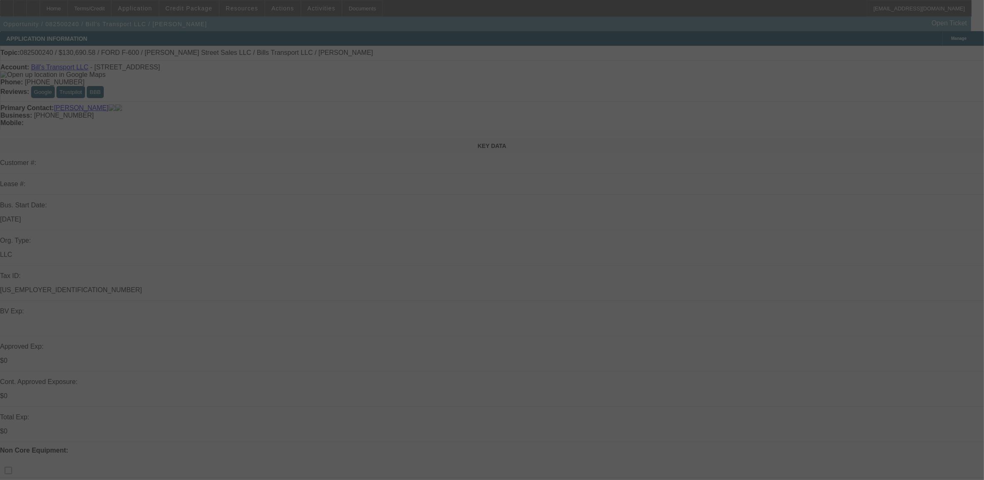
click at [42, 53] on div at bounding box center [492, 240] width 984 height 480
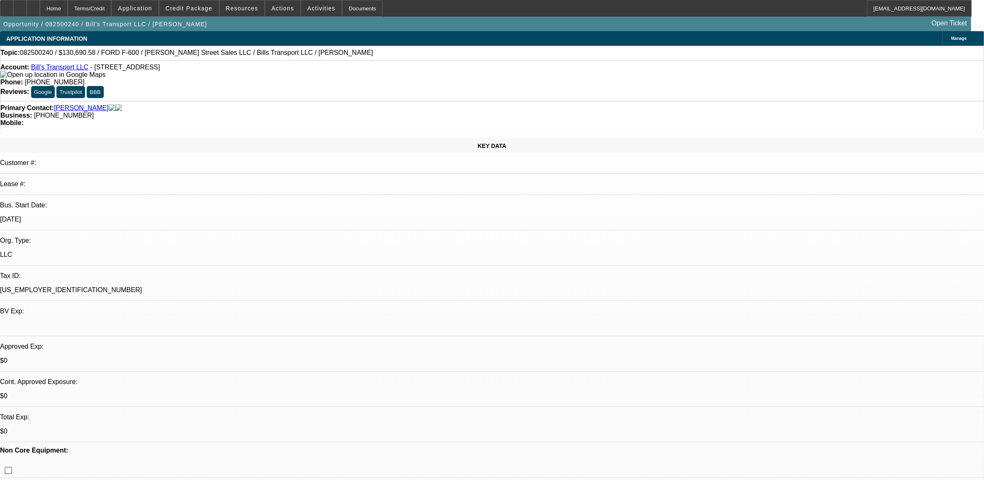
select select "0"
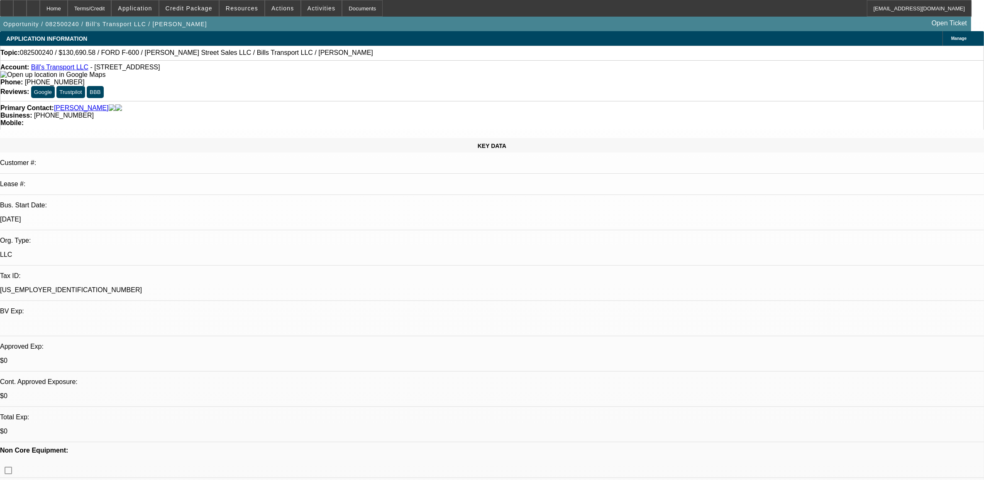
select select "0"
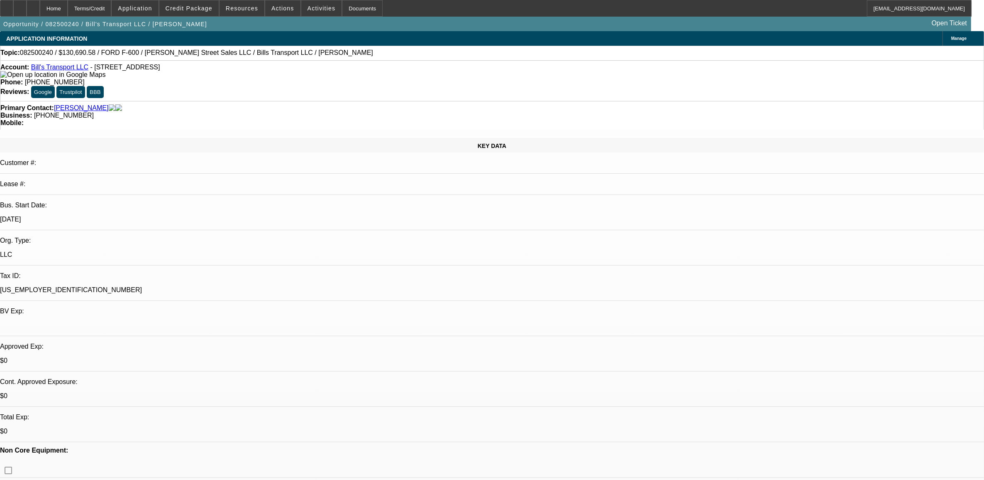
select select "0"
select select "1"
select select "3"
select select "6"
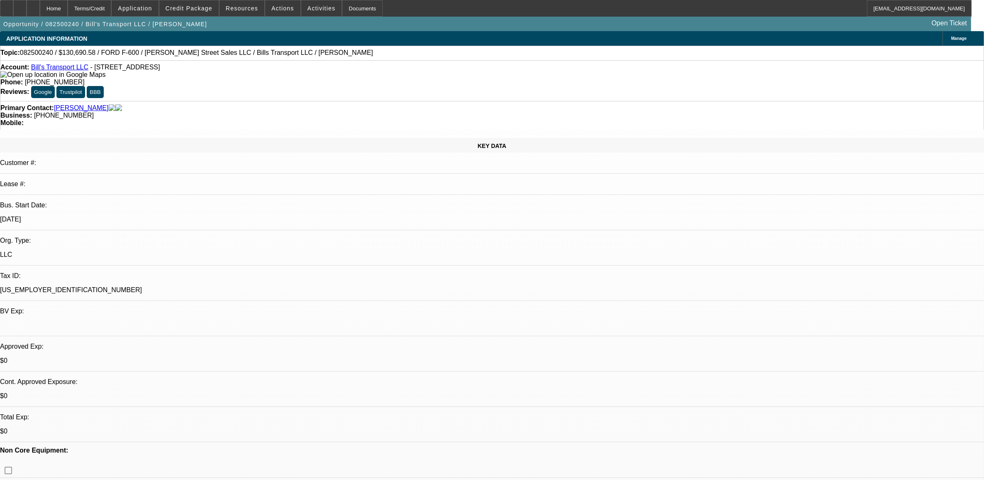
select select "1"
select select "6"
select select "1"
select select "3"
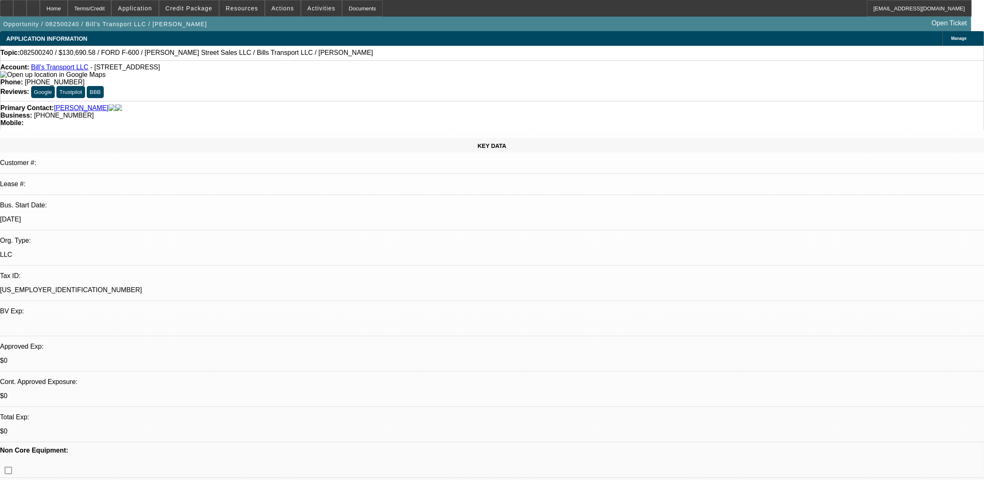
select select "6"
select select "1"
select select "6"
click at [42, 53] on span "082500240 / $130,690.58 / FORD F-600 / Winn Street Sales LLC / Bills Transport …" at bounding box center [196, 52] width 353 height 7
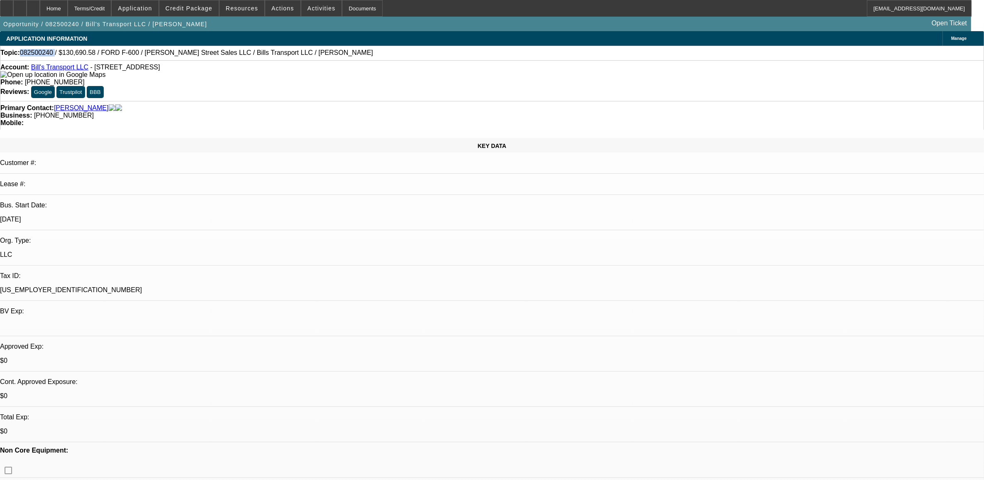
click at [42, 53] on span "082500240 / $130,690.58 / FORD F-600 / Winn Street Sales LLC / Bills Transport …" at bounding box center [196, 52] width 353 height 7
copy span "082500240"
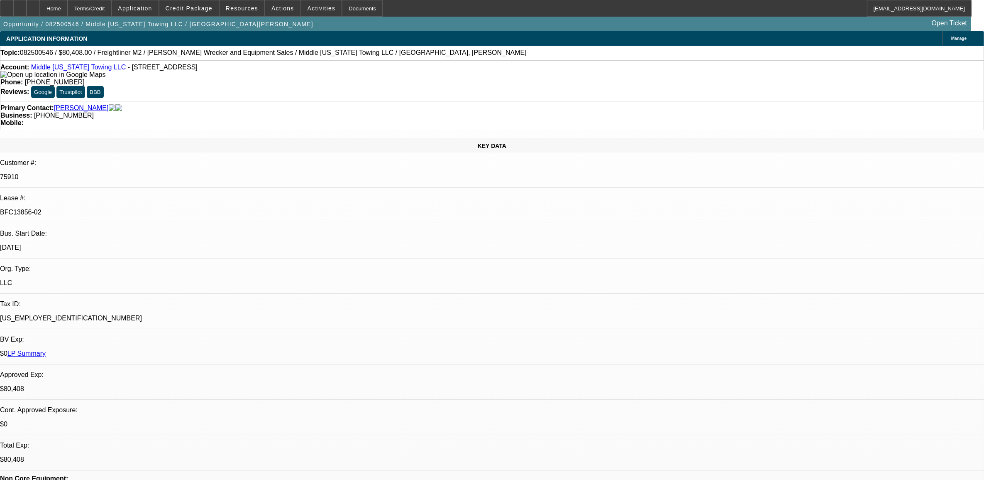
select select "0"
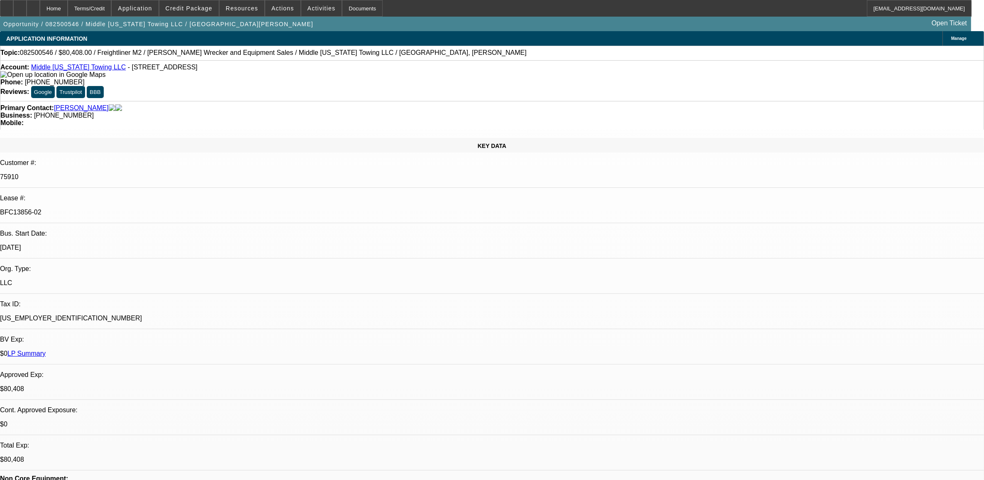
select select "0"
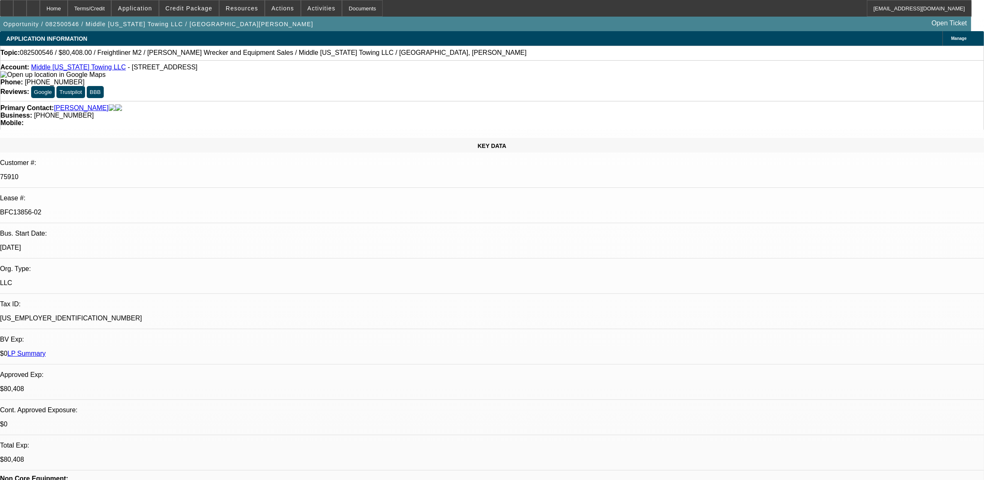
select select "0"
select select "1"
select select "2"
select select "6"
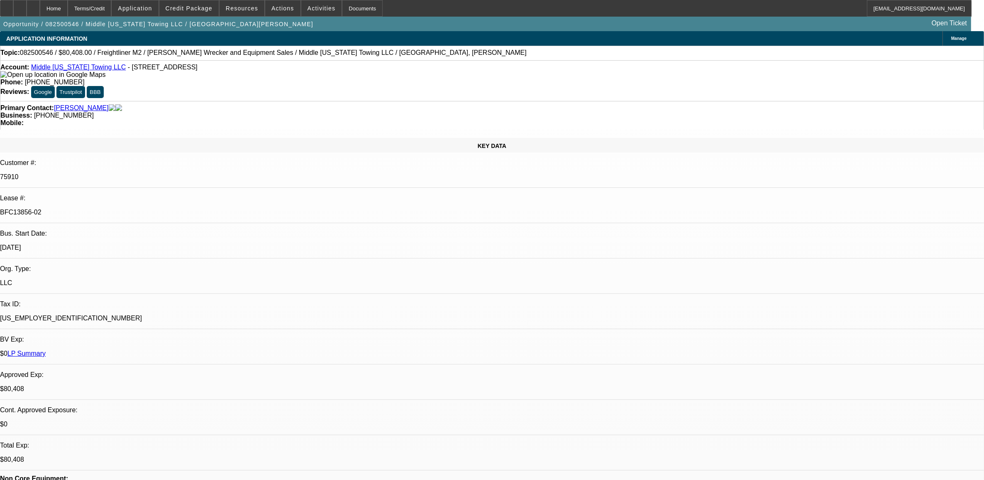
select select "1"
select select "6"
select select "1"
select select "2"
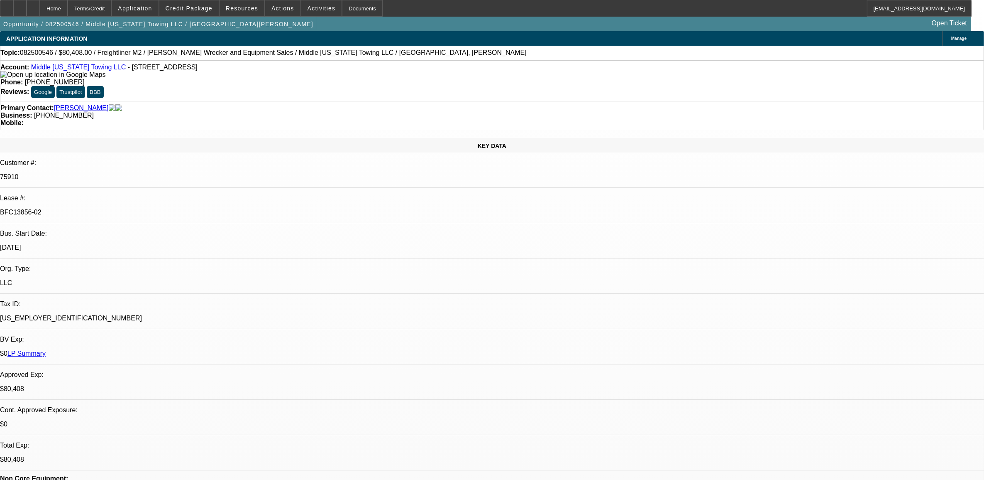
select select "6"
select select "1"
select select "2"
select select "6"
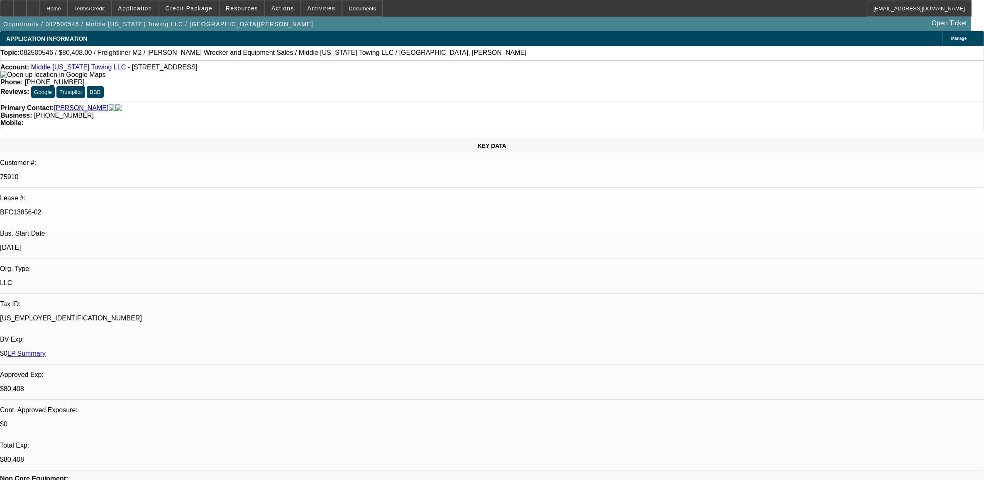
drag, startPoint x: 721, startPoint y: 93, endPoint x: 747, endPoint y: 142, distance: 54.8
